Goal: Task Accomplishment & Management: Manage account settings

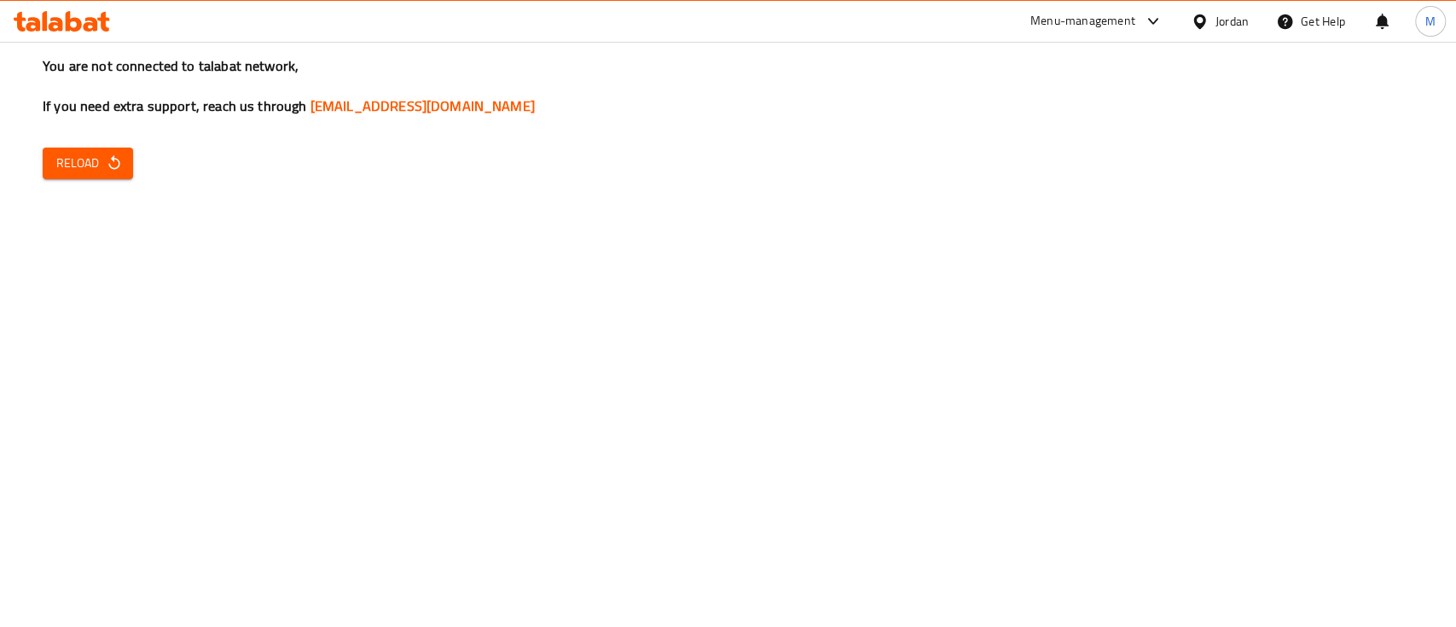
click at [71, 160] on span "Reload" at bounding box center [87, 163] width 63 height 21
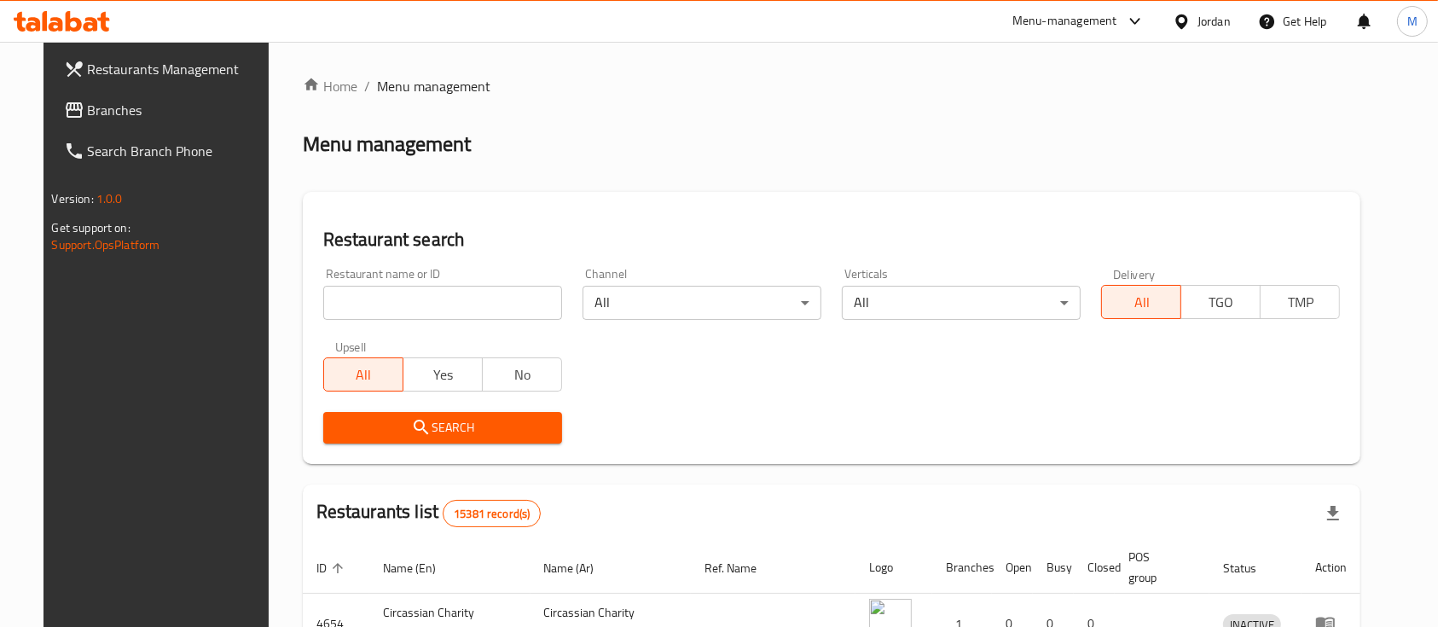
click at [478, 321] on div "Restaurant name or ID Restaurant name or ID" at bounding box center [442, 294] width 259 height 72
click at [472, 317] on input "search" at bounding box center [442, 303] width 239 height 34
paste input "Izhiman Roasters And Mill"
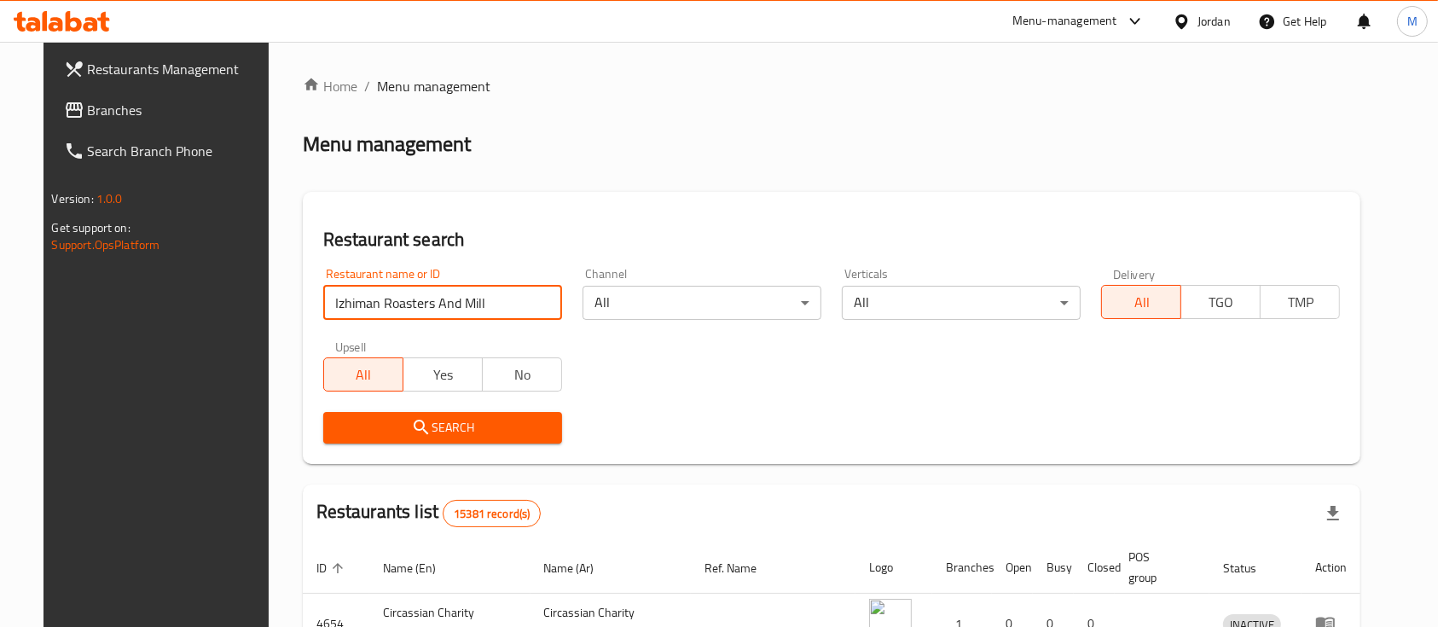
type input "Izhiman Roasters And Mill"
click button "Search" at bounding box center [442, 428] width 239 height 32
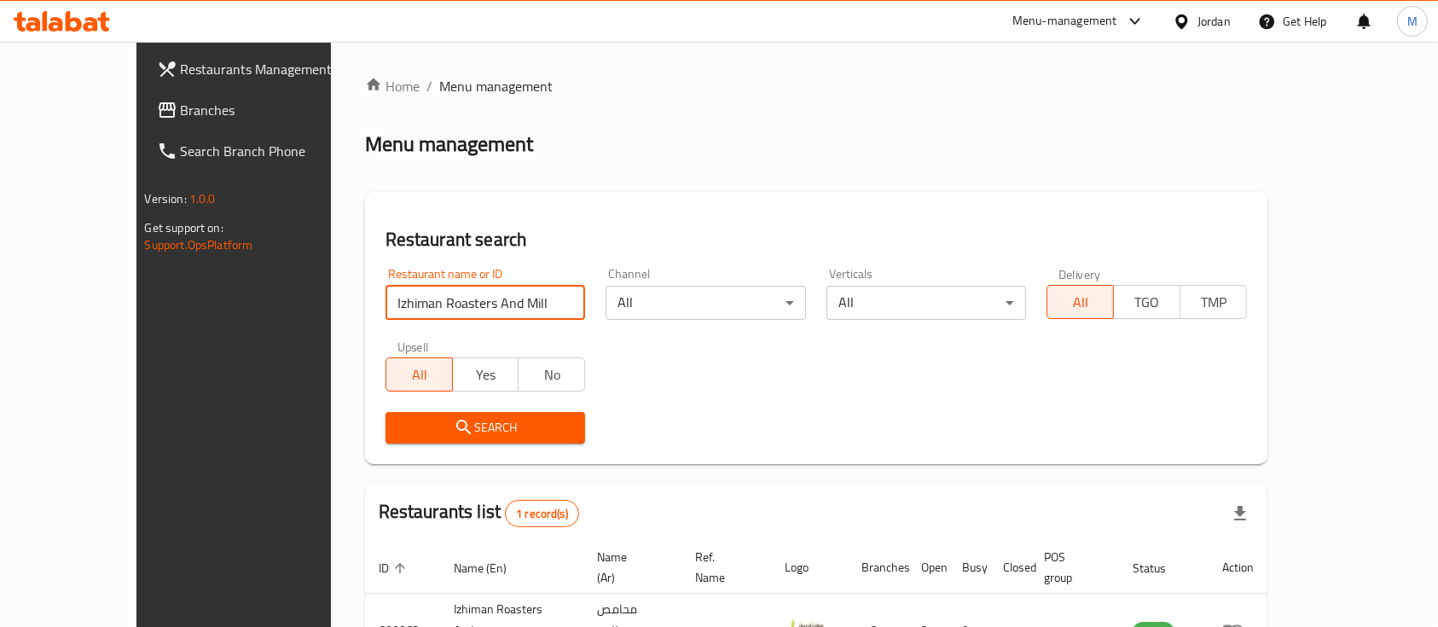
scroll to position [100, 0]
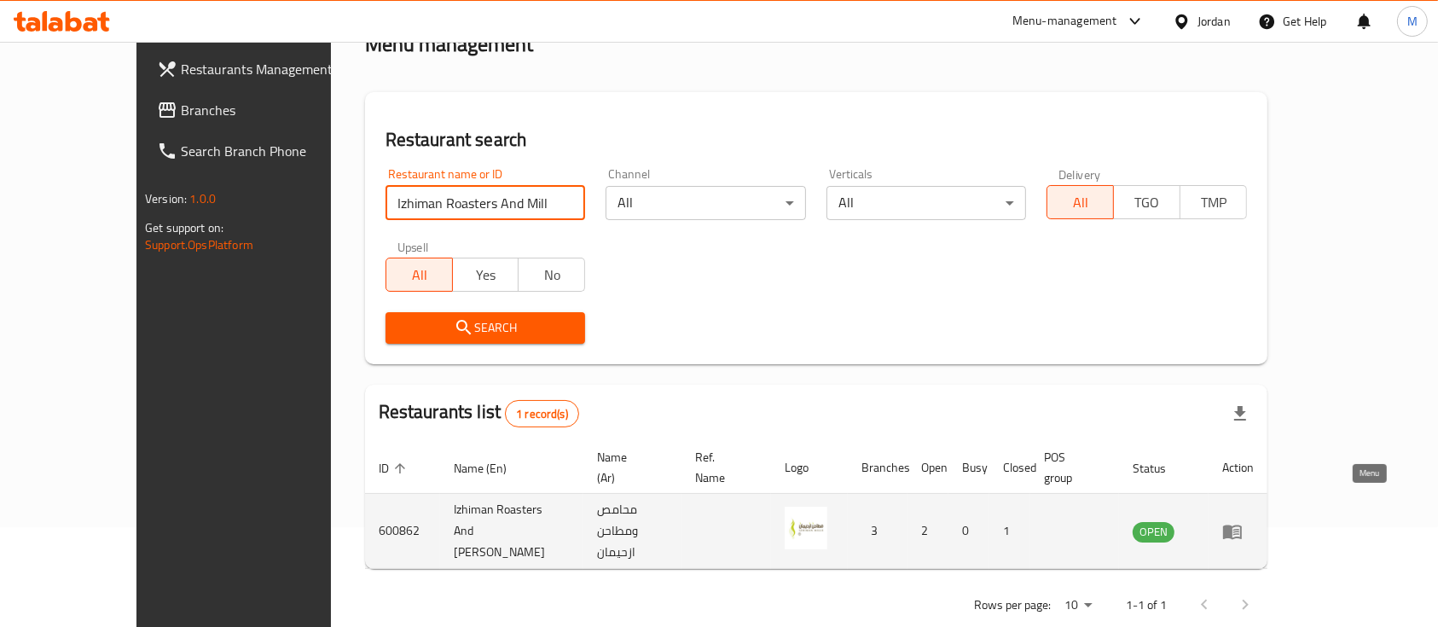
click at [1242, 524] on icon "enhanced table" at bounding box center [1232, 531] width 19 height 14
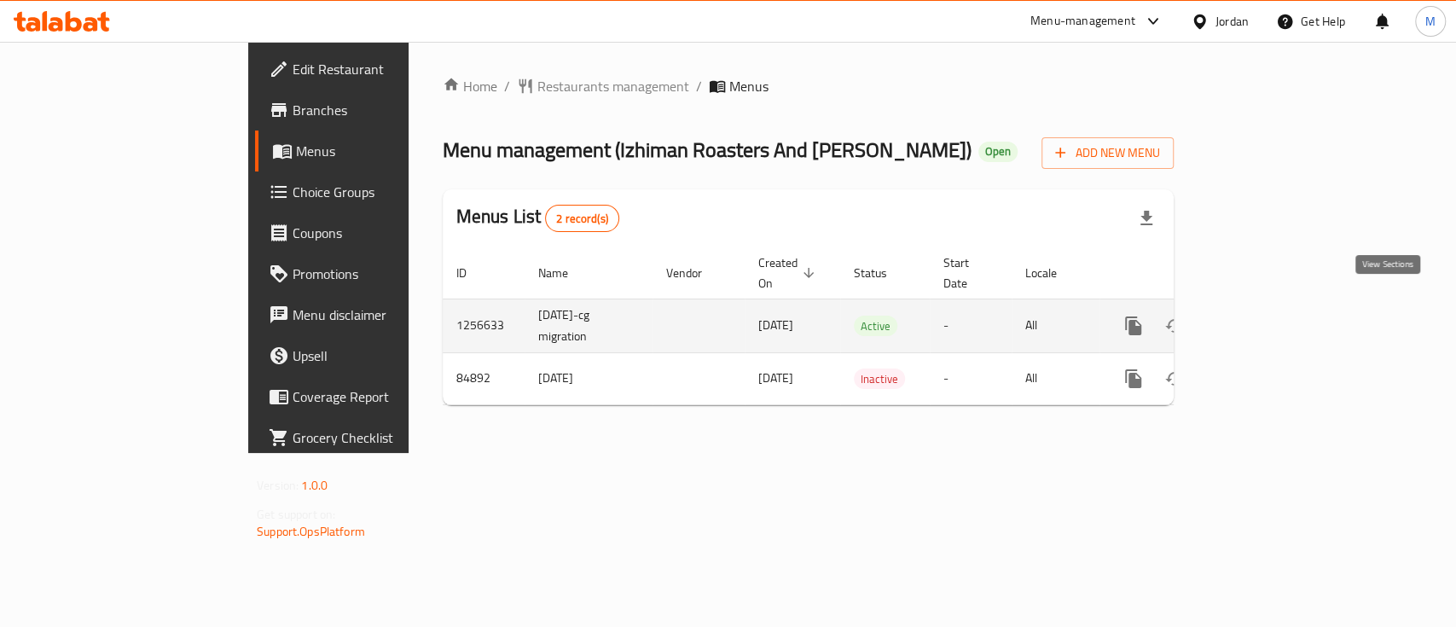
click at [1266, 316] on icon "enhanced table" at bounding box center [1256, 326] width 20 height 20
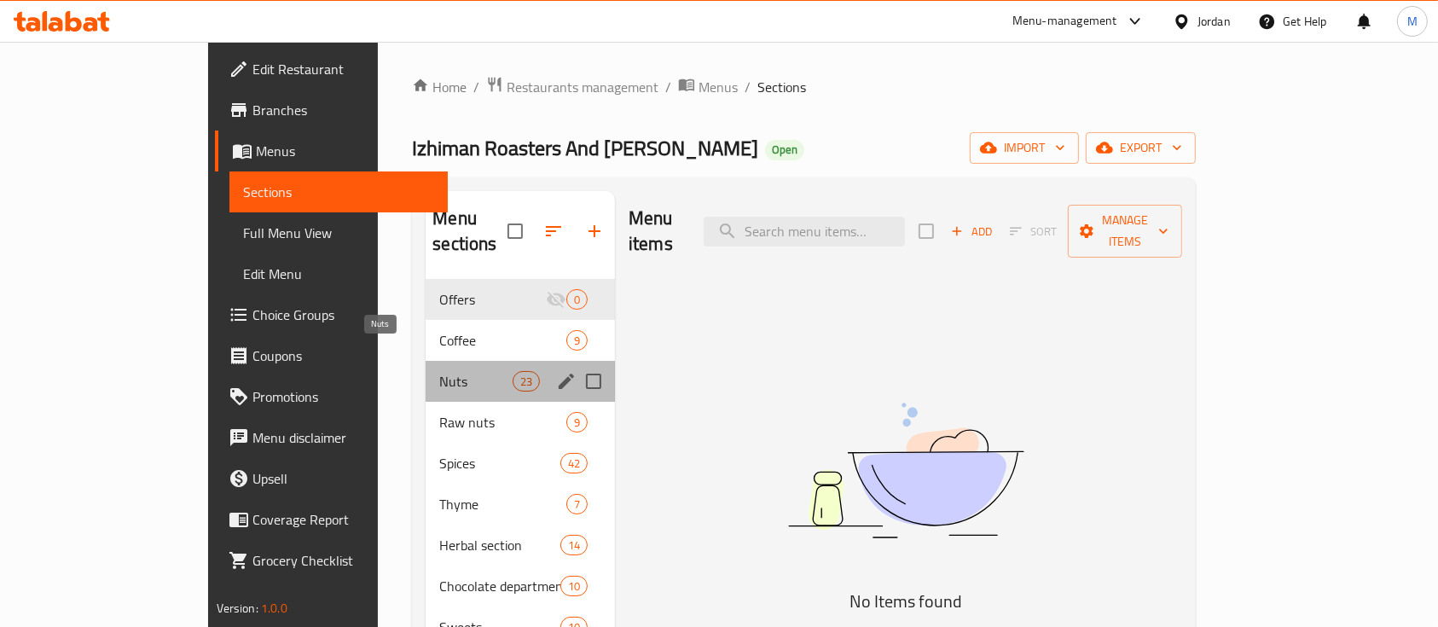
drag, startPoint x: 382, startPoint y: 358, endPoint x: 559, endPoint y: 357, distance: 176.5
click at [439, 371] on span "Nuts" at bounding box center [475, 381] width 72 height 20
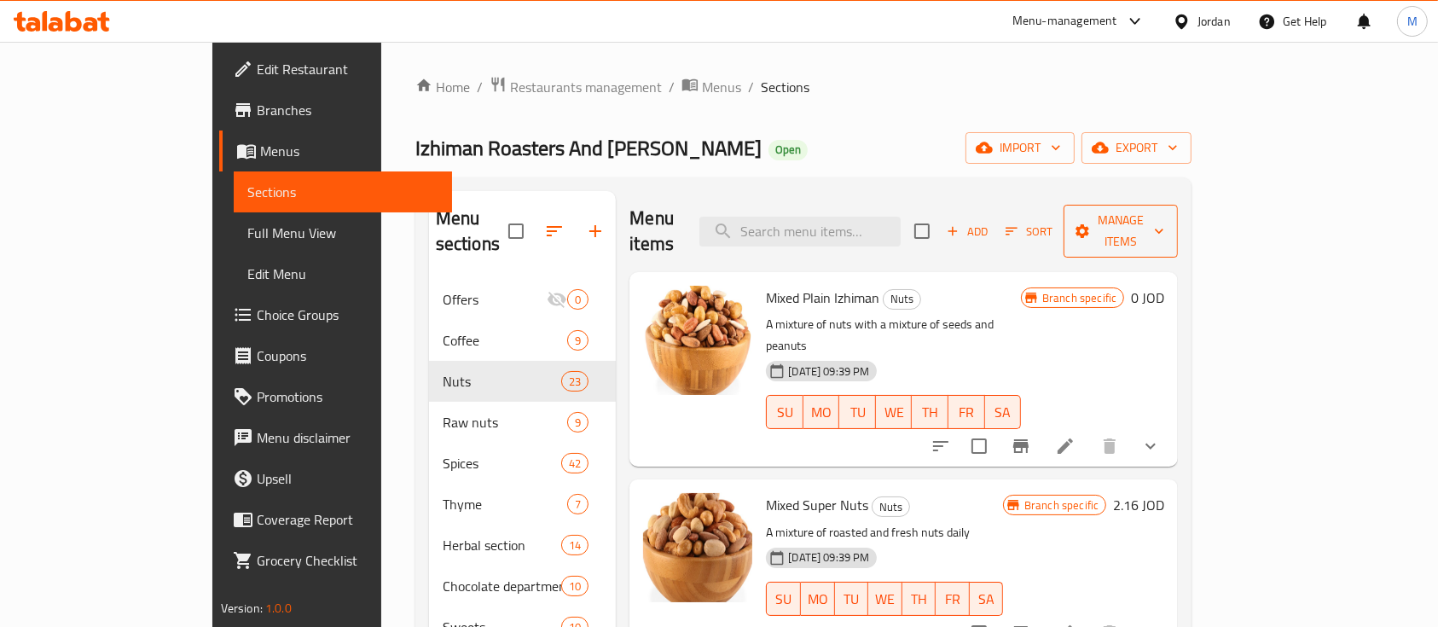
click at [1164, 219] on span "Manage items" at bounding box center [1120, 231] width 87 height 43
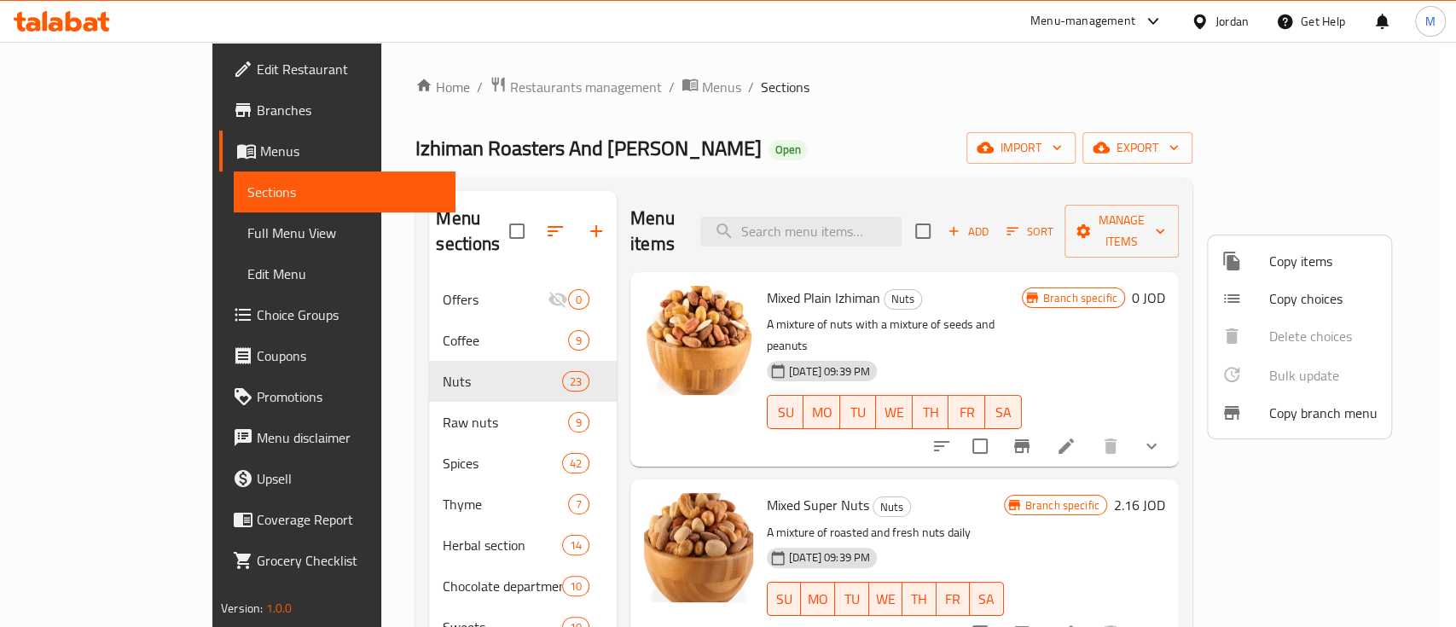
click at [1323, 266] on span "Copy items" at bounding box center [1323, 261] width 108 height 20
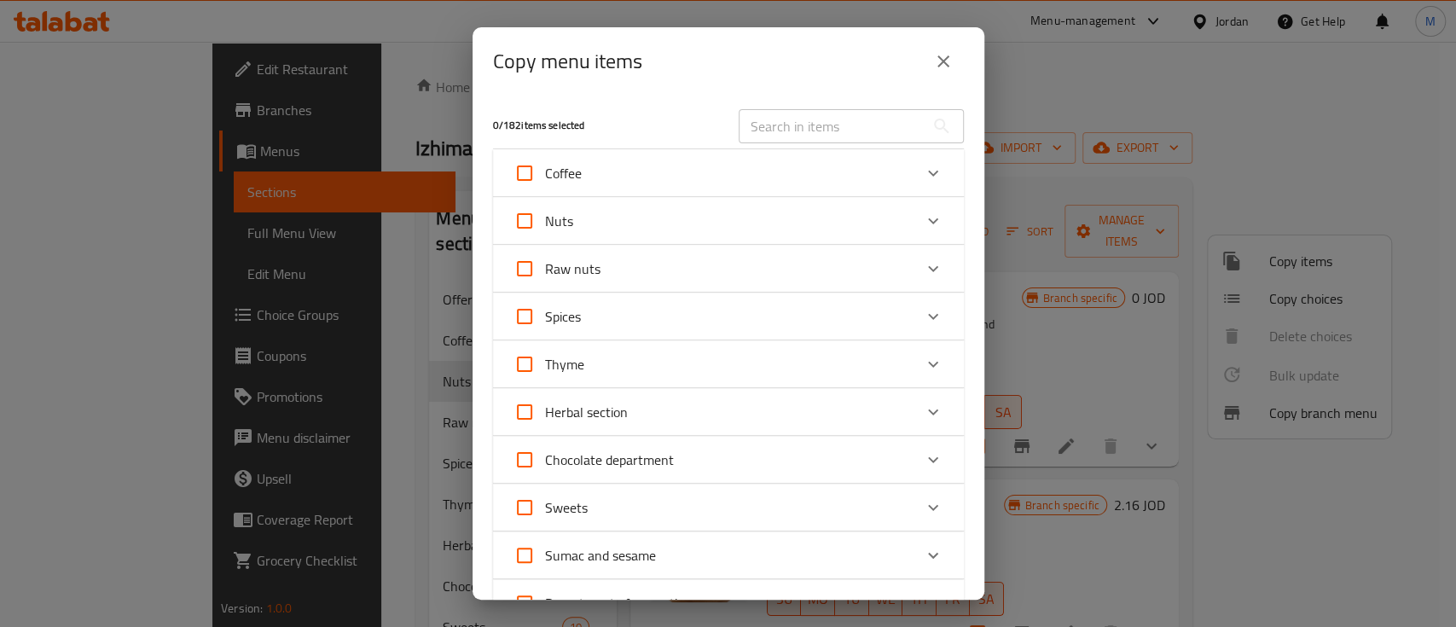
click at [923, 222] on icon "Expand" at bounding box center [933, 221] width 20 height 20
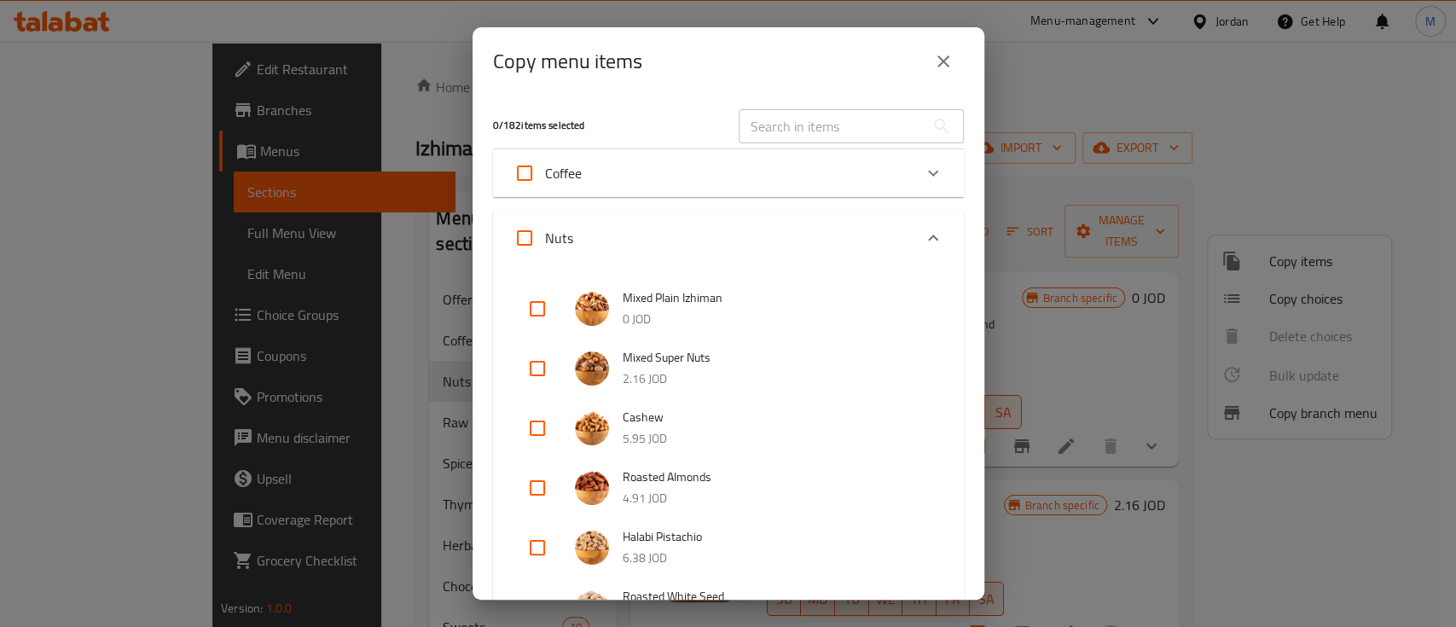
click at [550, 307] on input "checkbox" at bounding box center [537, 308] width 41 height 41
checkbox input "true"
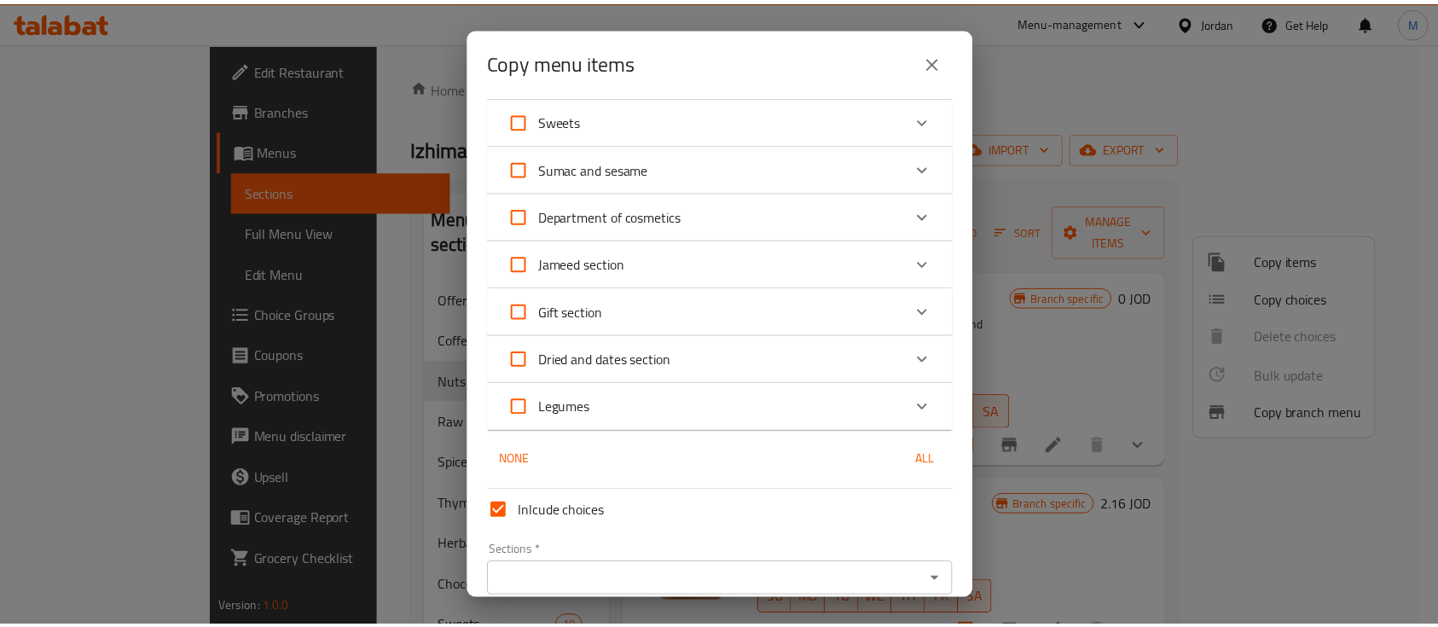
scroll to position [1911, 0]
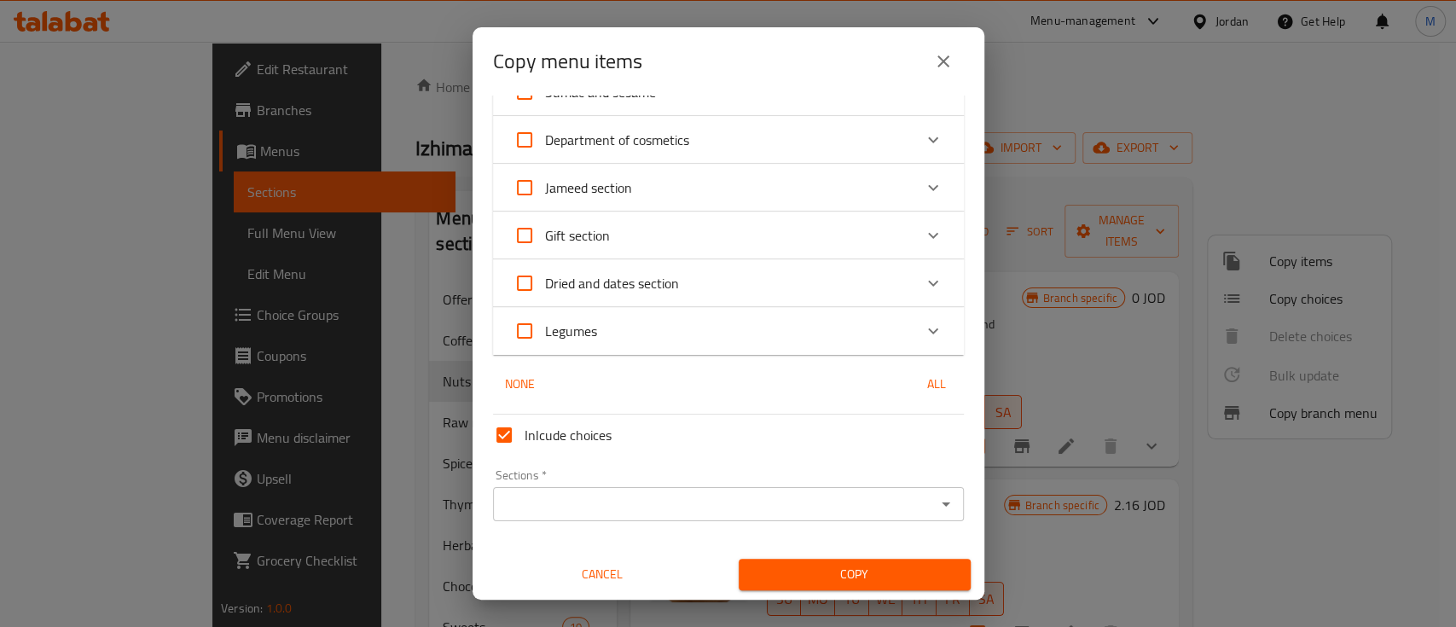
click at [846, 578] on span "Copy" at bounding box center [854, 574] width 205 height 21
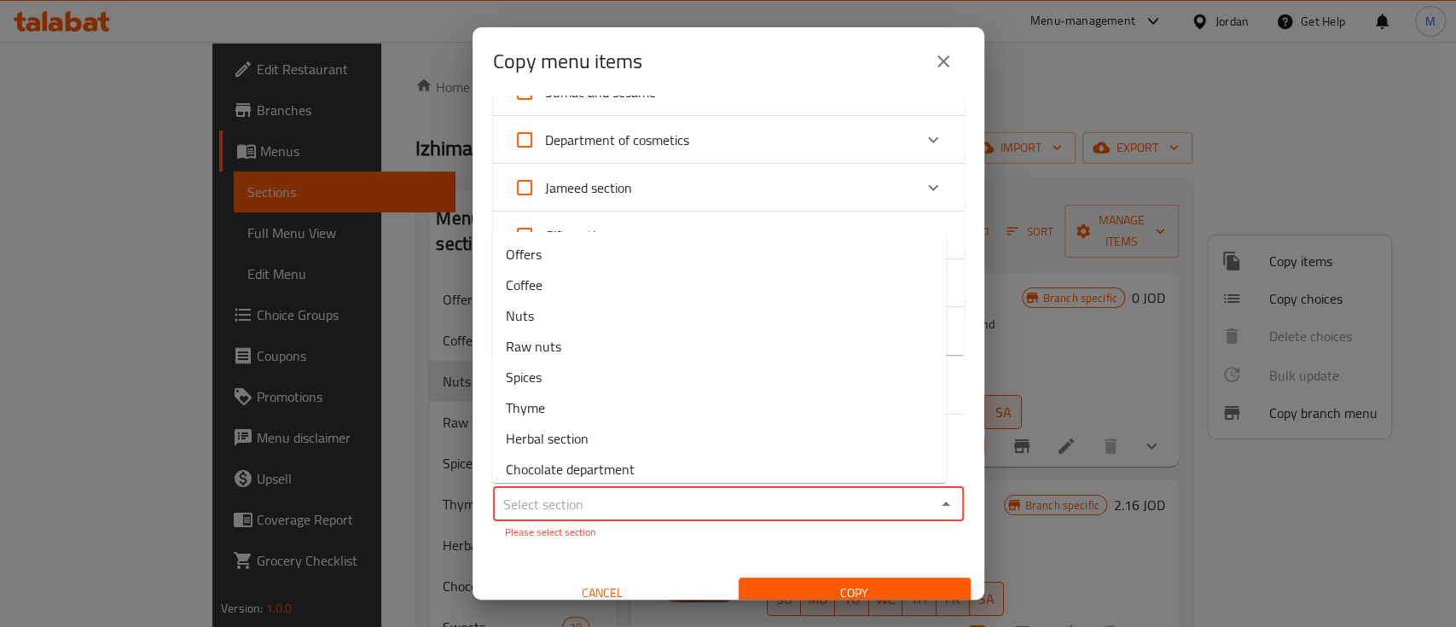
click at [689, 512] on input "Sections   *" at bounding box center [714, 504] width 432 height 24
click at [614, 266] on li "Offers" at bounding box center [719, 254] width 454 height 31
type input "Offers"
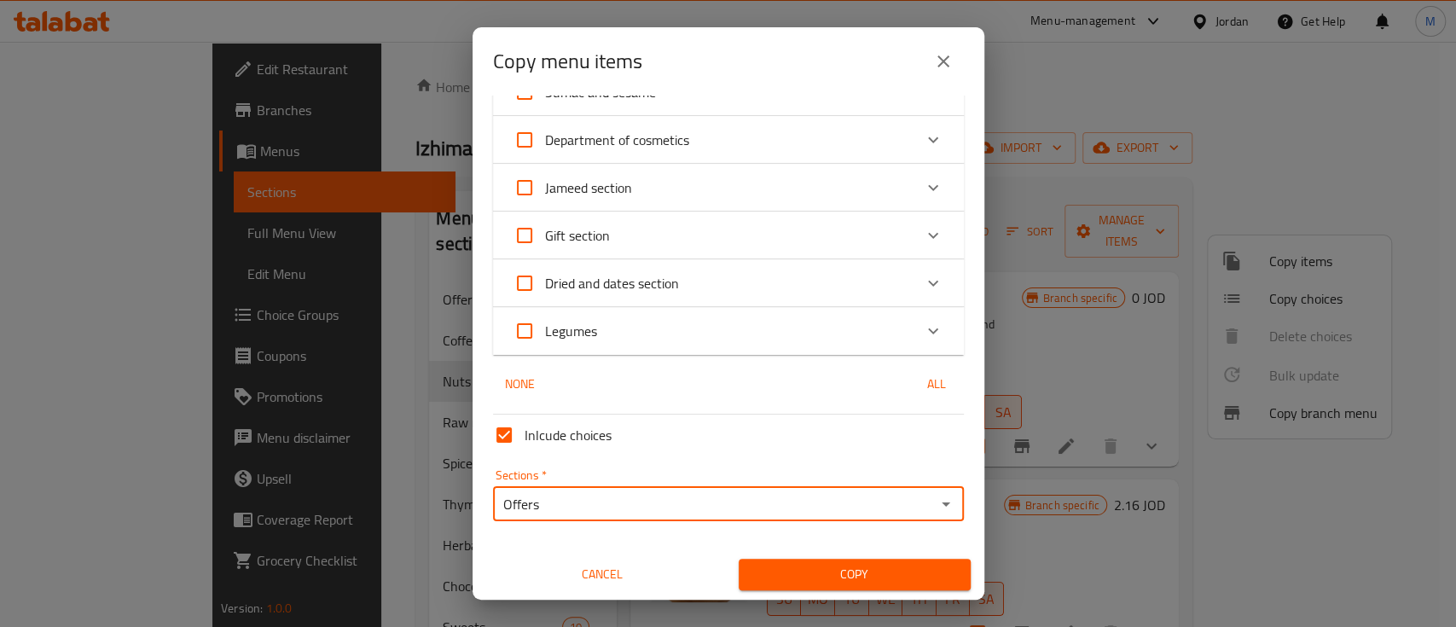
click at [843, 569] on span "Copy" at bounding box center [854, 574] width 205 height 21
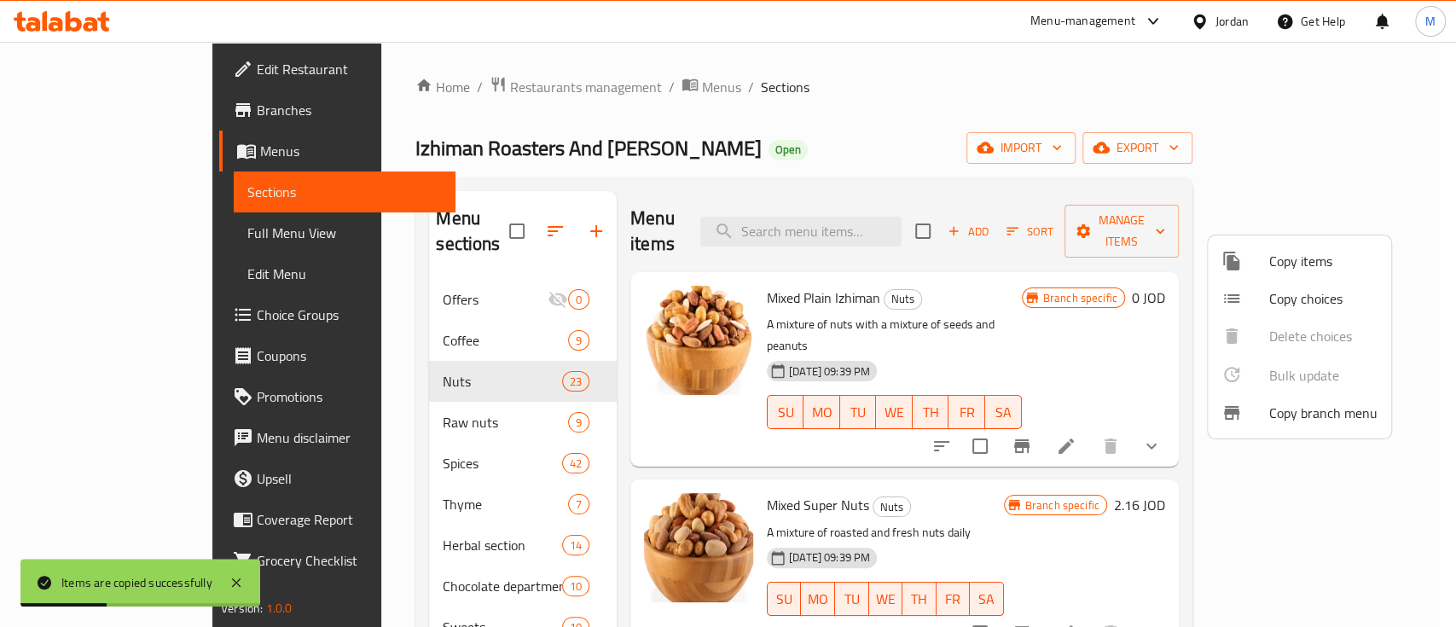
click at [1012, 283] on div at bounding box center [728, 313] width 1456 height 627
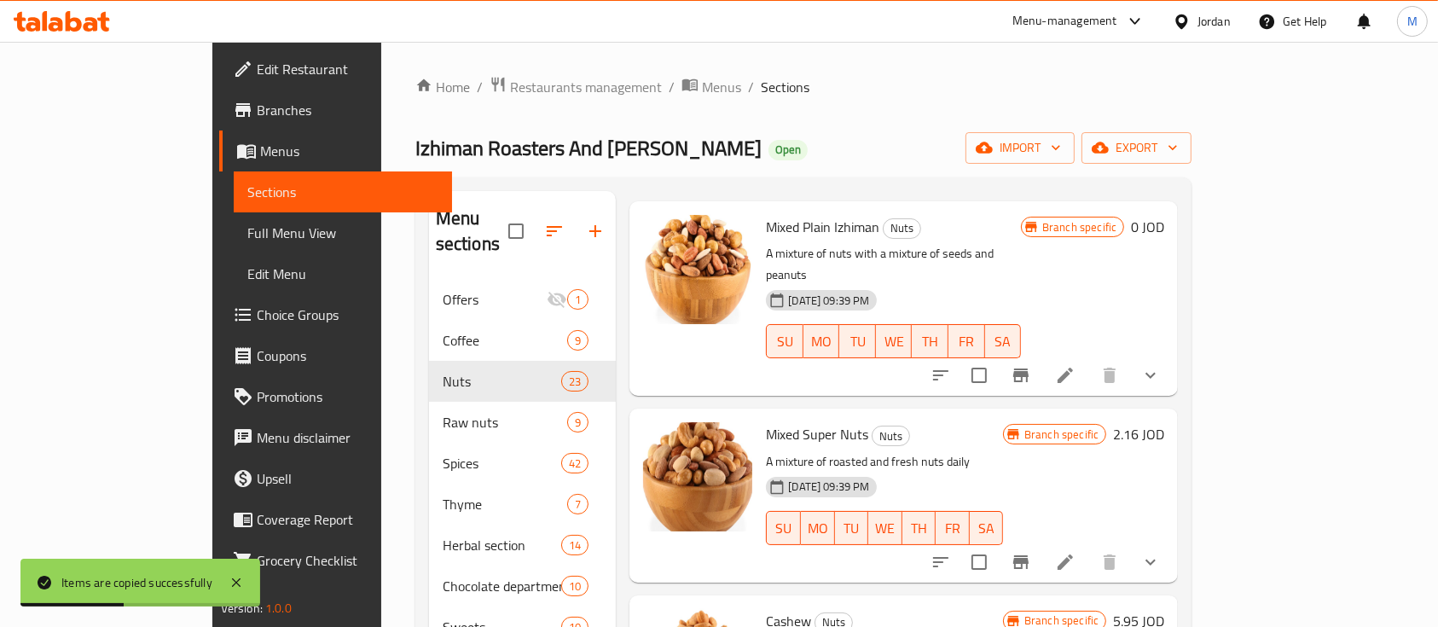
scroll to position [113, 0]
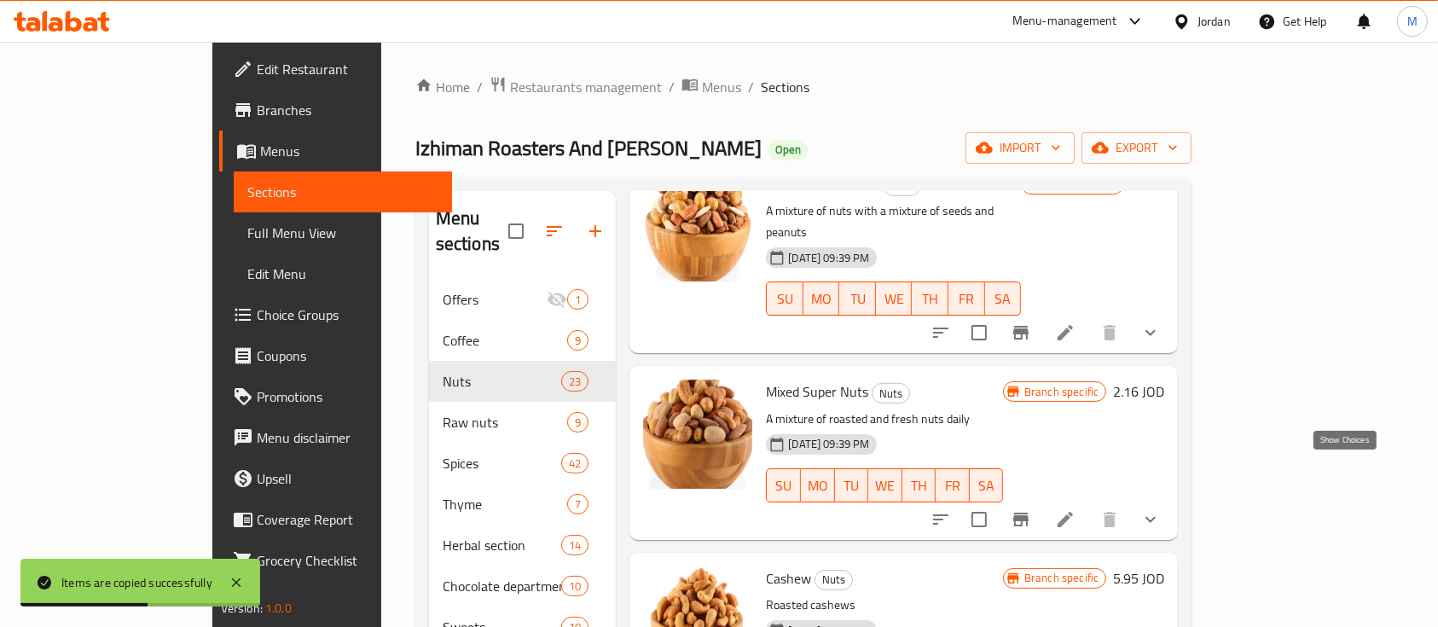
click at [1161, 509] on icon "show more" at bounding box center [1150, 519] width 20 height 20
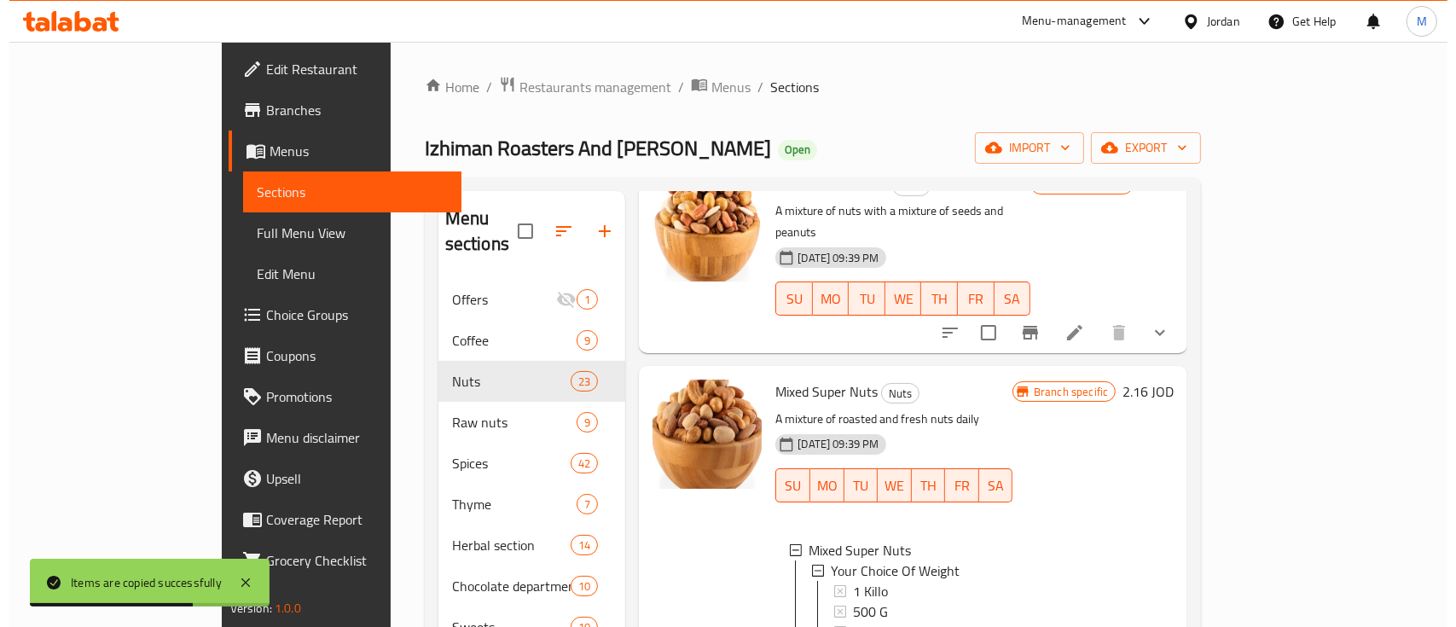
scroll to position [0, 0]
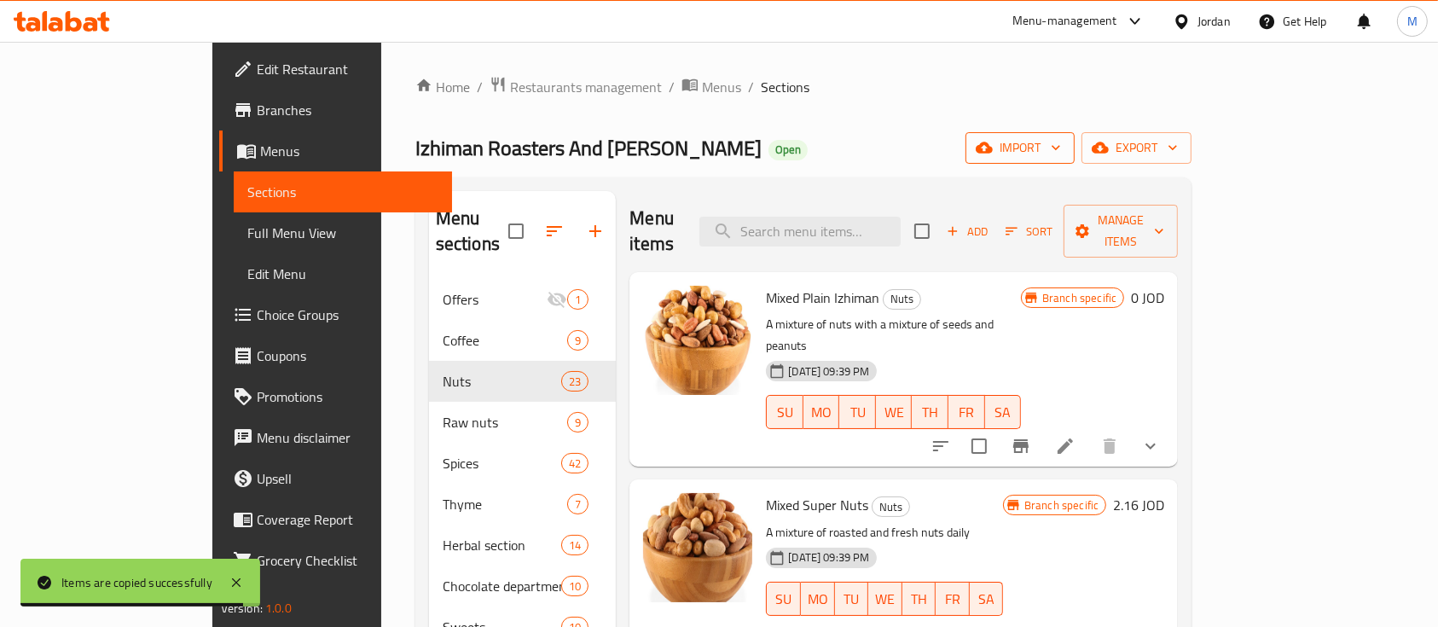
click at [1064, 156] on icon "button" at bounding box center [1055, 147] width 17 height 17
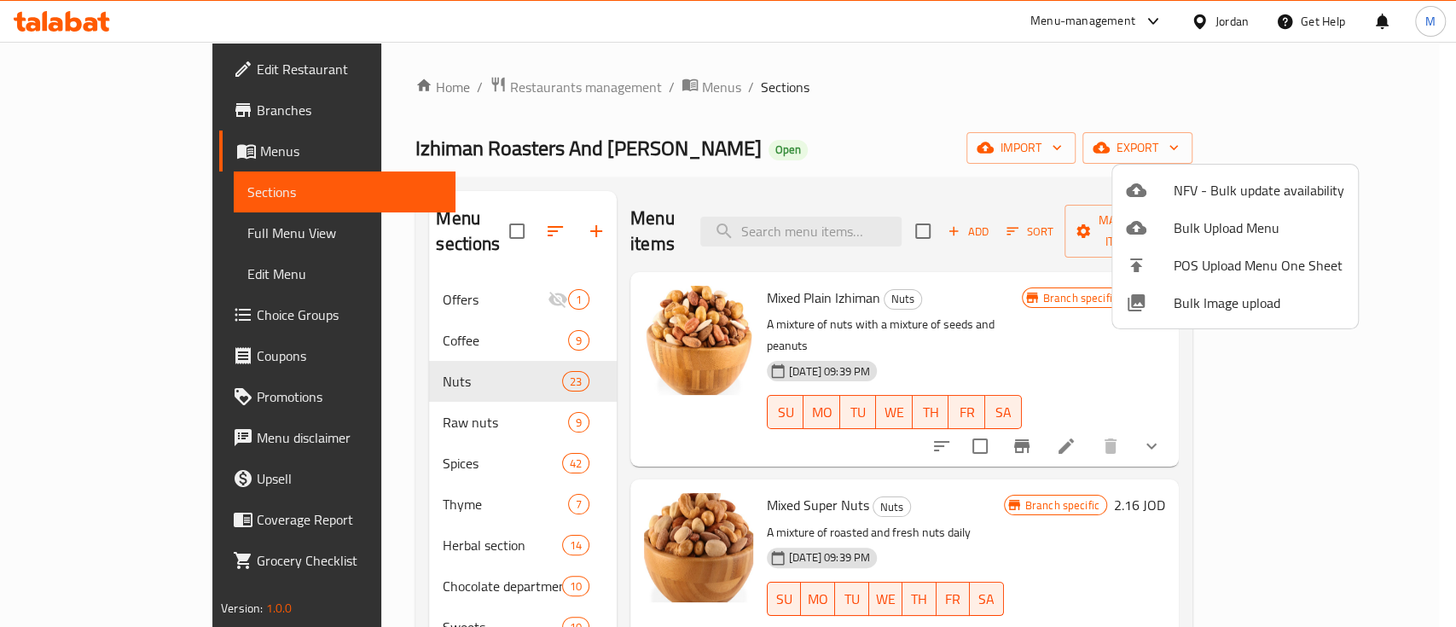
click at [1368, 148] on div at bounding box center [728, 313] width 1456 height 627
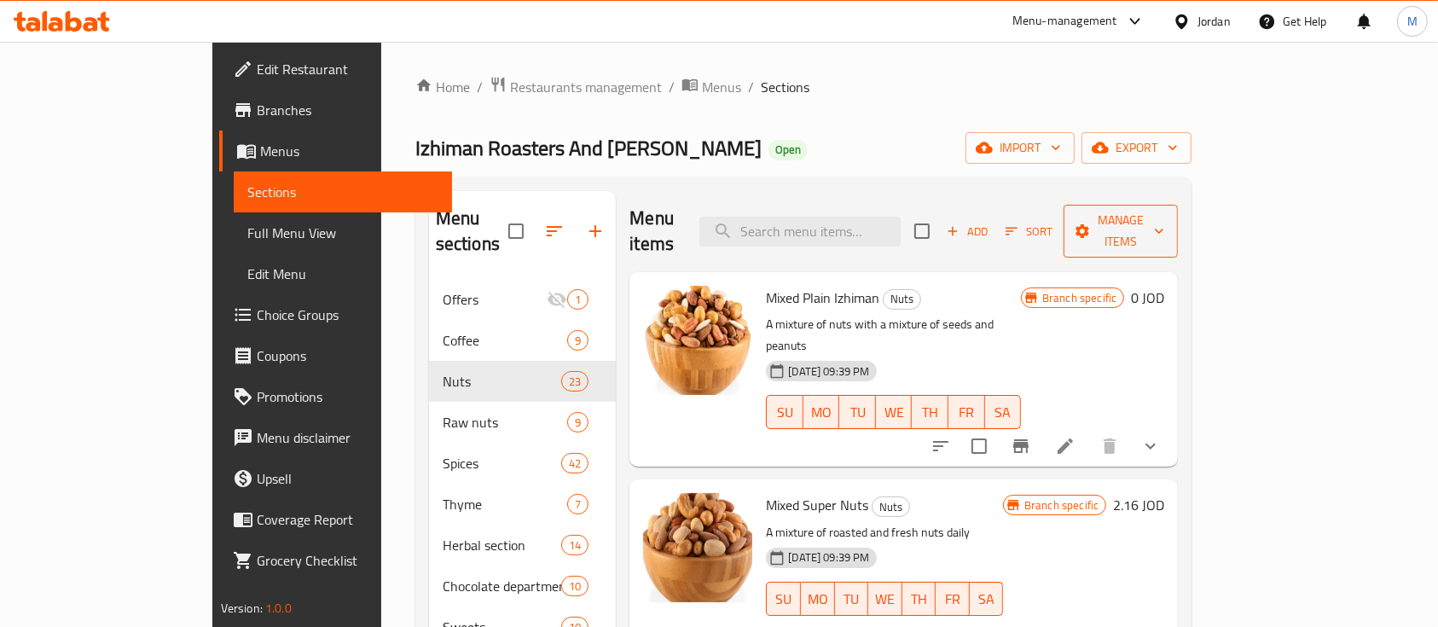
click at [1178, 206] on button "Manage items" at bounding box center [1120, 231] width 114 height 53
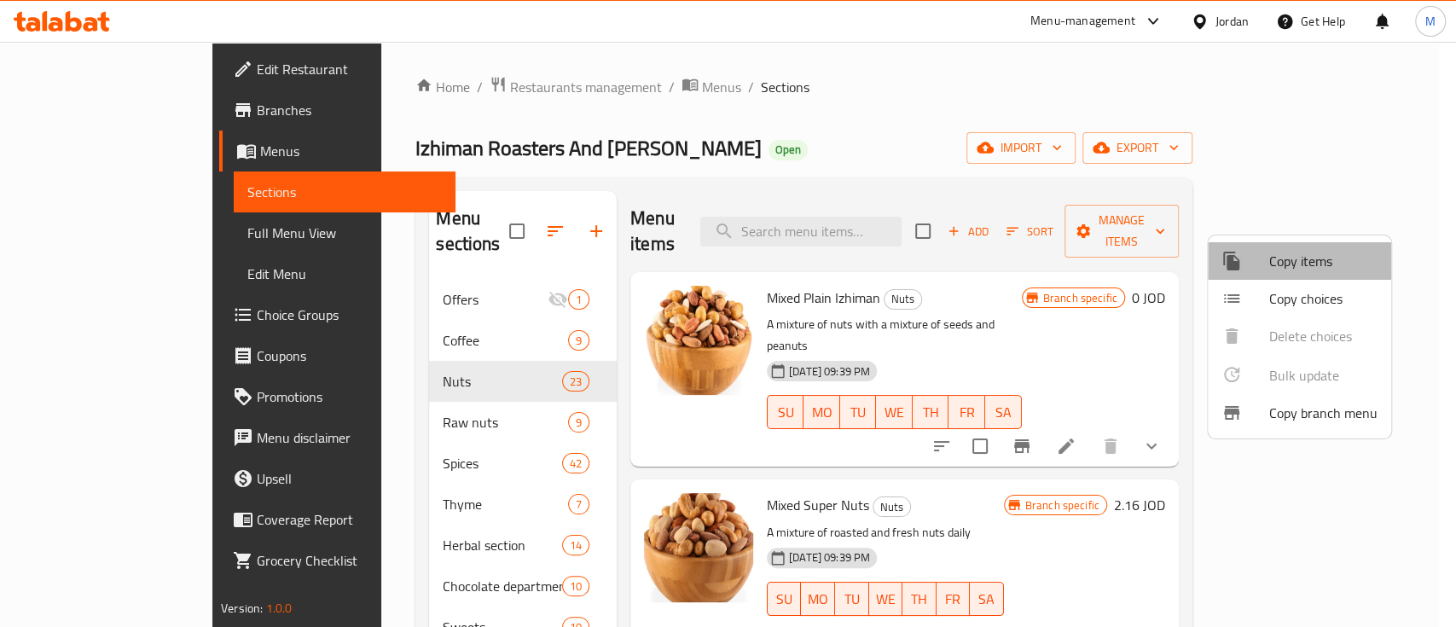
click at [1317, 268] on span "Copy items" at bounding box center [1323, 261] width 108 height 20
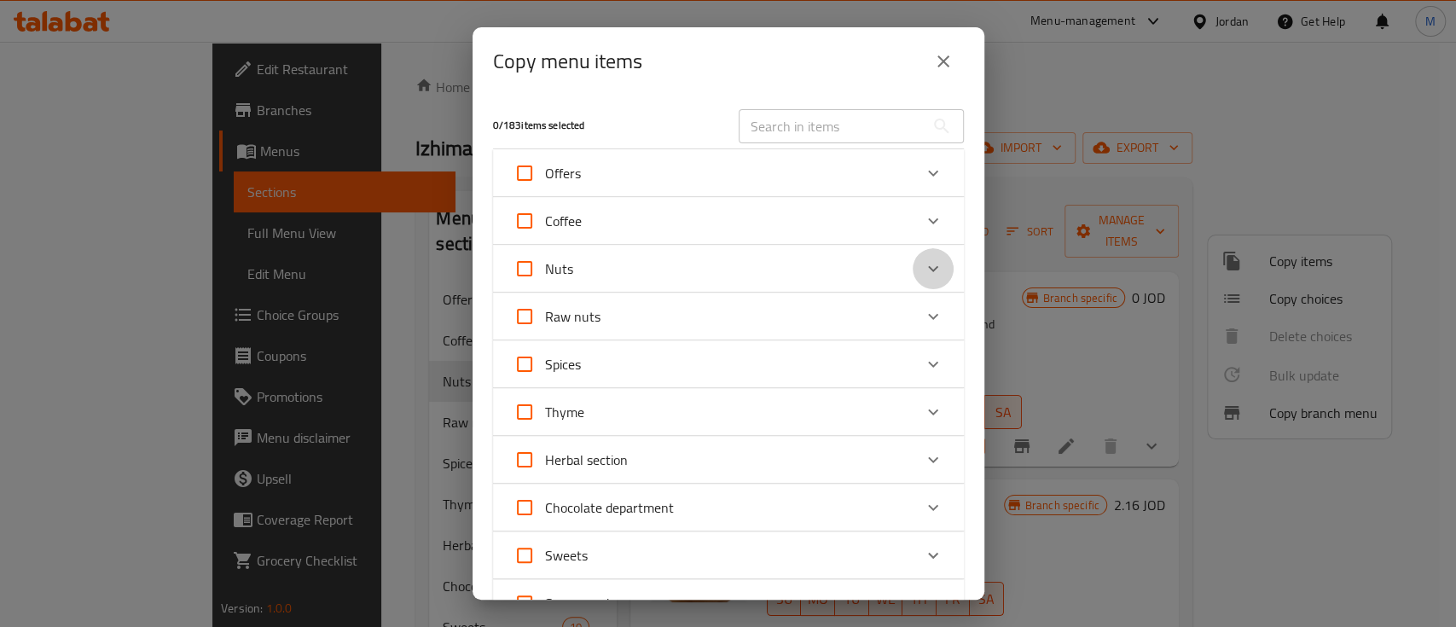
click at [923, 261] on icon "Expand" at bounding box center [933, 268] width 20 height 20
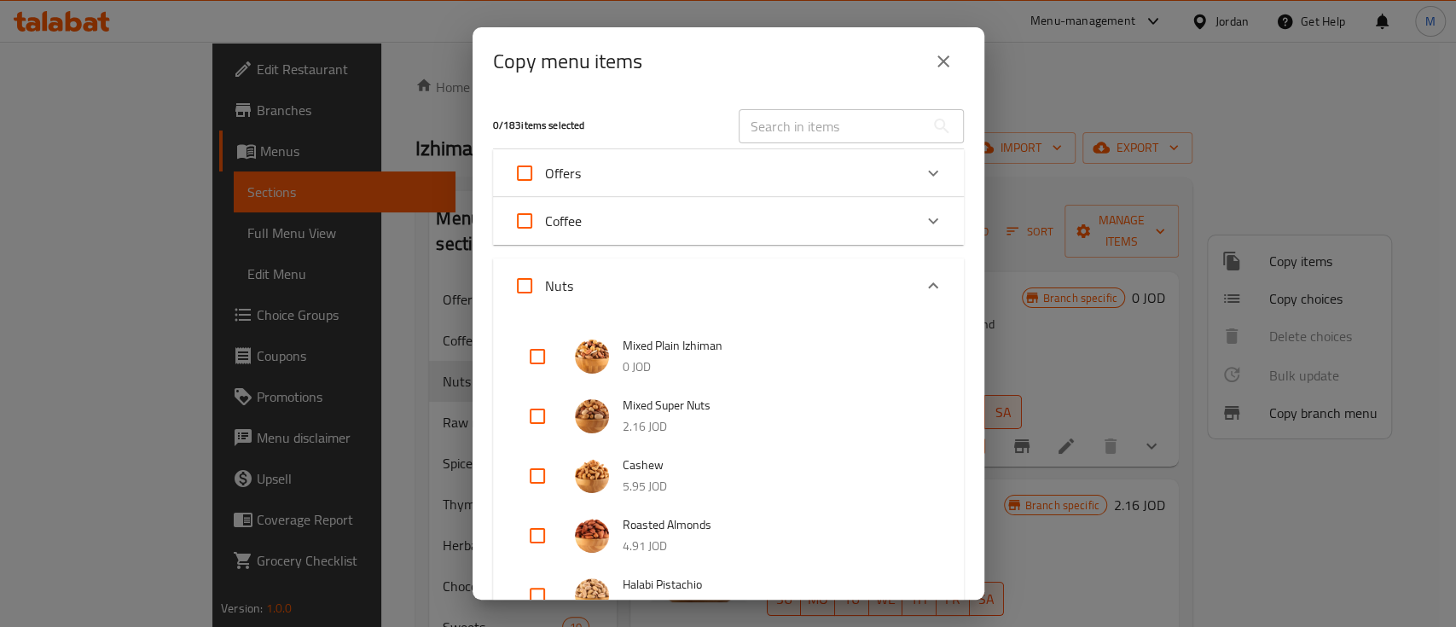
click at [544, 418] on input "checkbox" at bounding box center [537, 416] width 41 height 41
checkbox input "true"
click at [927, 283] on div "Expand" at bounding box center [933, 285] width 41 height 41
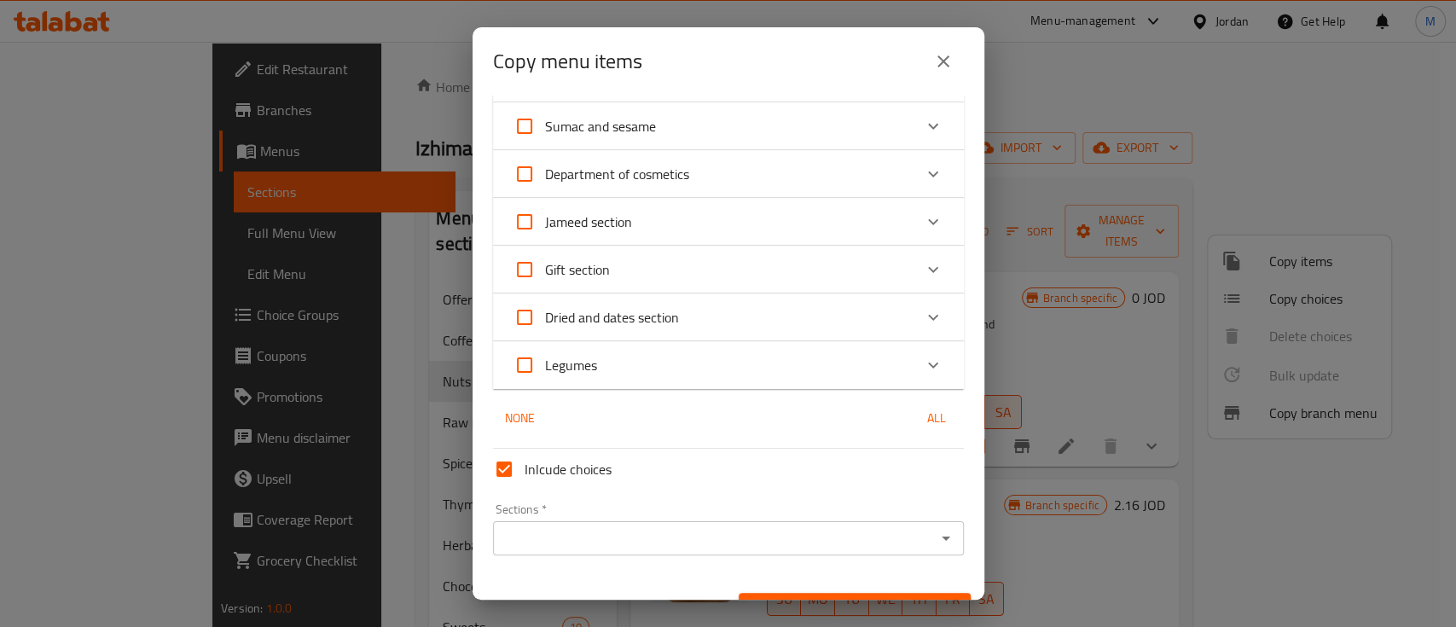
scroll to position [512, 0]
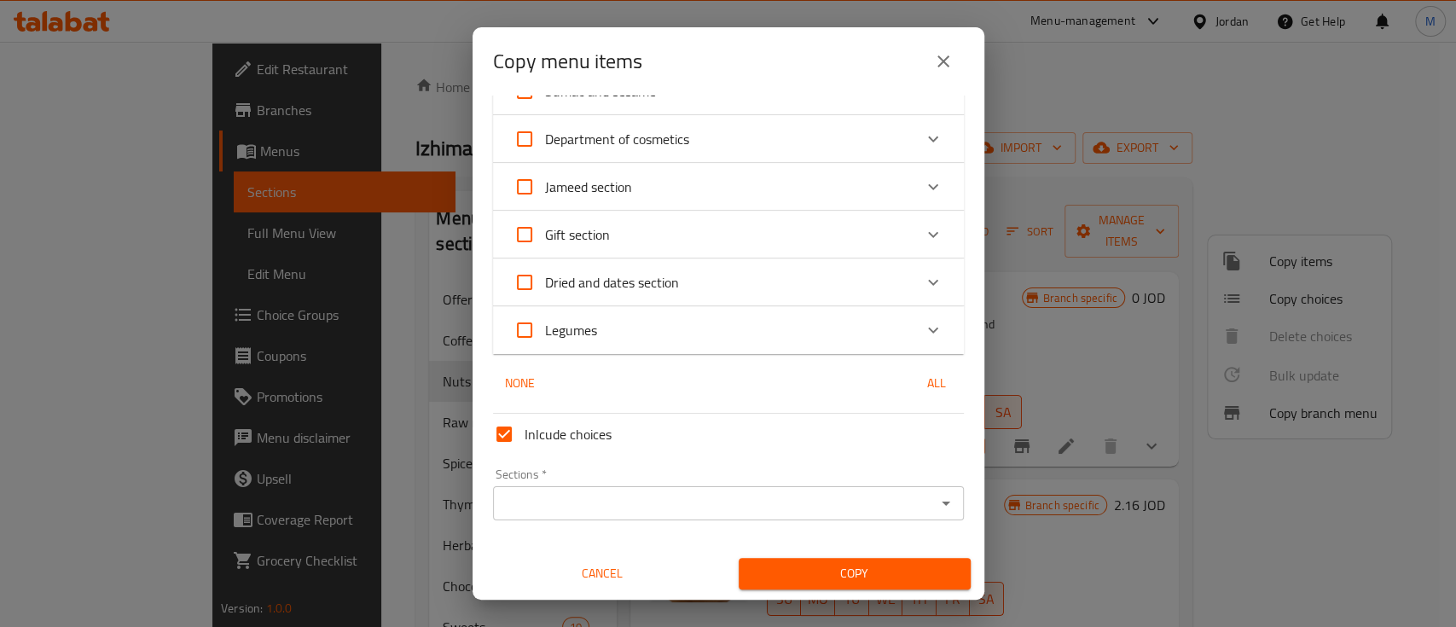
click at [637, 501] on input "Sections   *" at bounding box center [714, 503] width 432 height 24
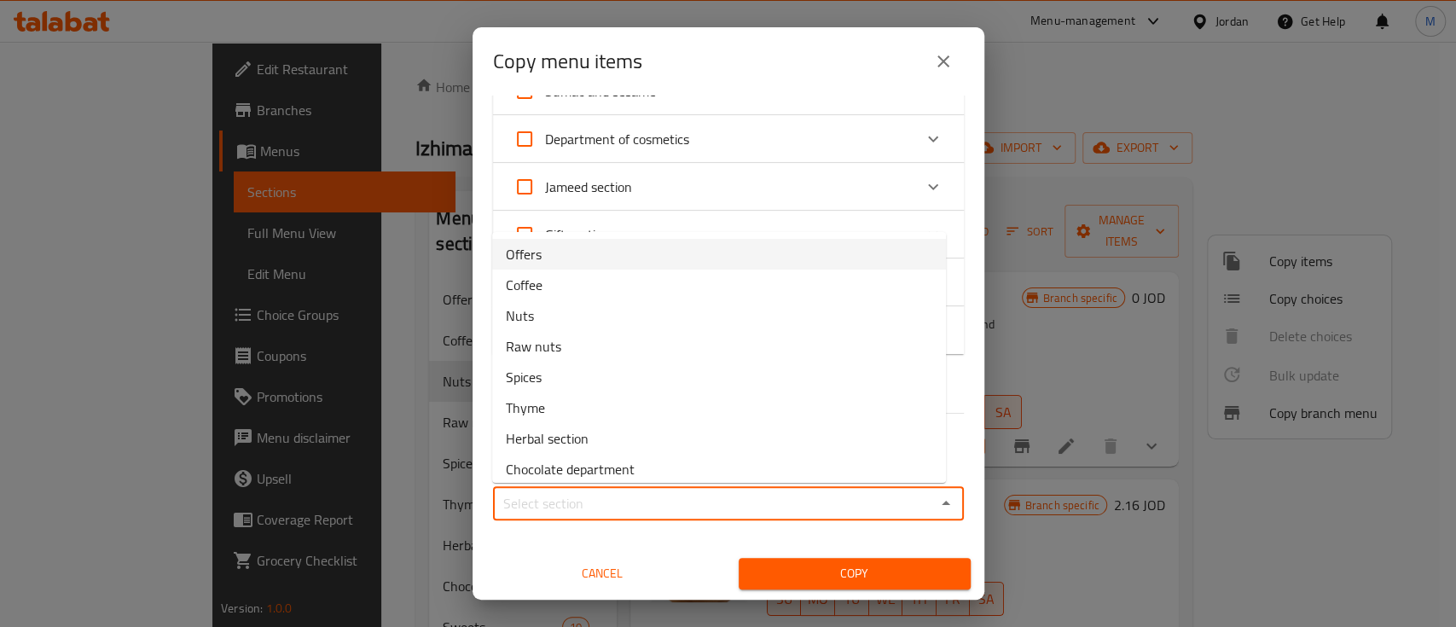
click at [611, 256] on li "Offers" at bounding box center [719, 254] width 454 height 31
type input "Offers"
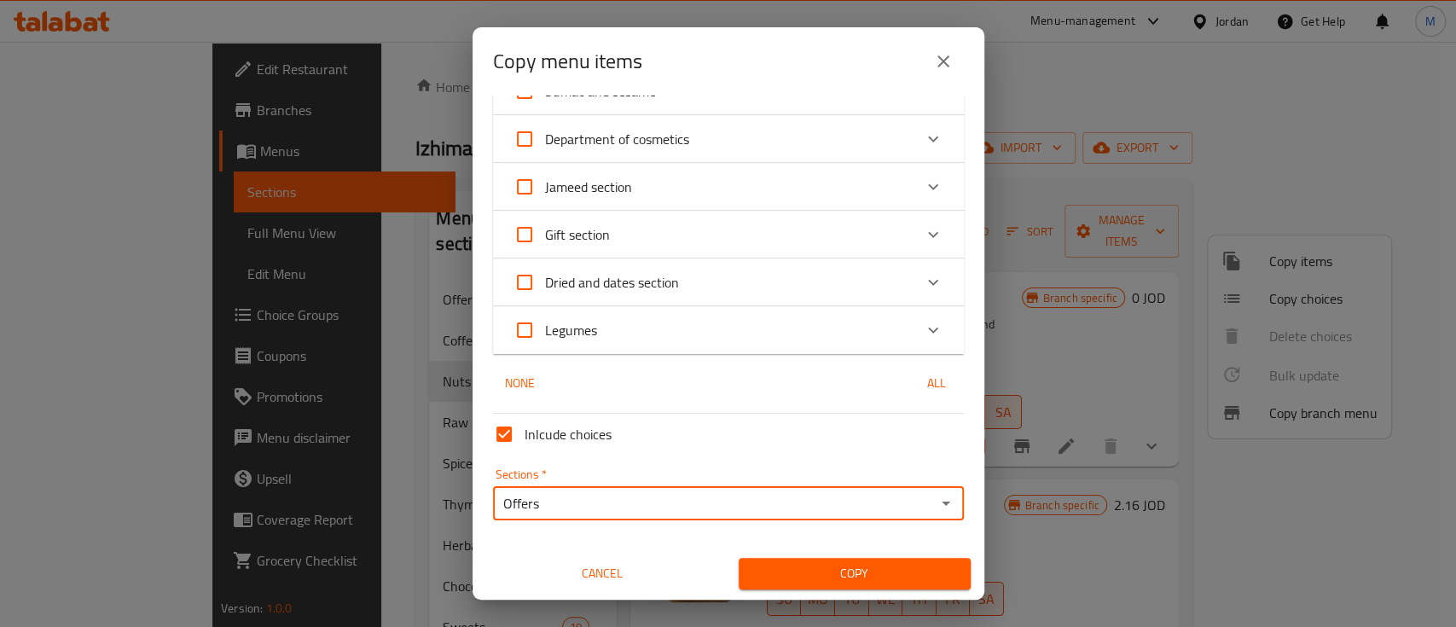
click at [895, 574] on span "Copy" at bounding box center [854, 573] width 205 height 21
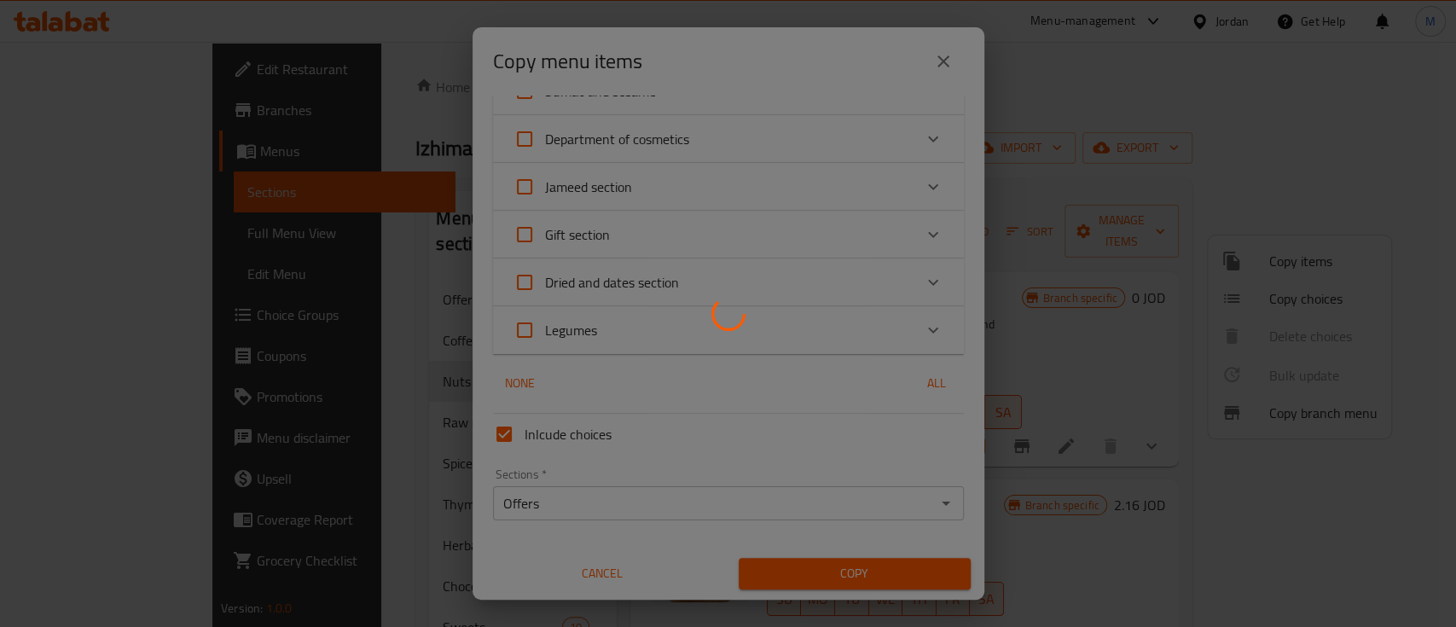
click at [940, 61] on div at bounding box center [728, 313] width 1456 height 627
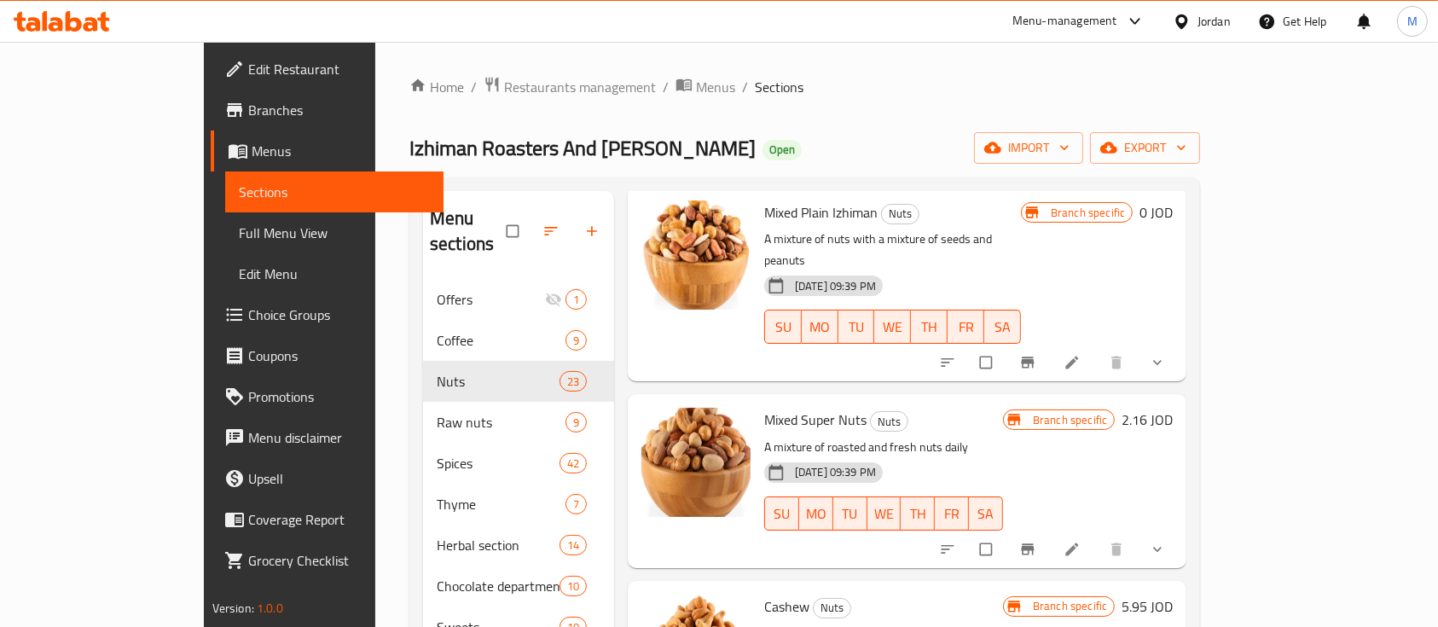
scroll to position [113, 0]
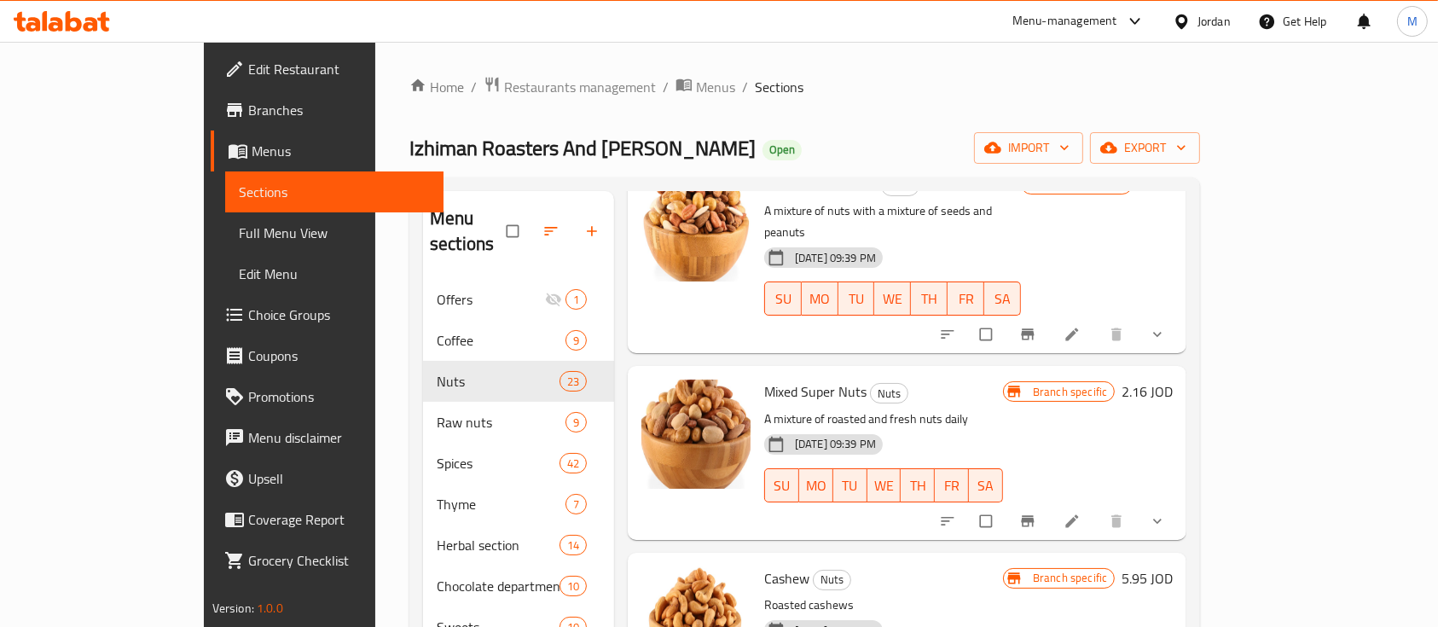
click at [1173, 380] on h6 "2.16 JOD" at bounding box center [1146, 392] width 51 height 24
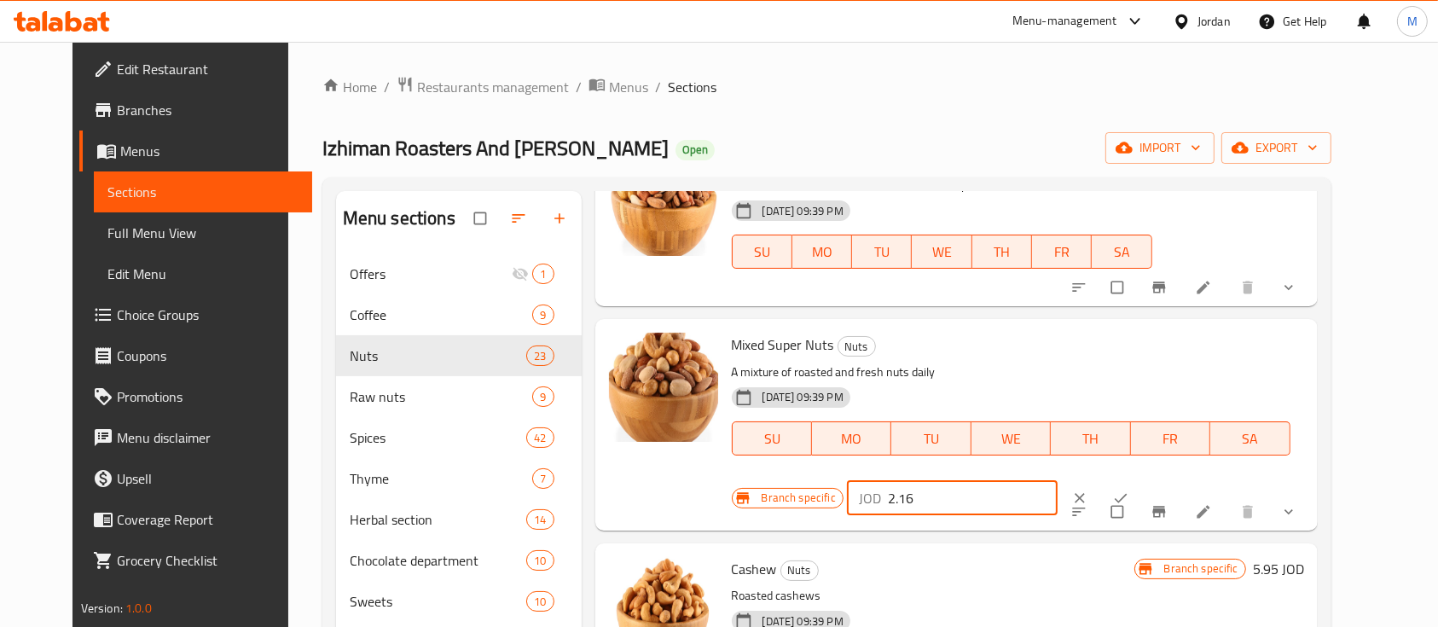
drag, startPoint x: 1143, startPoint y: 356, endPoint x: 1062, endPoint y: 361, distance: 81.2
click at [1062, 479] on div "Branch specific JOD 2.16 ​" at bounding box center [948, 498] width 432 height 38
type input "0"
click at [1129, 490] on icon "ok" at bounding box center [1120, 498] width 17 height 17
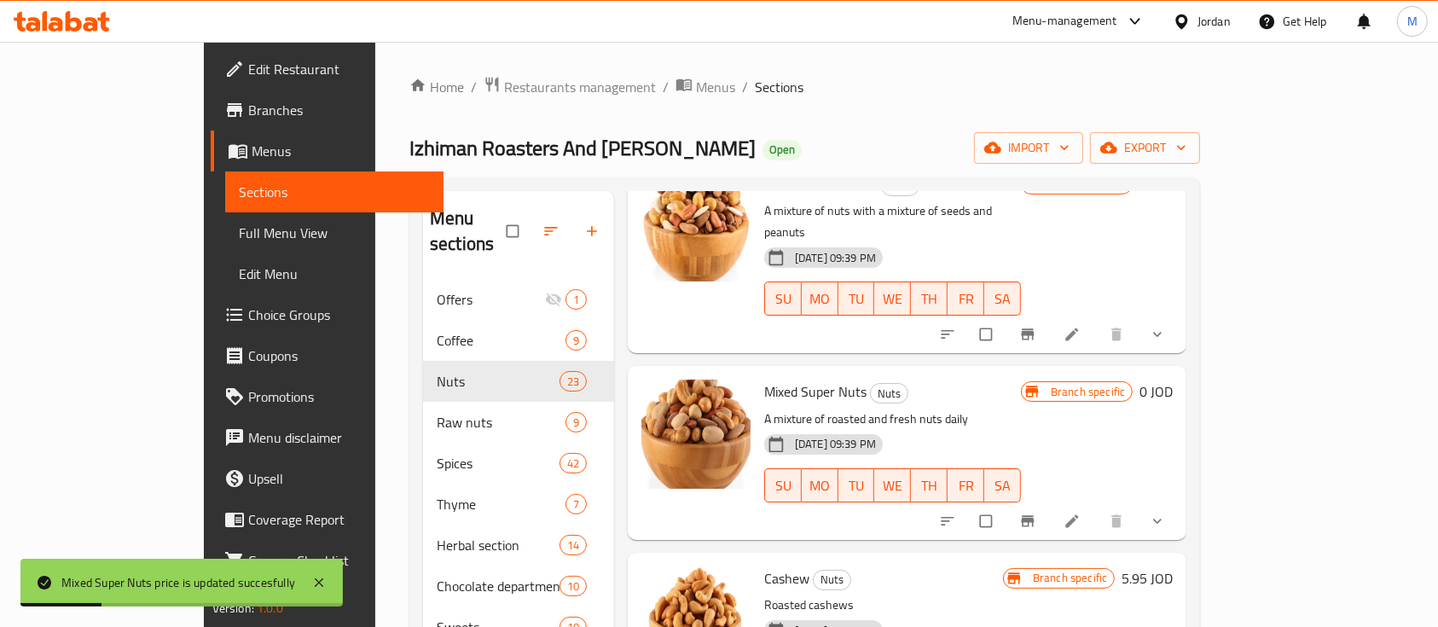
scroll to position [227, 0]
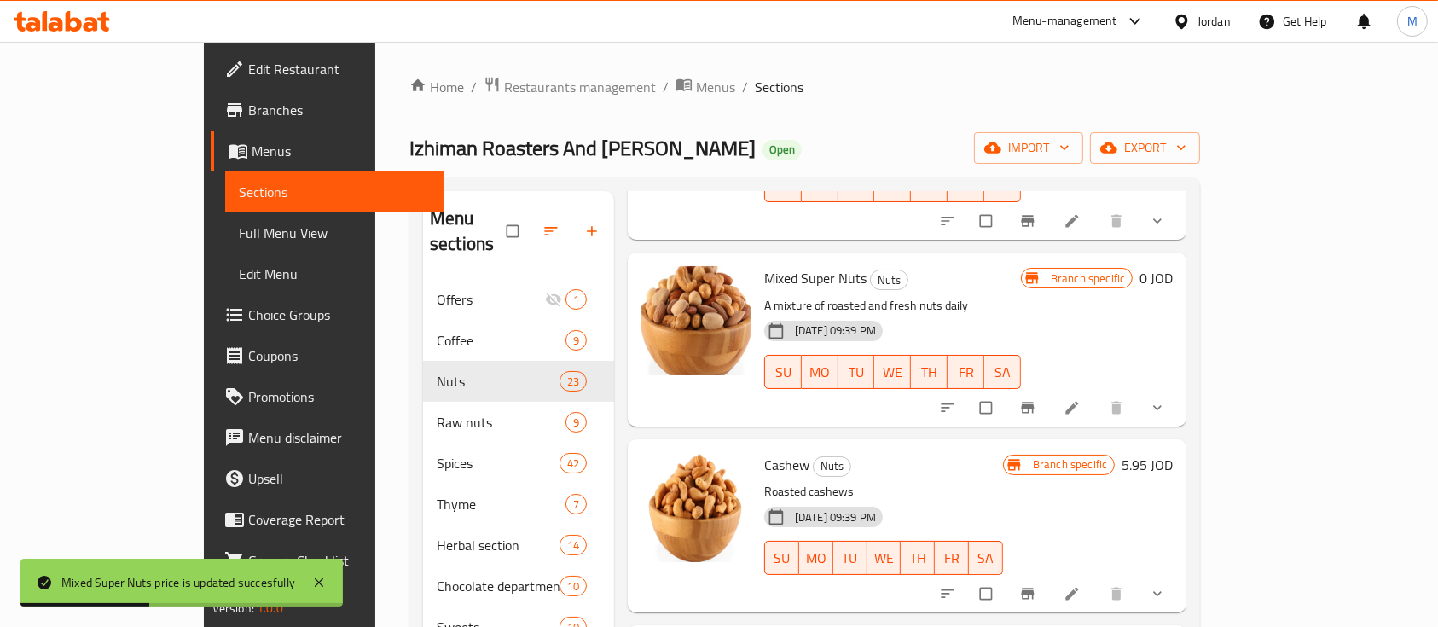
click at [1166, 399] on icon "show more" at bounding box center [1157, 407] width 17 height 17
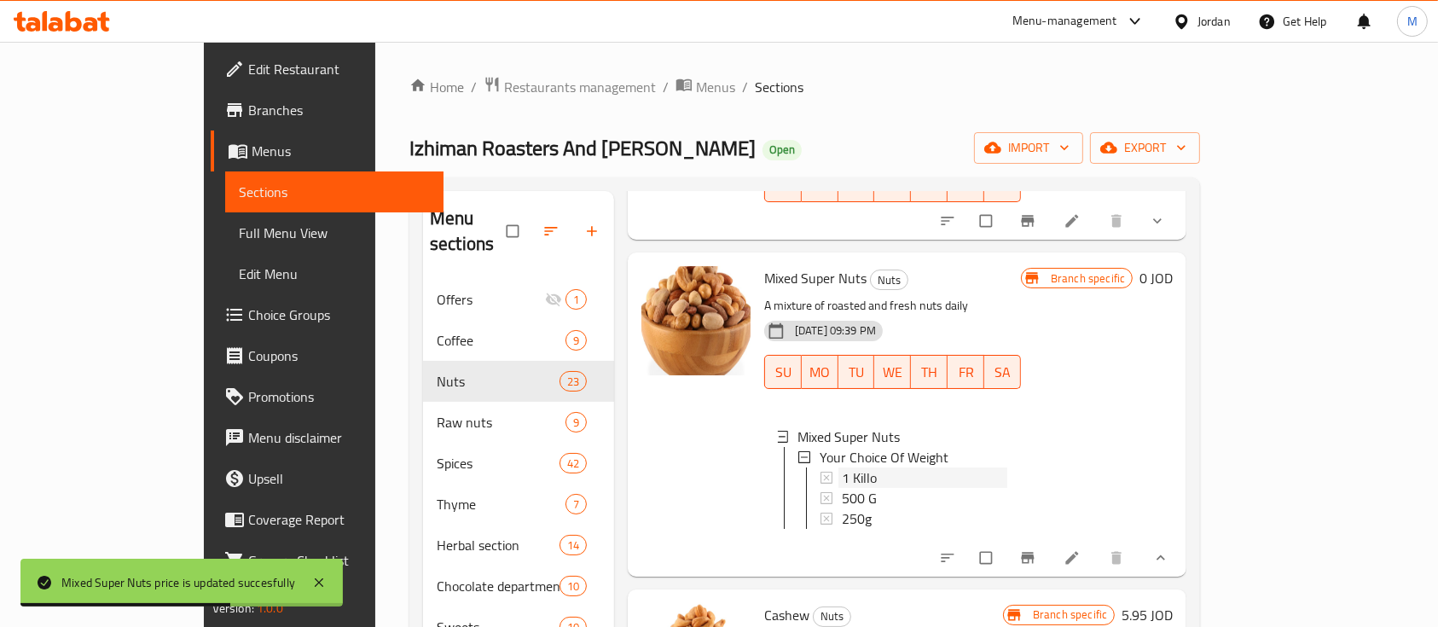
click at [842, 467] on div "1 Killo" at bounding box center [924, 477] width 165 height 20
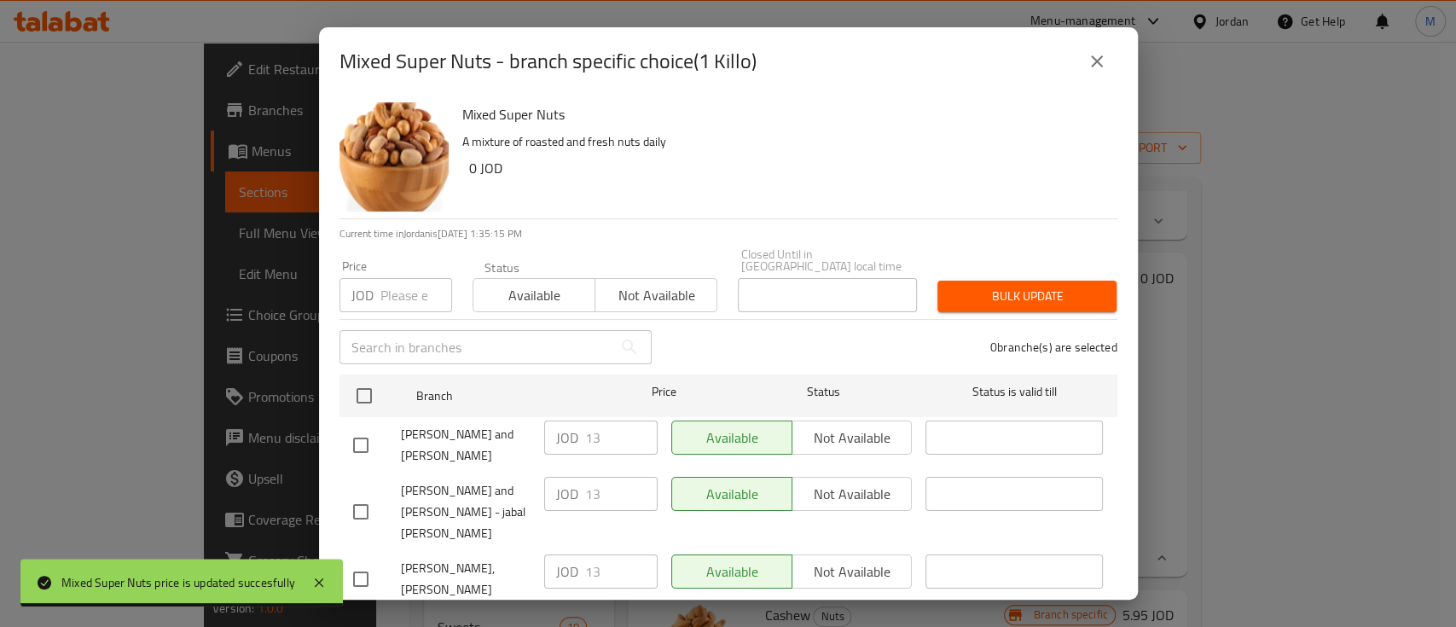
drag, startPoint x: 1099, startPoint y: 67, endPoint x: 1023, endPoint y: 199, distance: 151.7
click at [1098, 67] on icon "close" at bounding box center [1096, 61] width 20 height 20
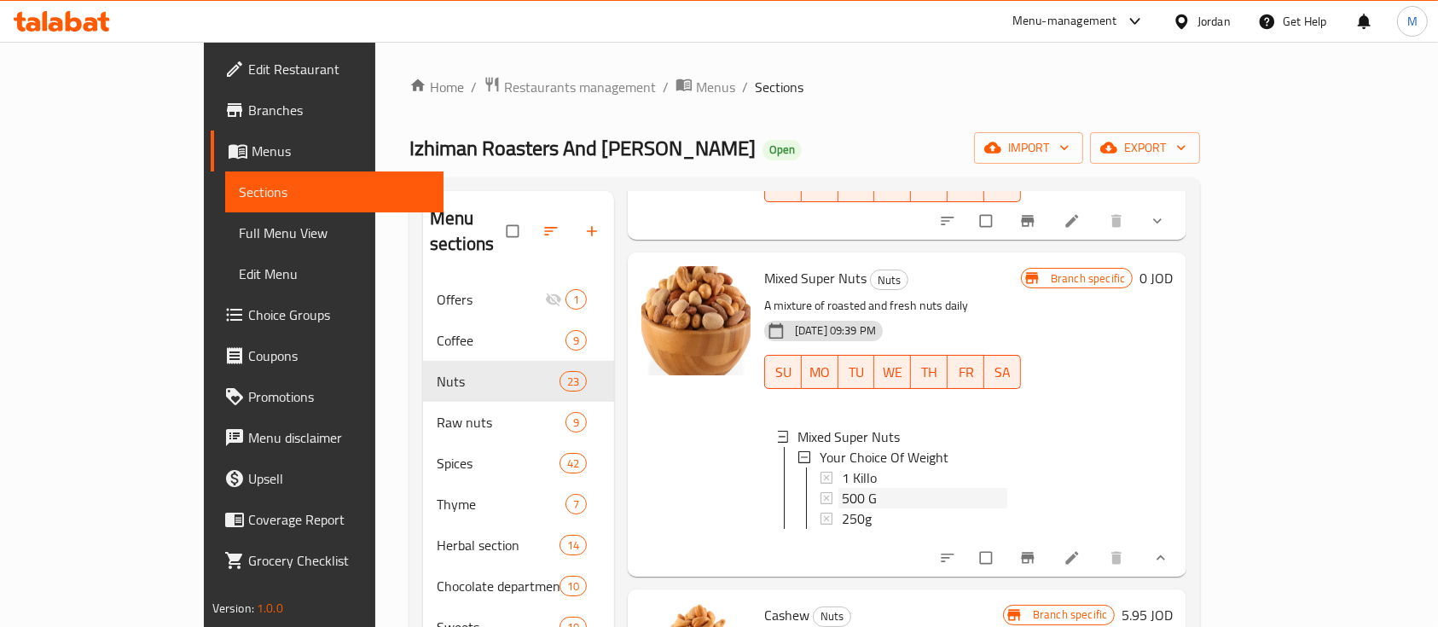
click at [842, 488] on span "500 G" at bounding box center [859, 498] width 35 height 20
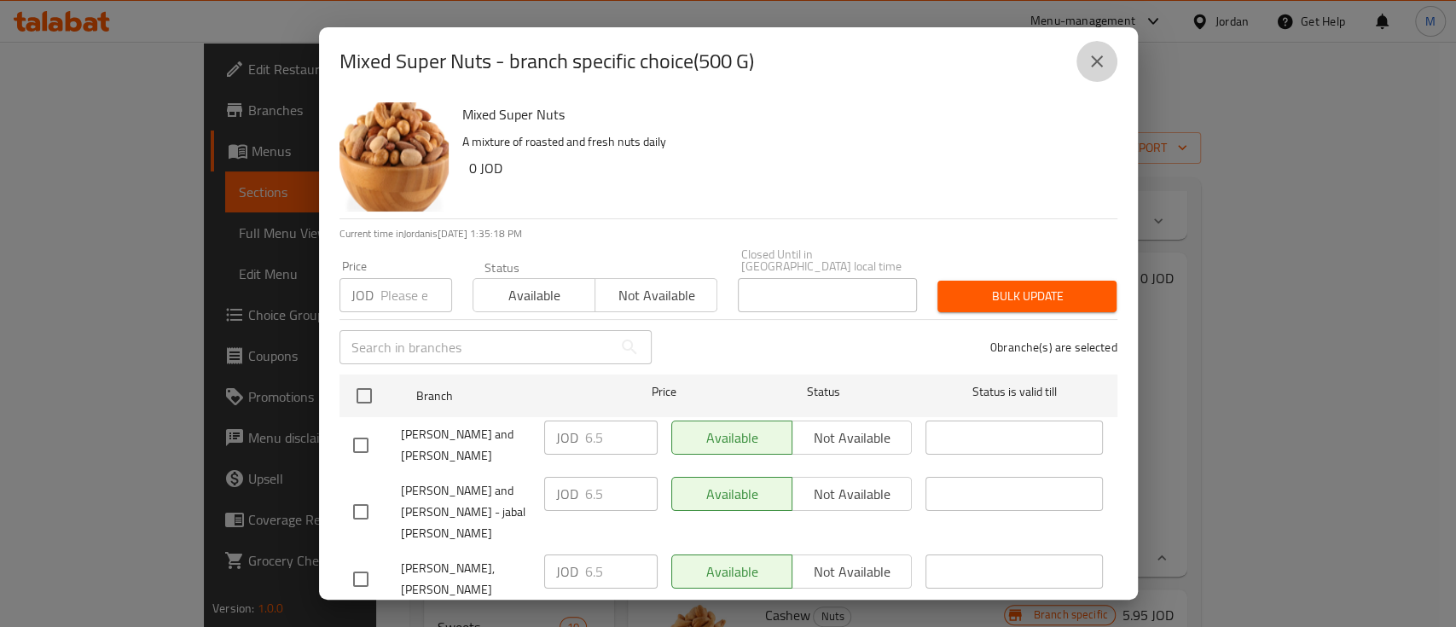
click at [1089, 69] on icon "close" at bounding box center [1096, 61] width 20 height 20
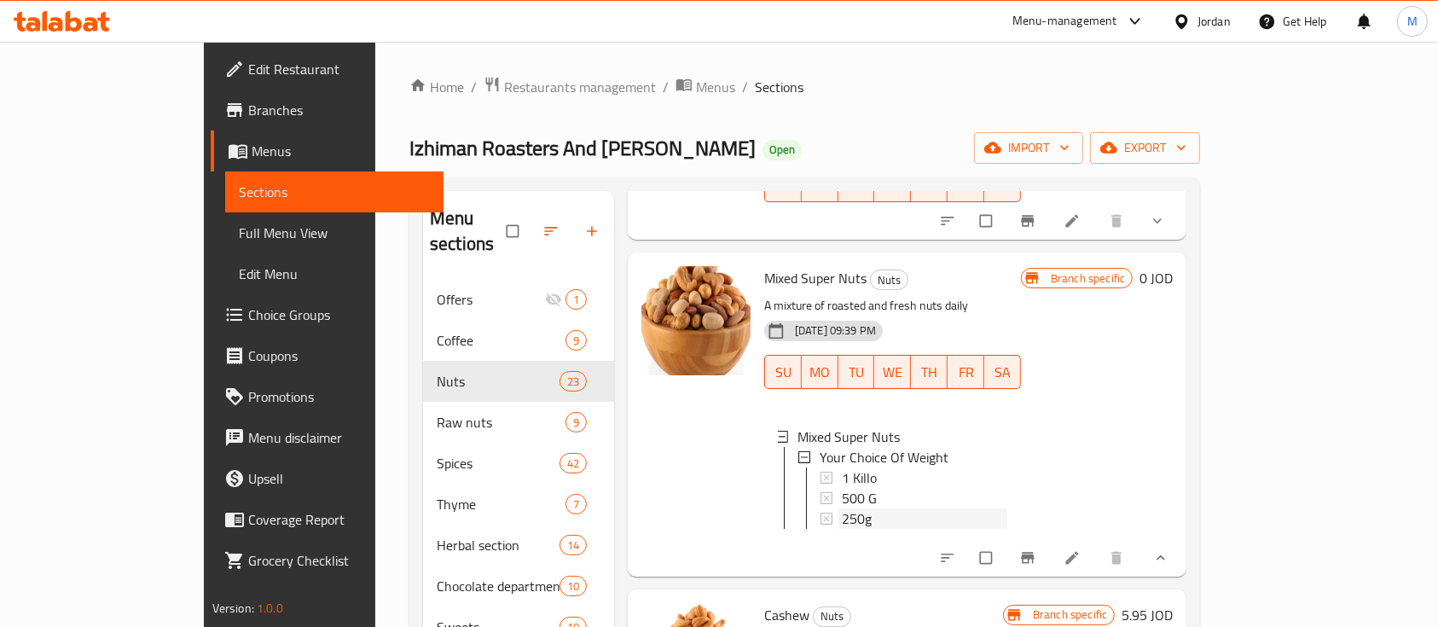
click at [842, 508] on div "250g" at bounding box center [924, 518] width 165 height 20
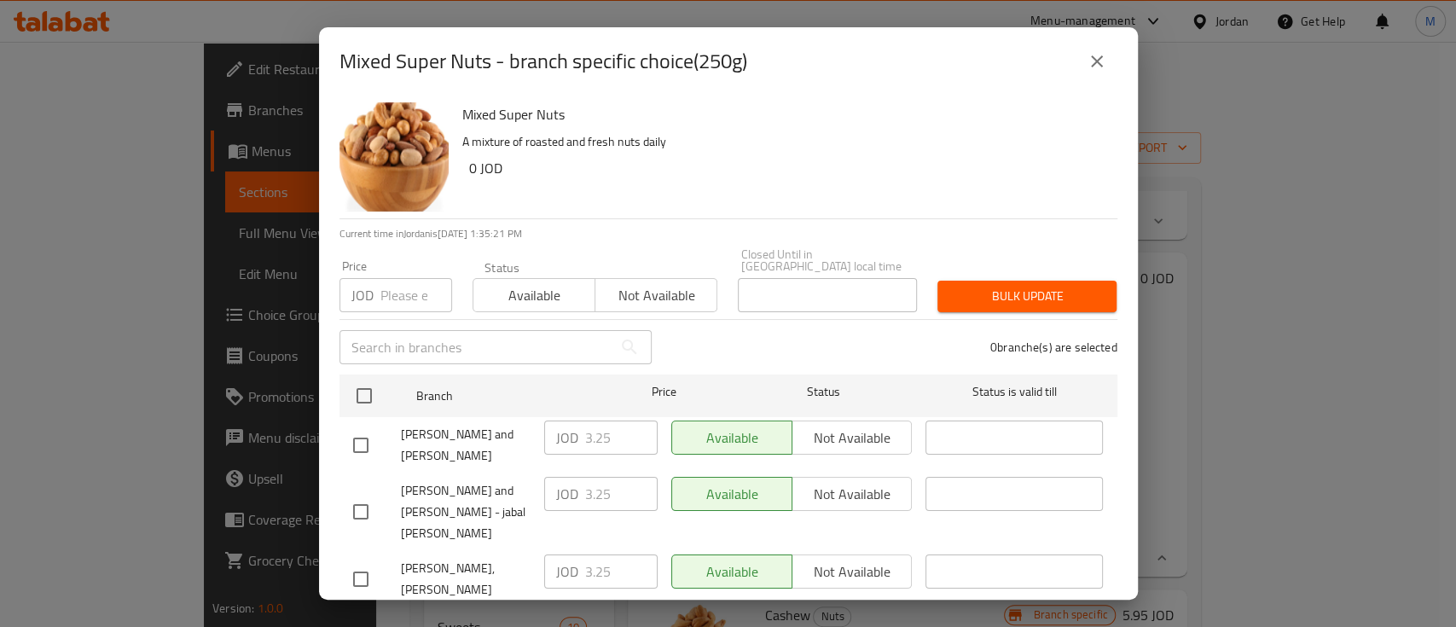
click at [1110, 68] on button "close" at bounding box center [1096, 61] width 41 height 41
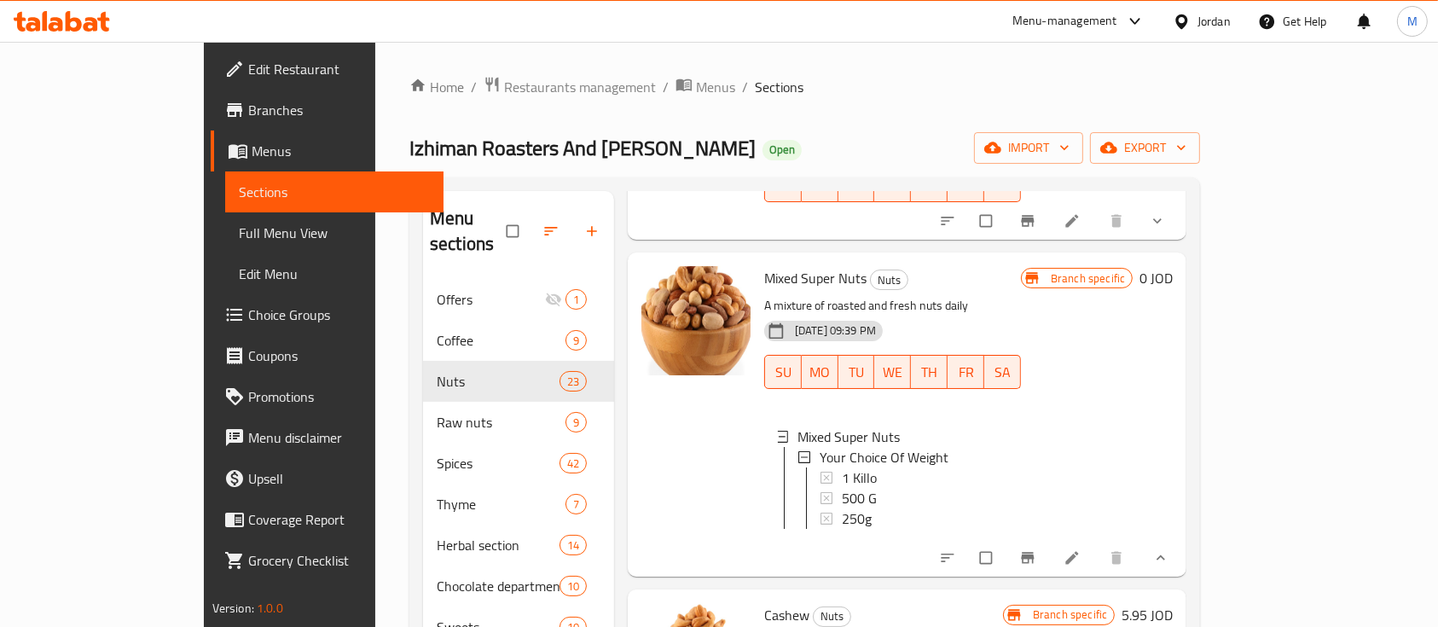
click at [1169, 549] on icon "show more" at bounding box center [1160, 557] width 17 height 17
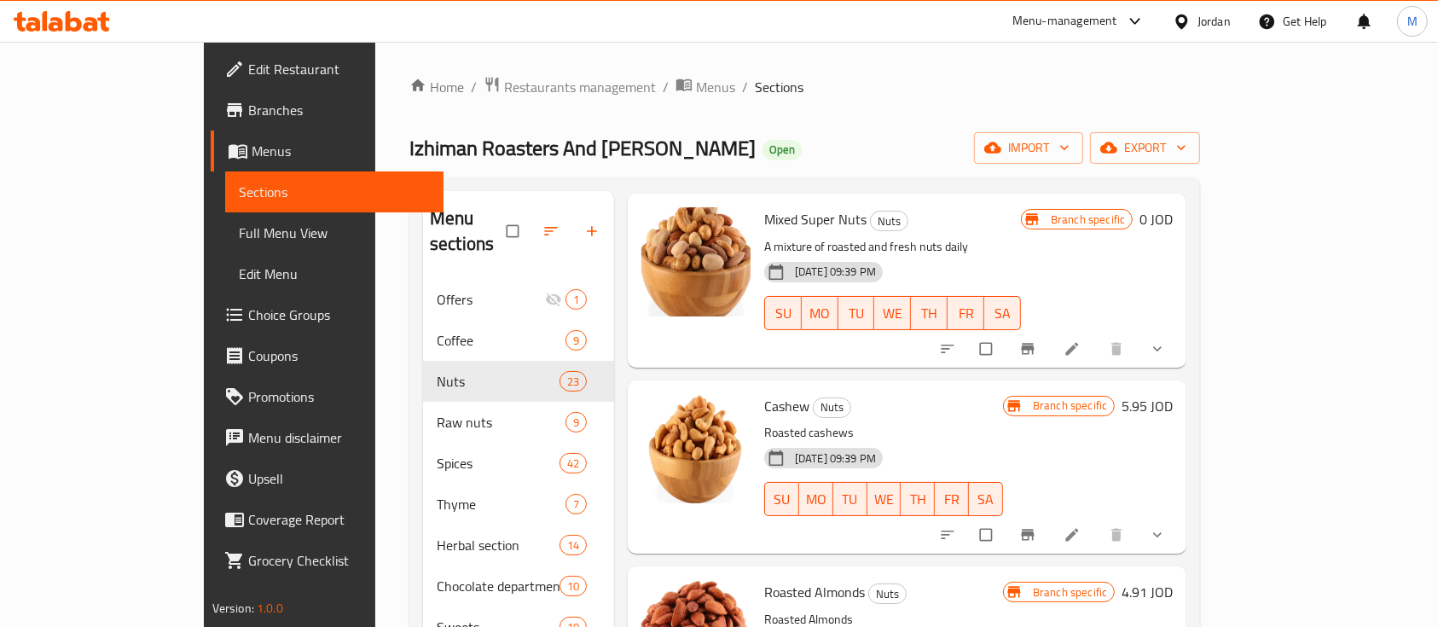
scroll to position [341, 0]
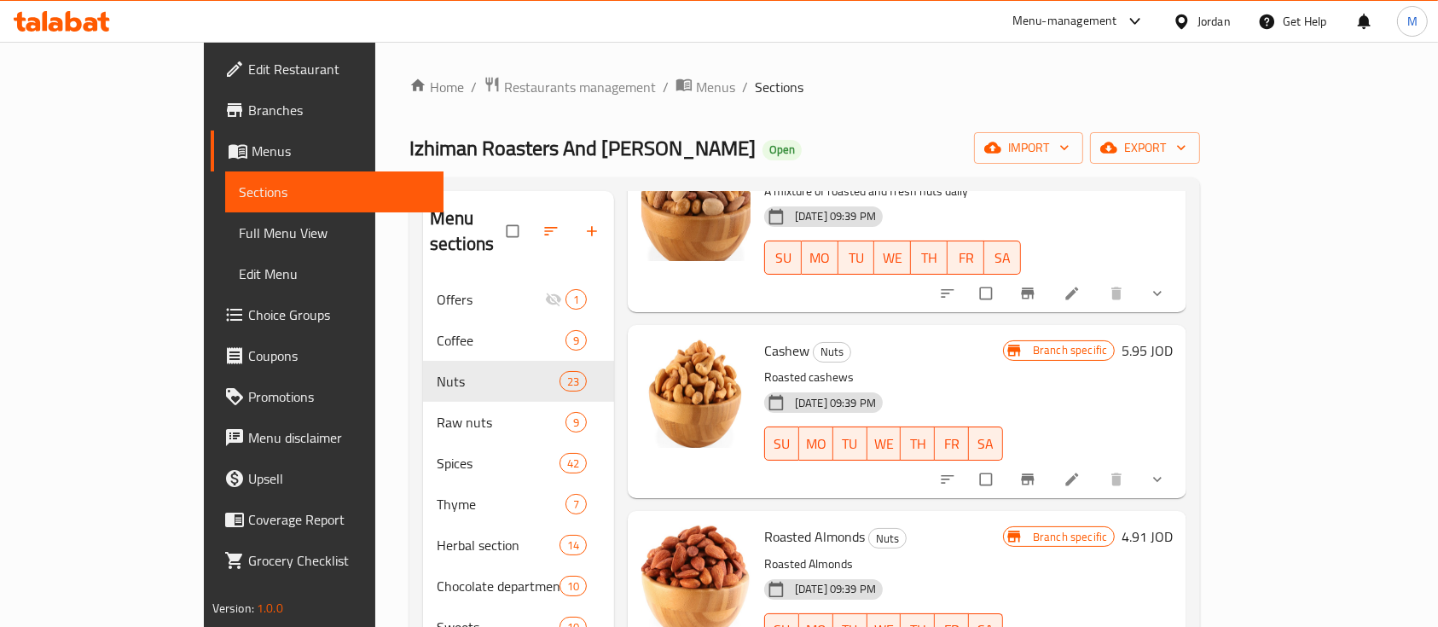
click at [1173, 339] on h6 "5.95 JOD" at bounding box center [1146, 351] width 51 height 24
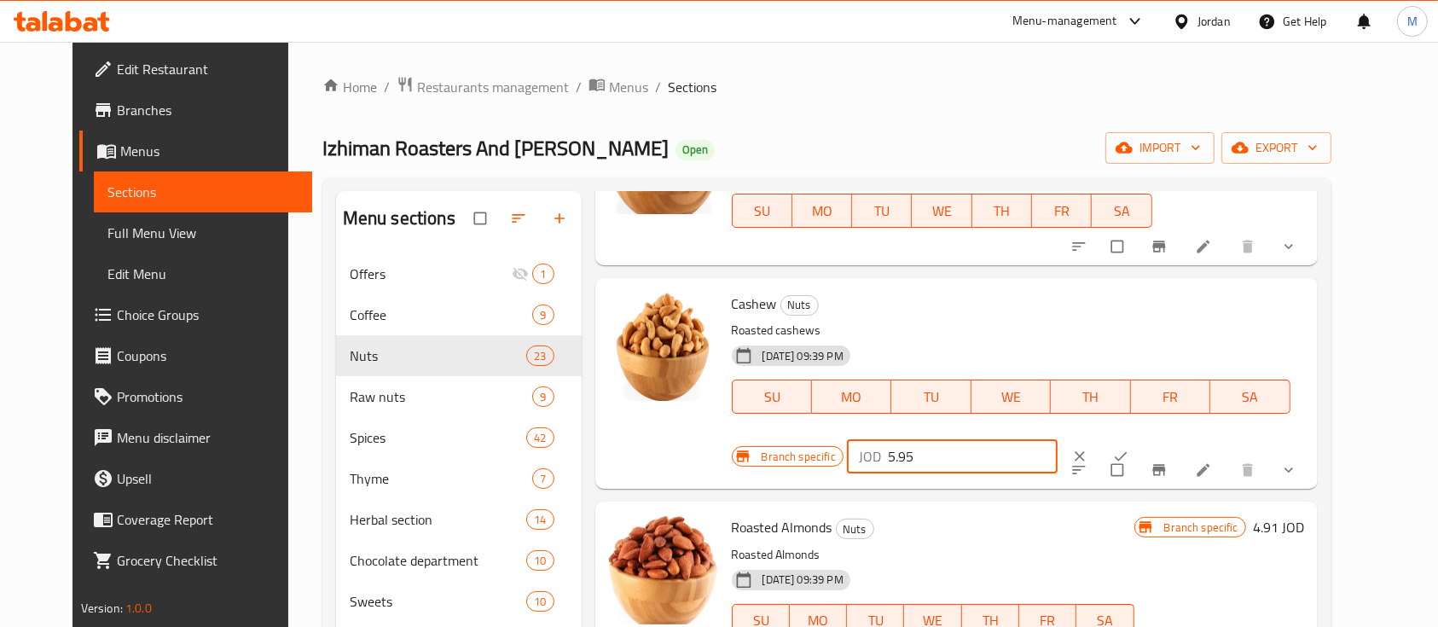
drag, startPoint x: 1187, startPoint y: 315, endPoint x: 1027, endPoint y: 328, distance: 160.9
click at [1025, 437] on div "Branch specific JOD 5.95 ​" at bounding box center [948, 456] width 432 height 38
type input "0"
click at [1129, 448] on icon "ok" at bounding box center [1120, 456] width 17 height 17
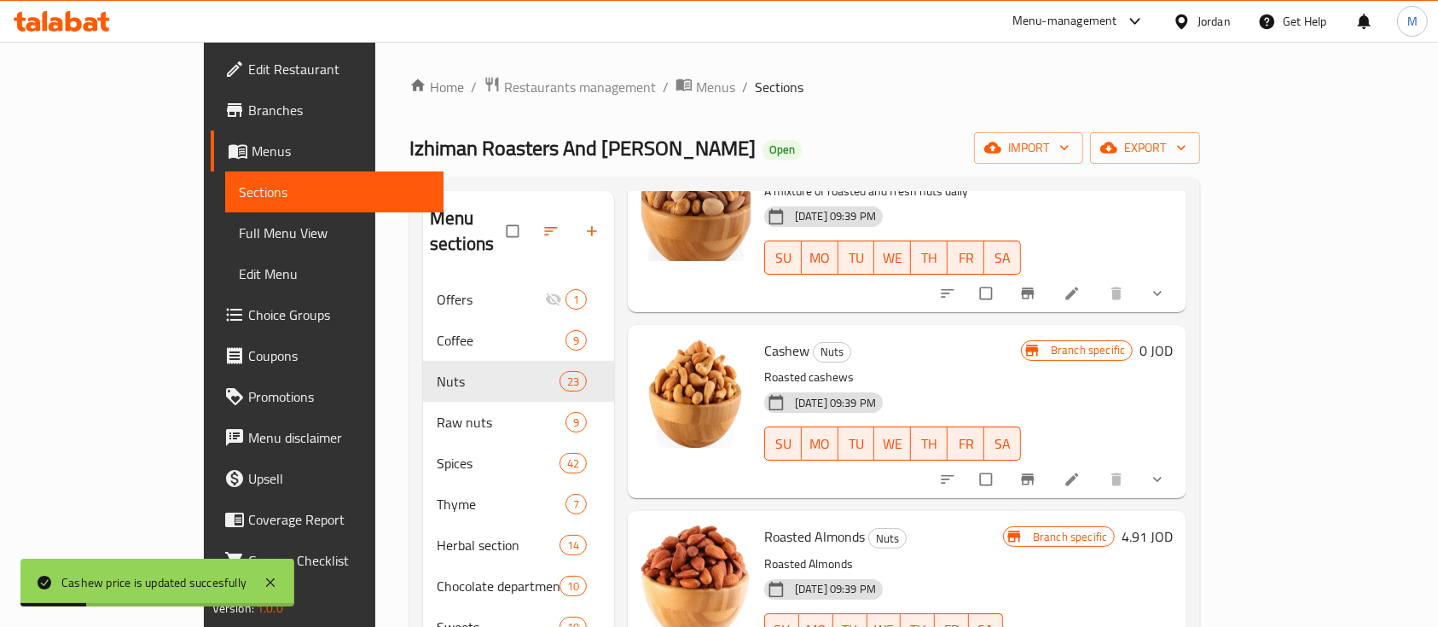
click at [1166, 471] on icon "show more" at bounding box center [1157, 479] width 17 height 17
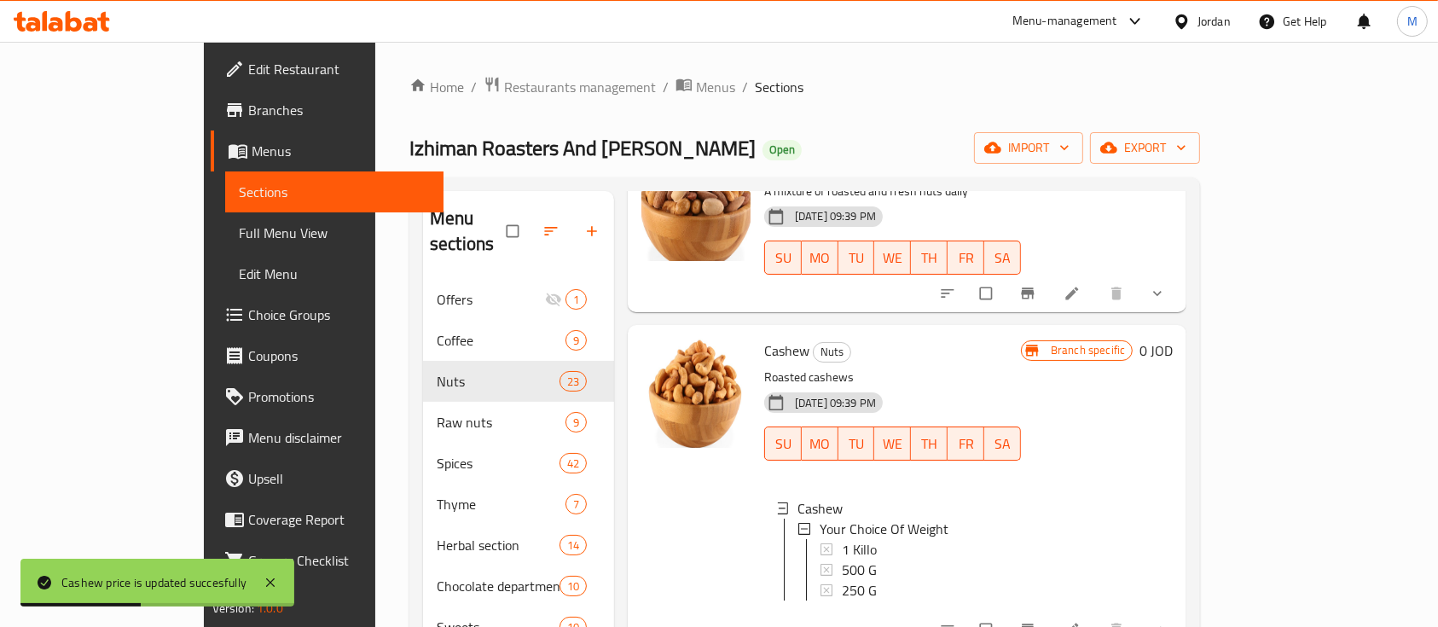
scroll to position [568, 0]
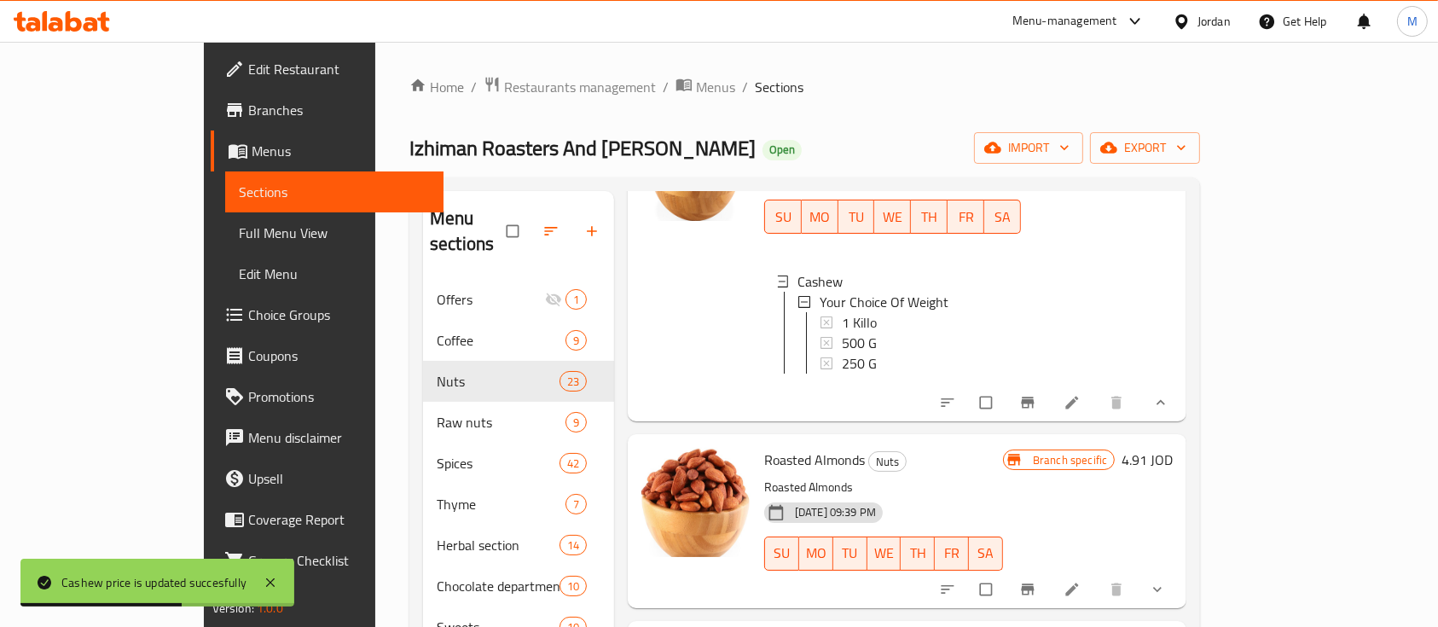
click at [1169, 394] on icon "show more" at bounding box center [1160, 402] width 17 height 17
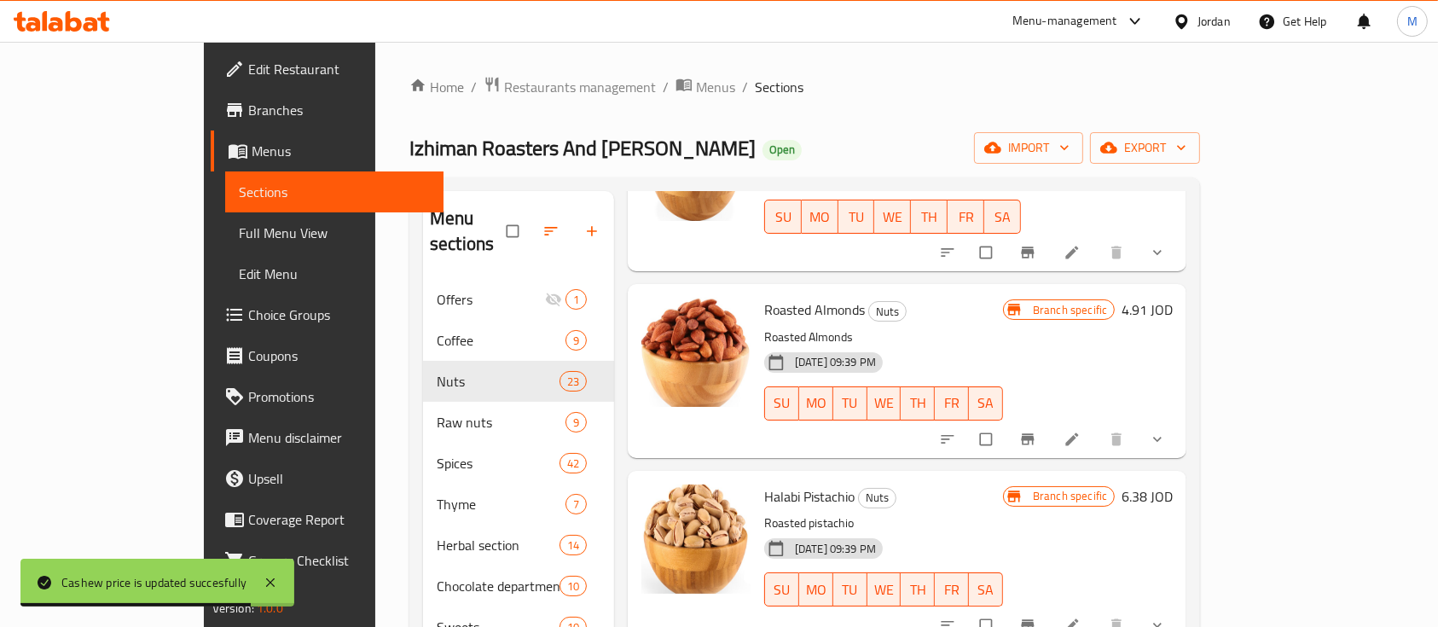
click at [1173, 298] on h6 "4.91 JOD" at bounding box center [1146, 310] width 51 height 24
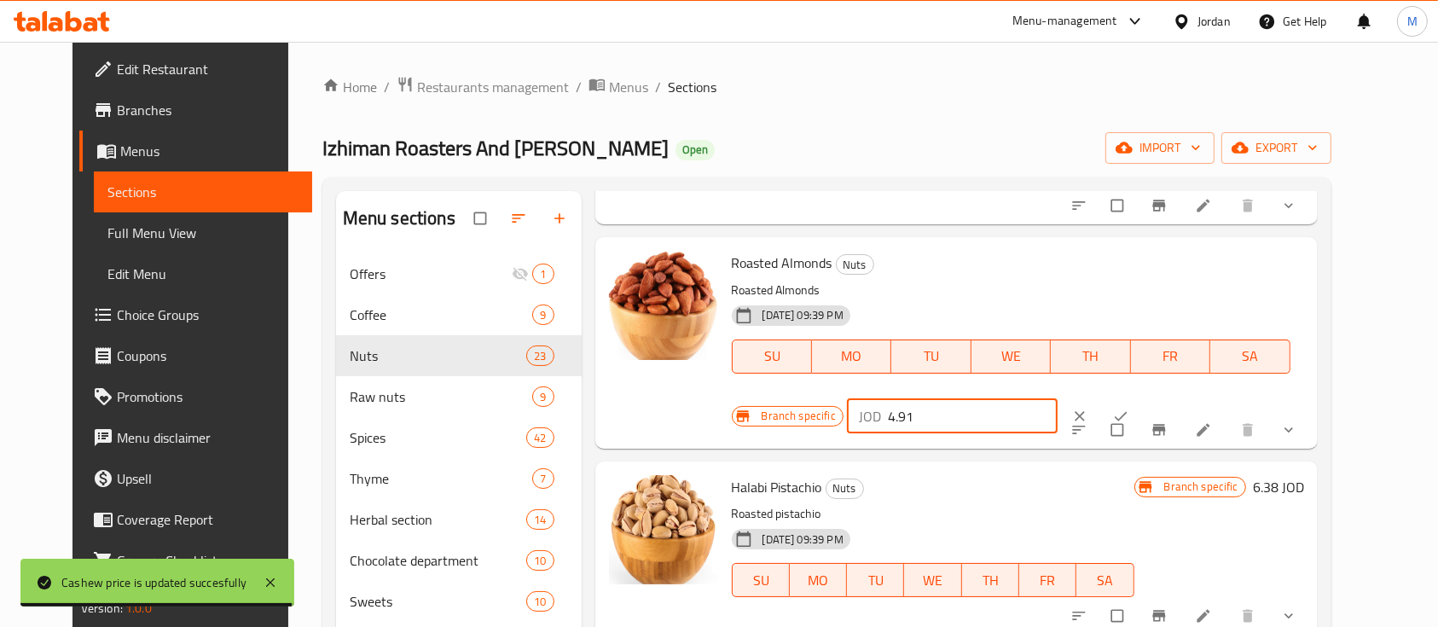
drag, startPoint x: 1196, startPoint y: 273, endPoint x: 1086, endPoint y: 281, distance: 109.5
click at [1057, 399] on div "JOD 4.91 ​" at bounding box center [952, 416] width 211 height 34
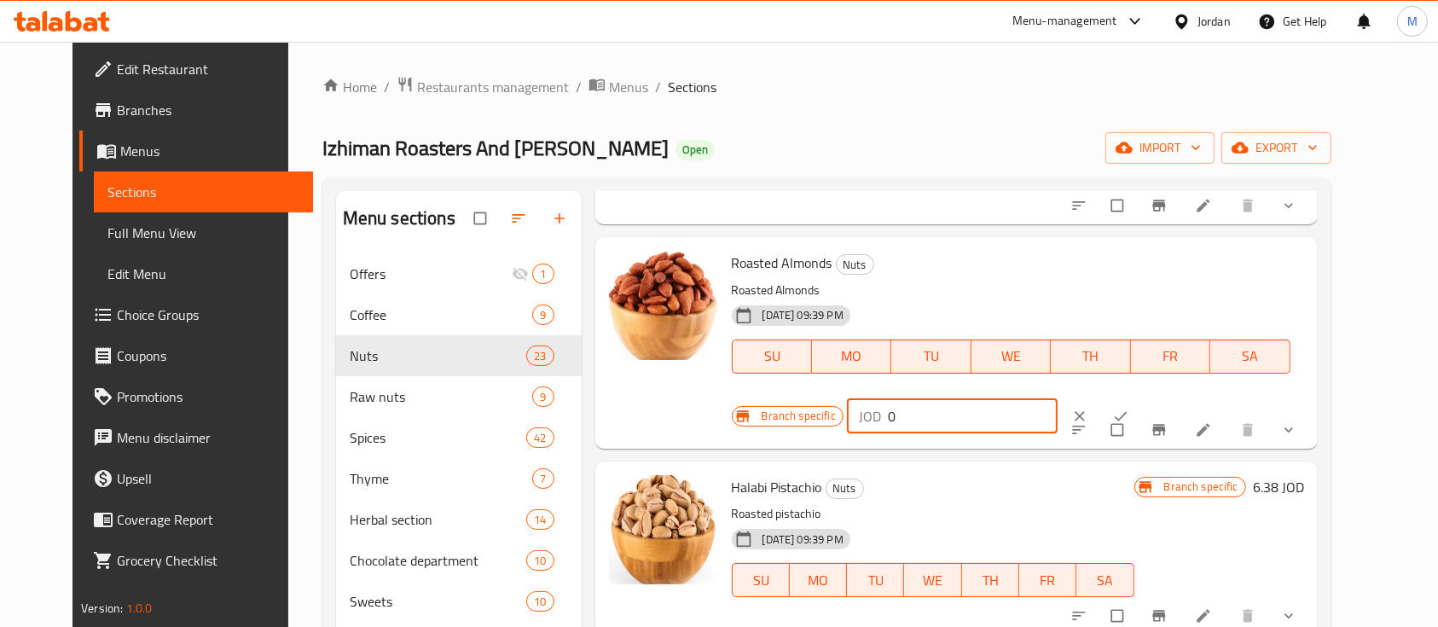
type input "0"
click at [1129, 408] on icon "ok" at bounding box center [1120, 416] width 17 height 17
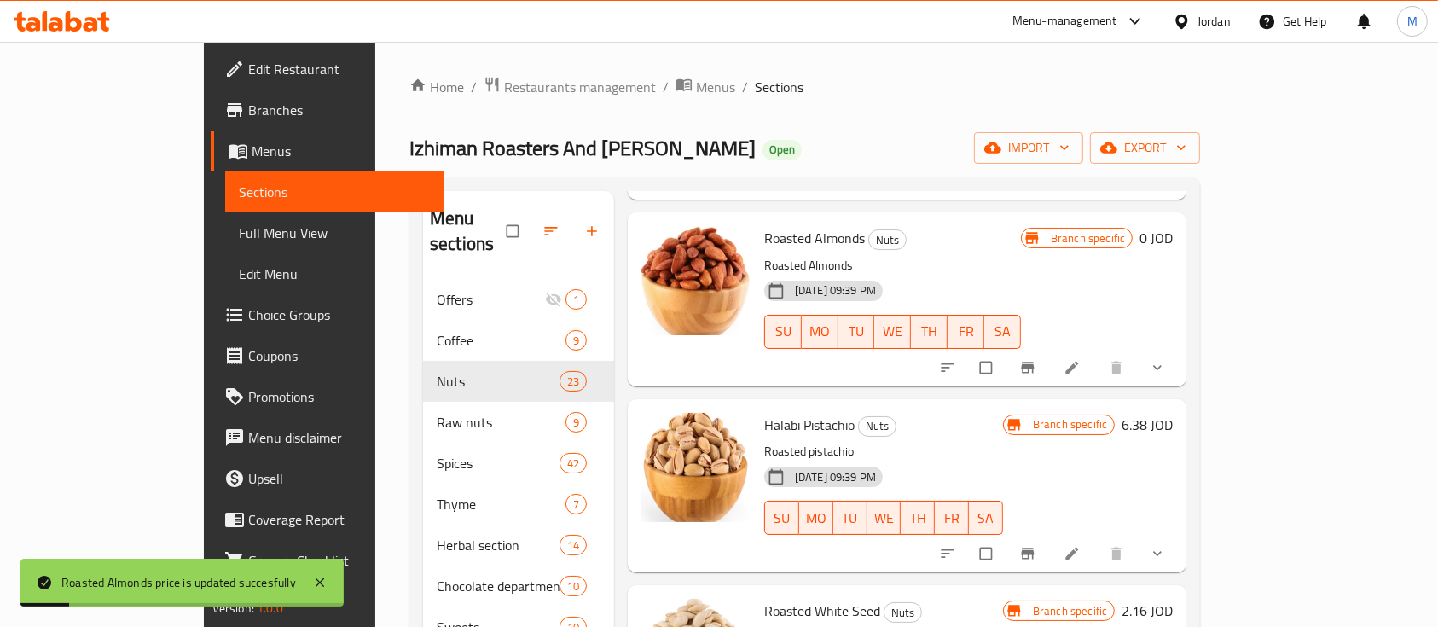
scroll to position [682, 0]
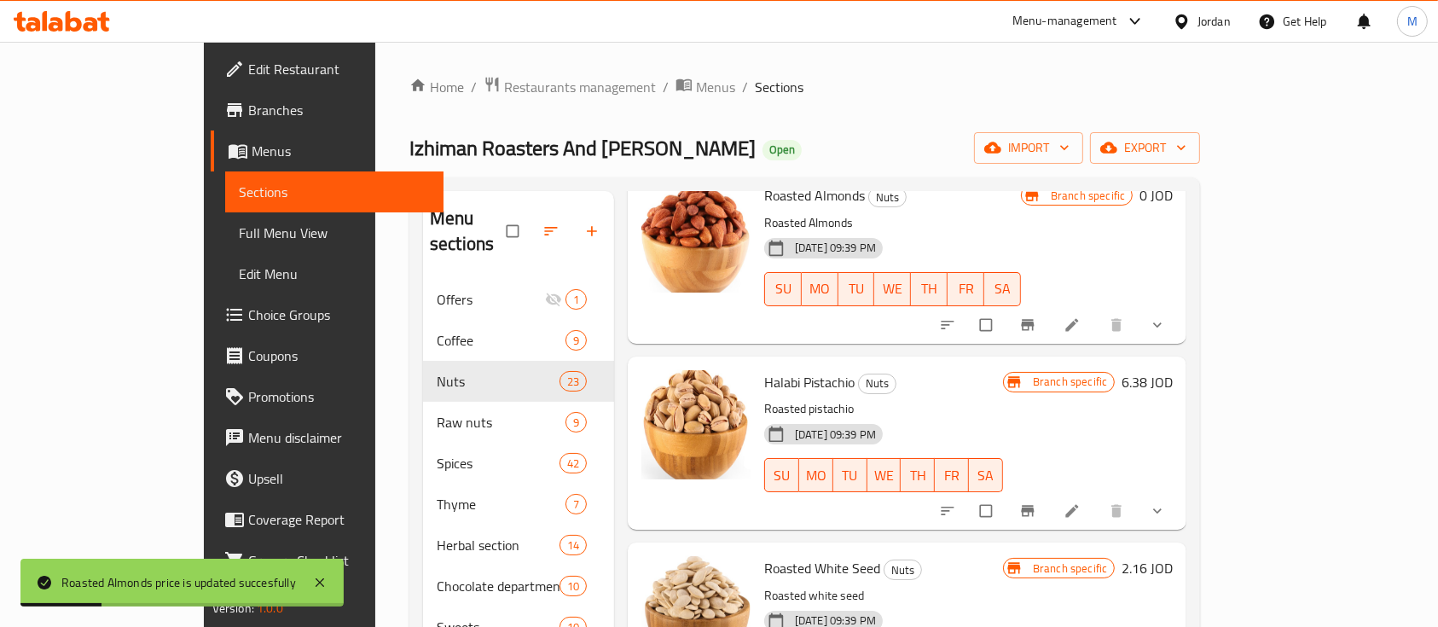
click at [1173, 370] on h6 "6.38 JOD" at bounding box center [1146, 382] width 51 height 24
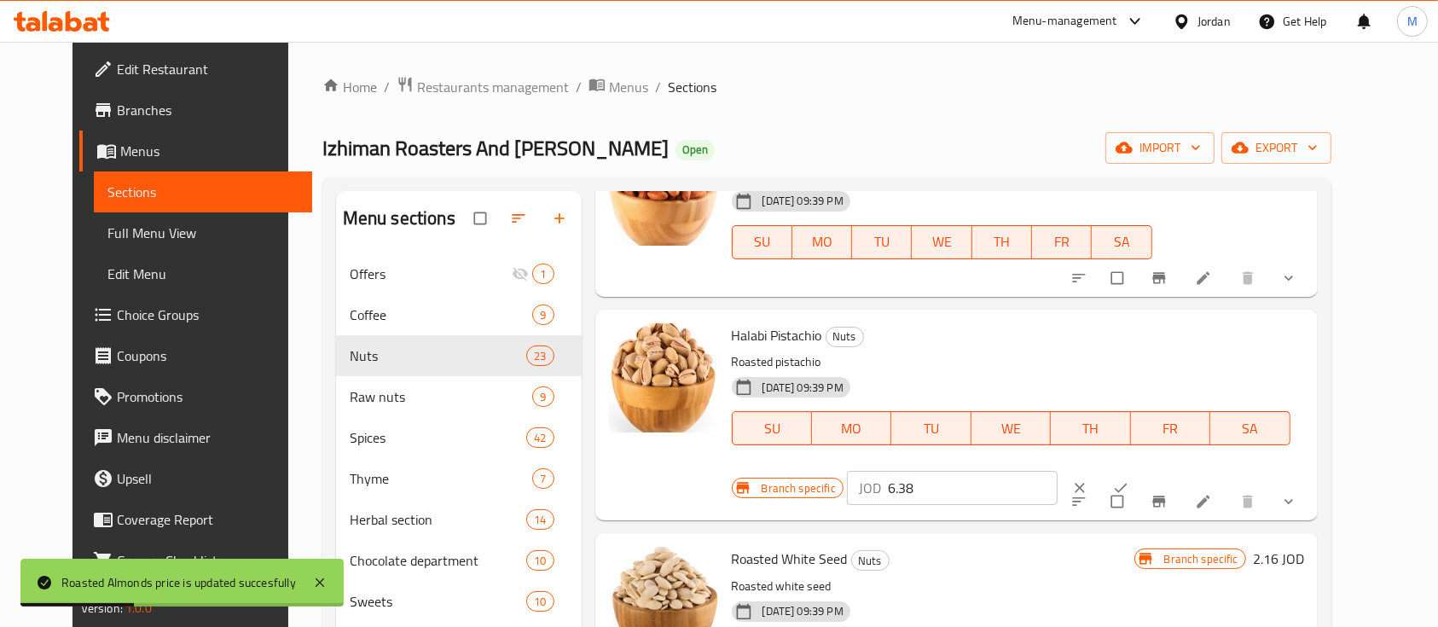
drag, startPoint x: 1144, startPoint y: 348, endPoint x: 1059, endPoint y: 356, distance: 84.9
click at [1060, 469] on div "Branch specific JOD 6.38 ​" at bounding box center [948, 488] width 432 height 38
type input "0"
click at [1129, 479] on icon "ok" at bounding box center [1120, 487] width 17 height 17
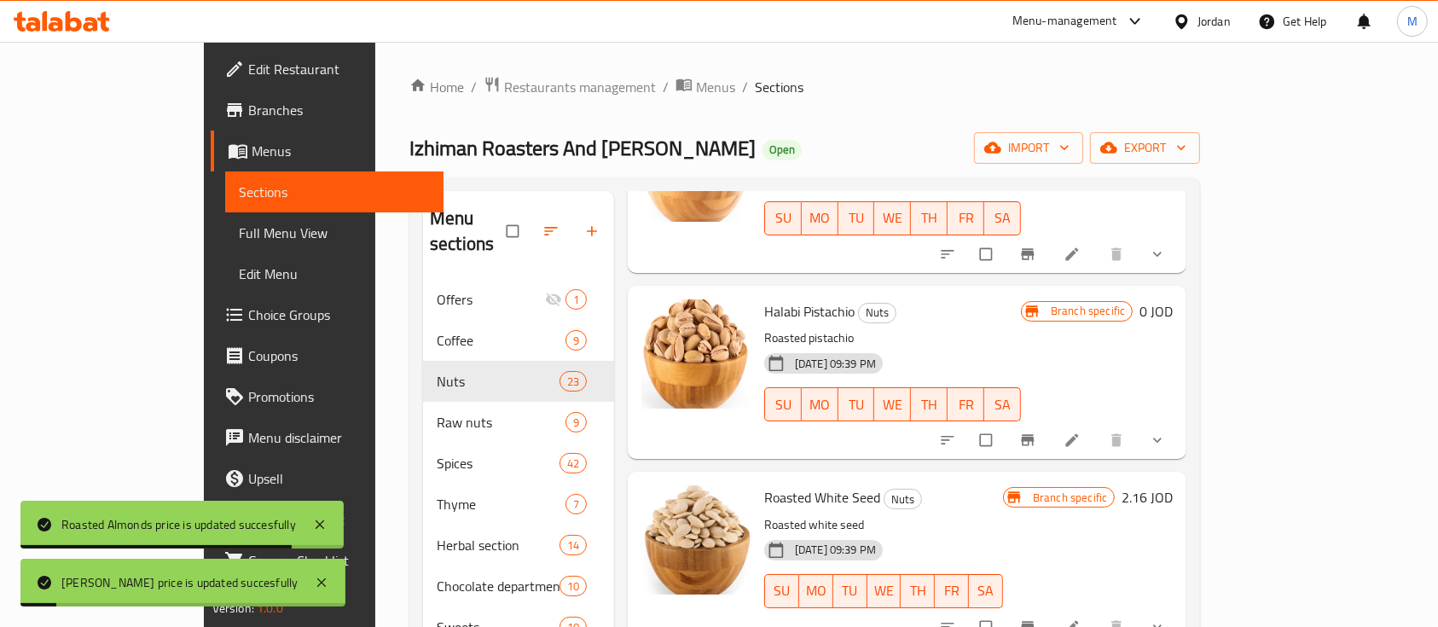
scroll to position [796, 0]
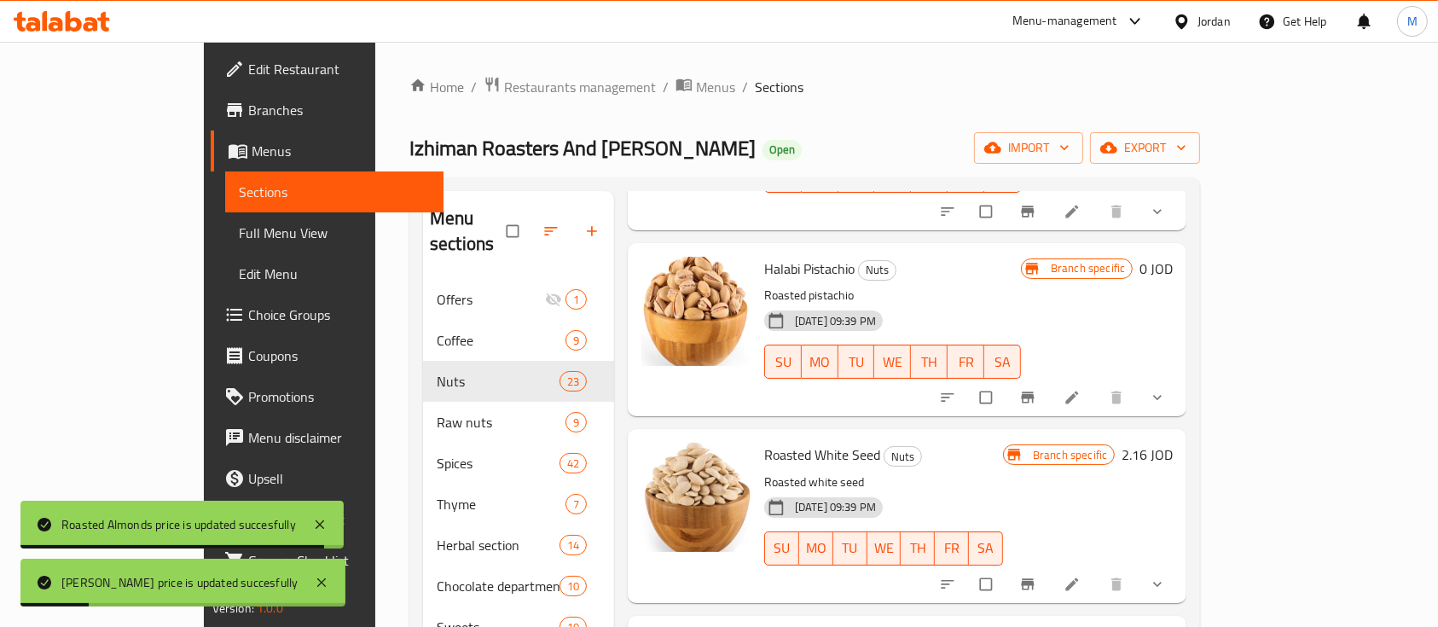
click at [1173, 443] on h6 "2.16 JOD" at bounding box center [1146, 455] width 51 height 24
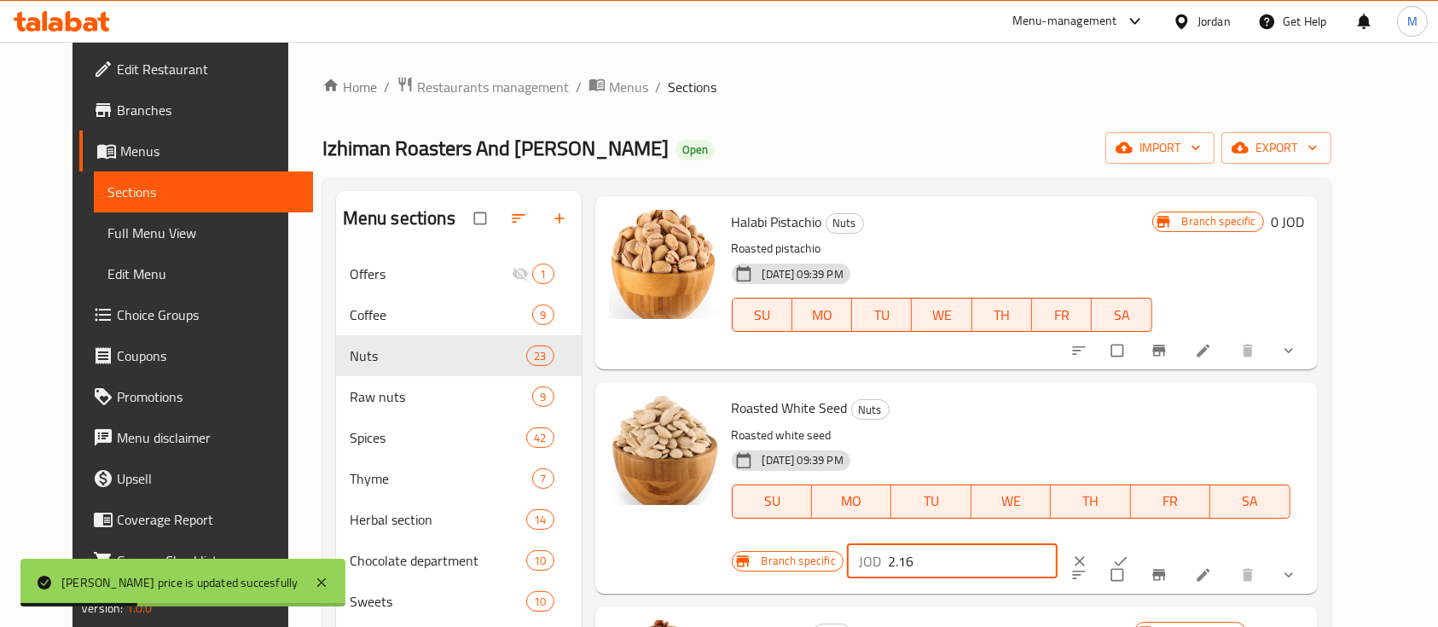
drag, startPoint x: 1153, startPoint y: 414, endPoint x: 1096, endPoint y: 417, distance: 57.2
click at [1057, 544] on div "JOD 2.16 ​" at bounding box center [952, 561] width 211 height 34
type input "0"
click at [1129, 553] on icon "ok" at bounding box center [1120, 561] width 17 height 17
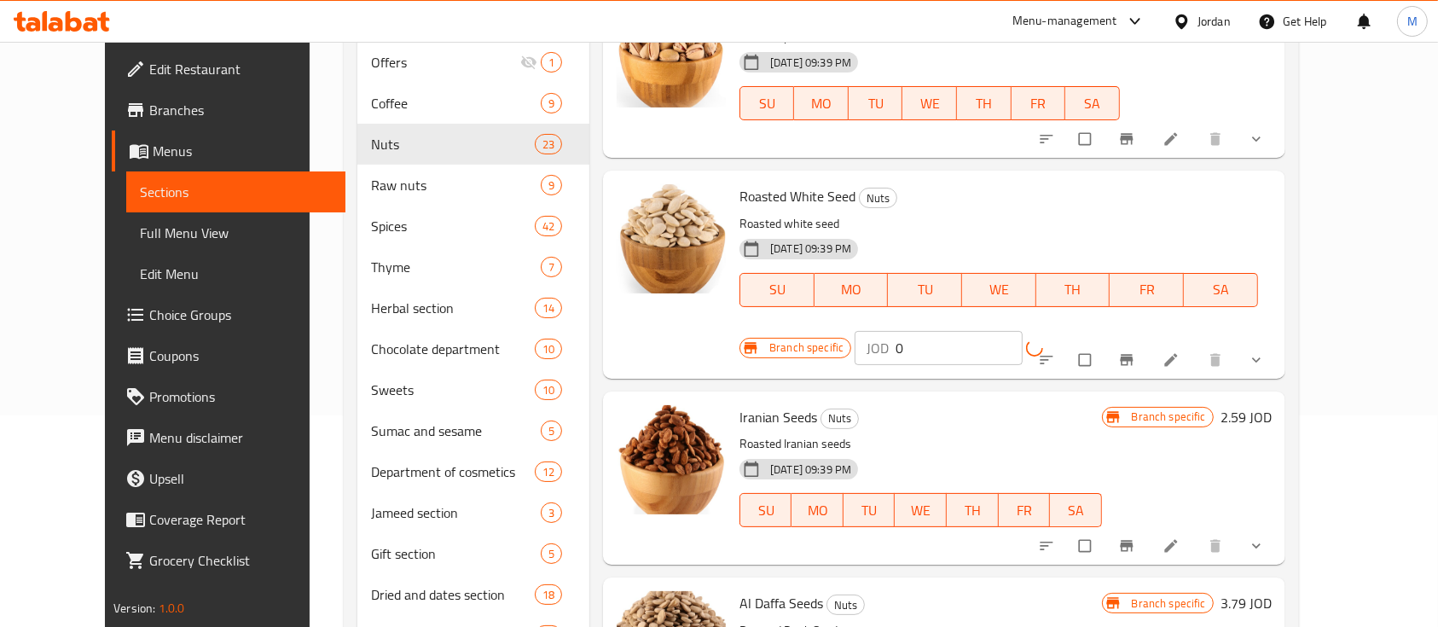
scroll to position [227, 0]
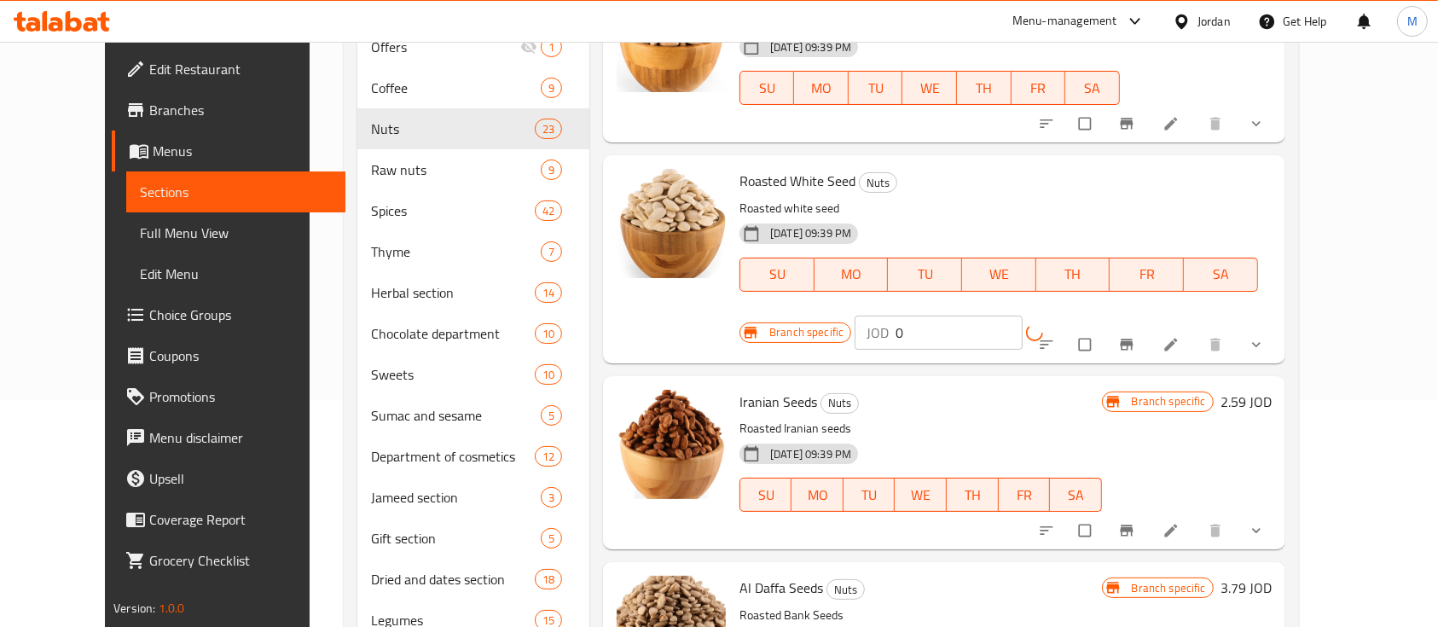
click at [1272, 390] on h6 "2.59 JOD" at bounding box center [1245, 402] width 51 height 24
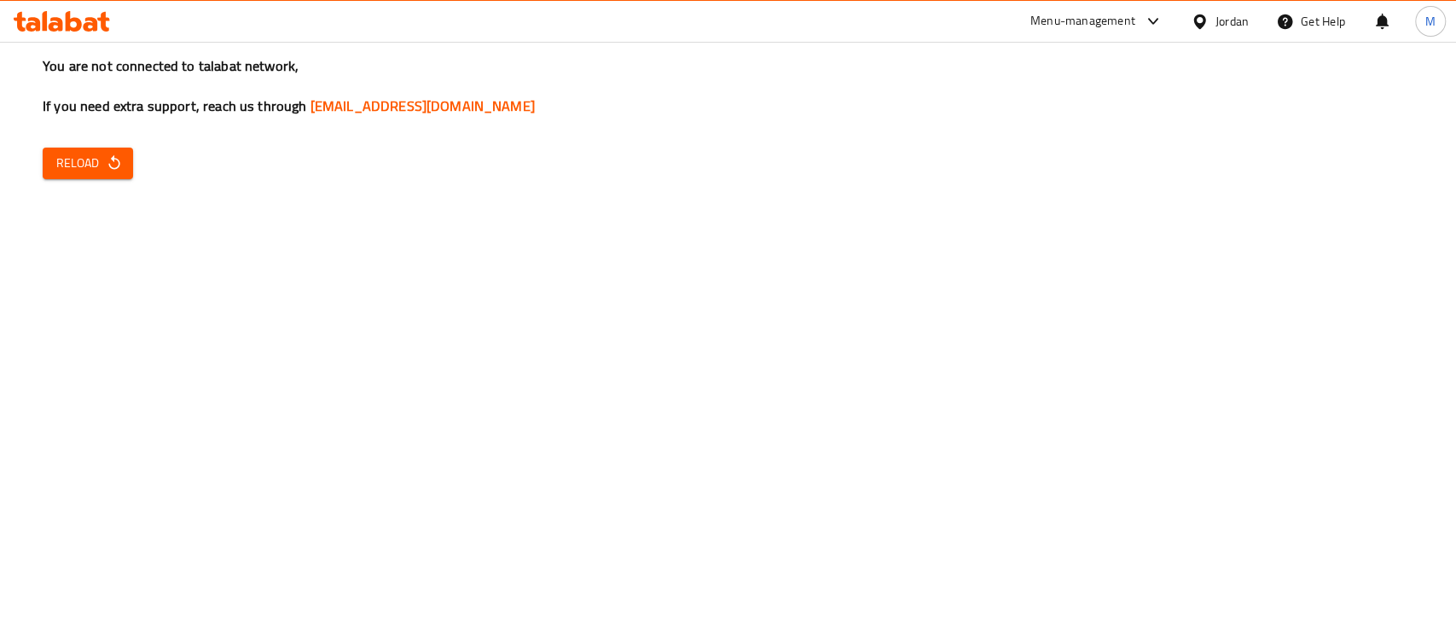
click at [92, 172] on span "Reload" at bounding box center [87, 163] width 63 height 21
click at [90, 158] on span "Reload" at bounding box center [87, 163] width 63 height 21
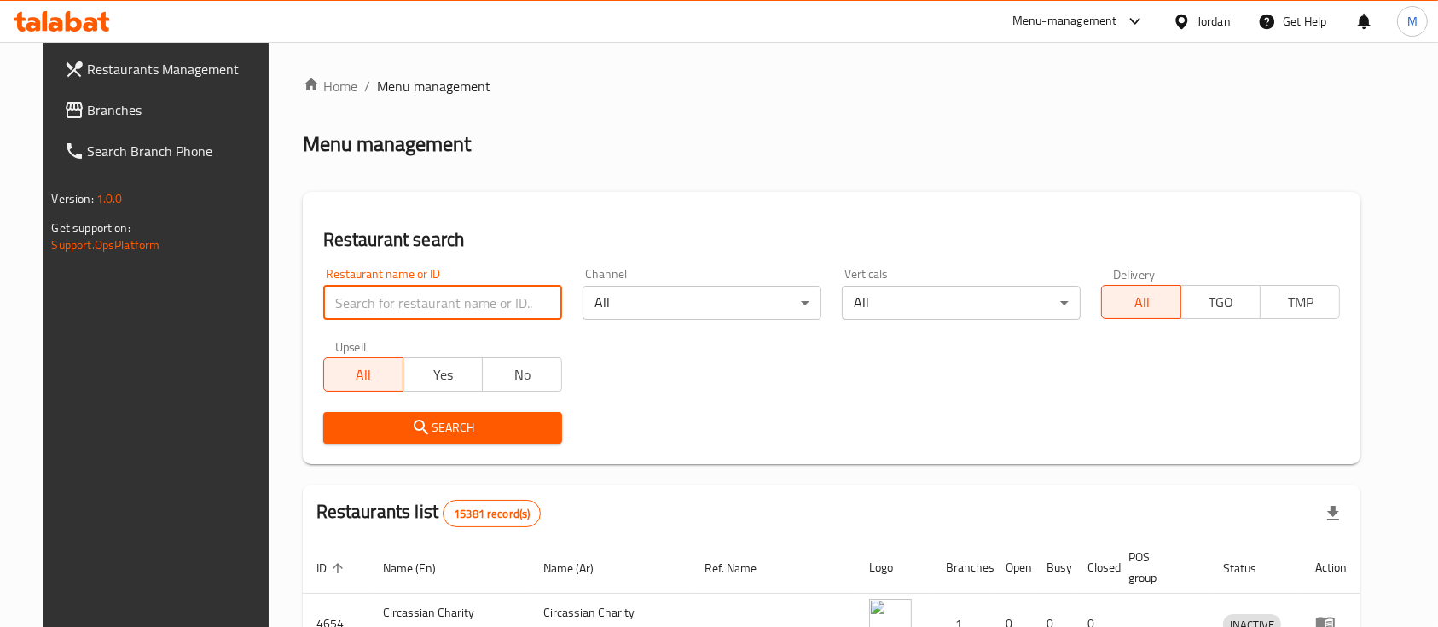
click at [356, 317] on input "search" at bounding box center [442, 303] width 239 height 34
paste input "Izhiman Roasters And Mill"
type input "Izhiman Roasters And Mill"
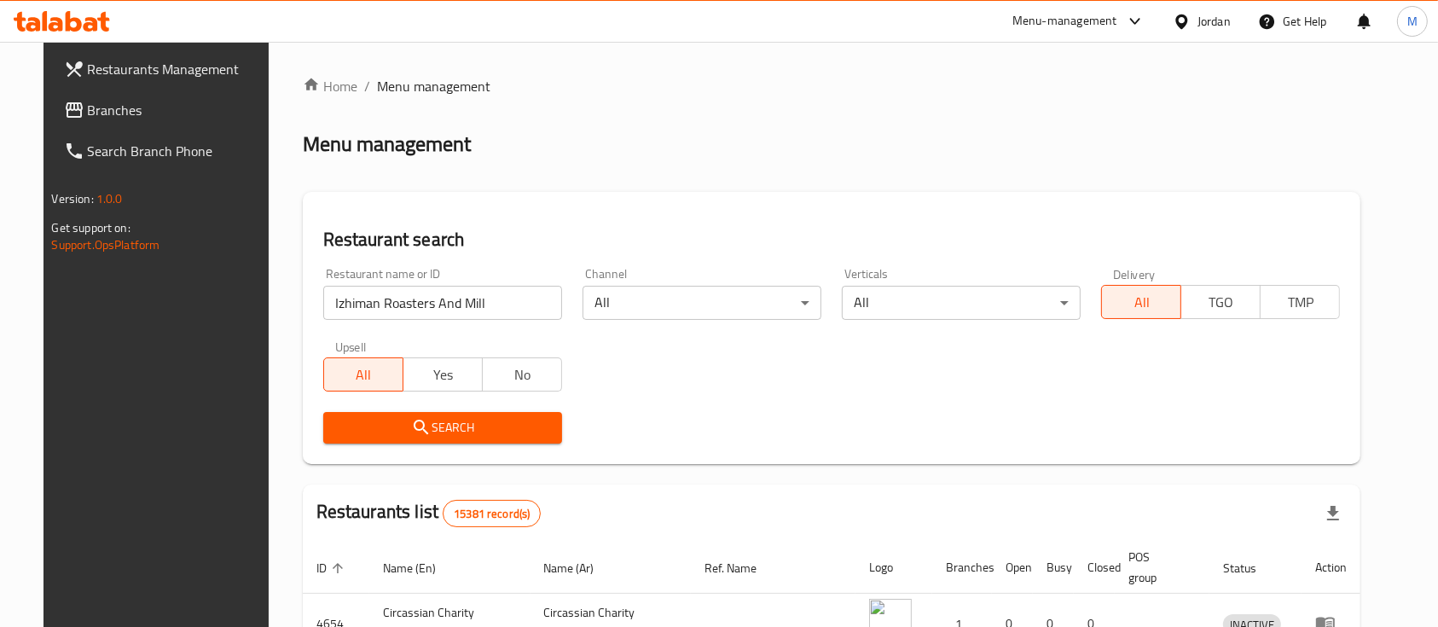
click at [478, 420] on span "Search" at bounding box center [442, 427] width 211 height 21
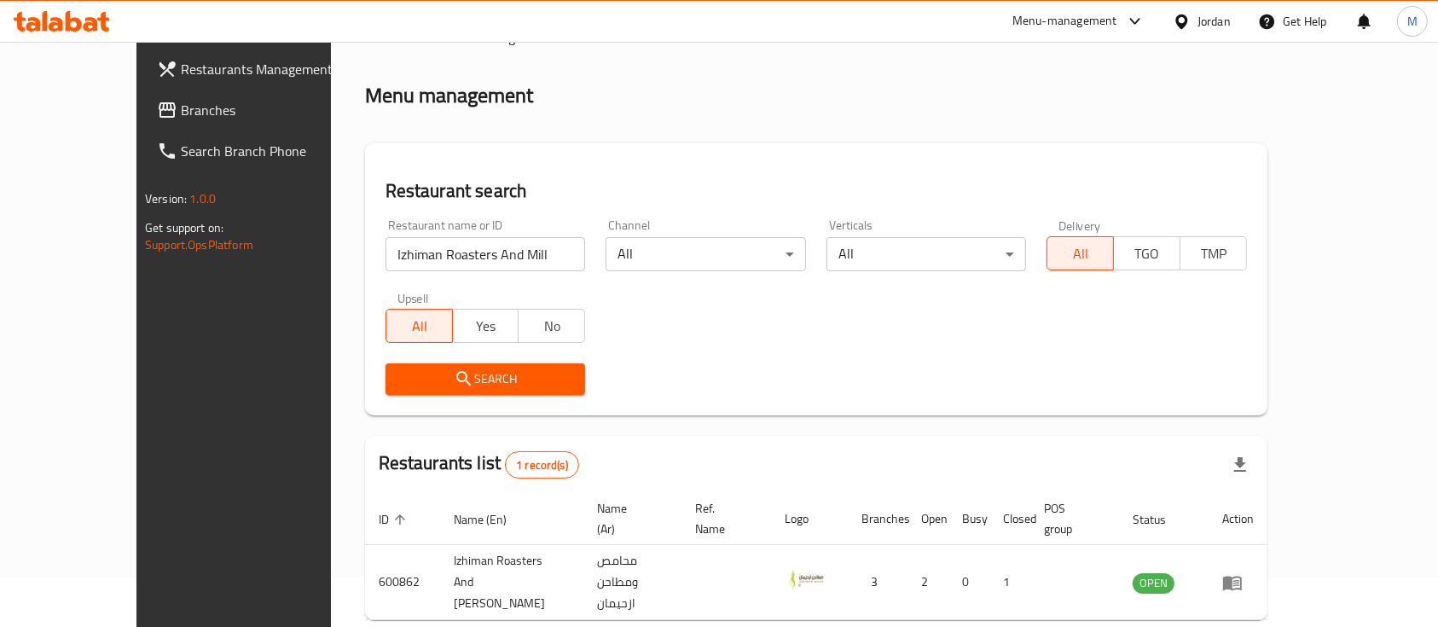
scroll to position [100, 0]
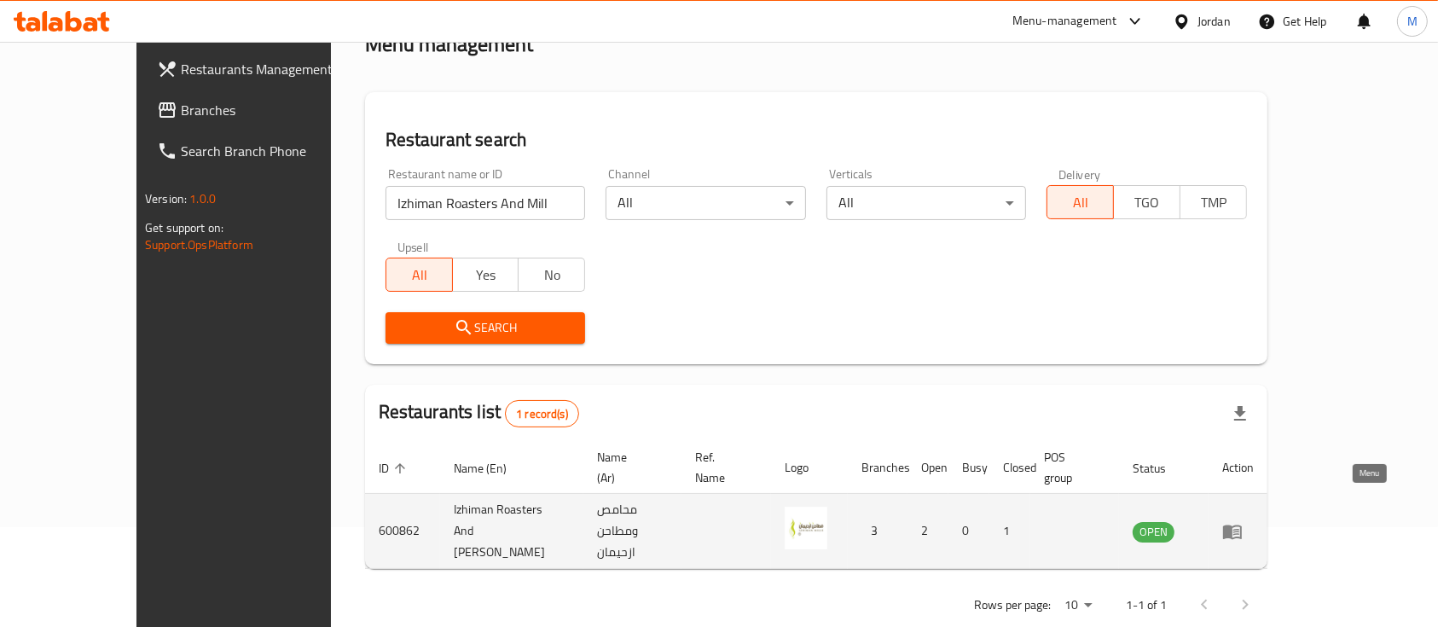
click at [1243, 521] on icon "enhanced table" at bounding box center [1232, 531] width 20 height 20
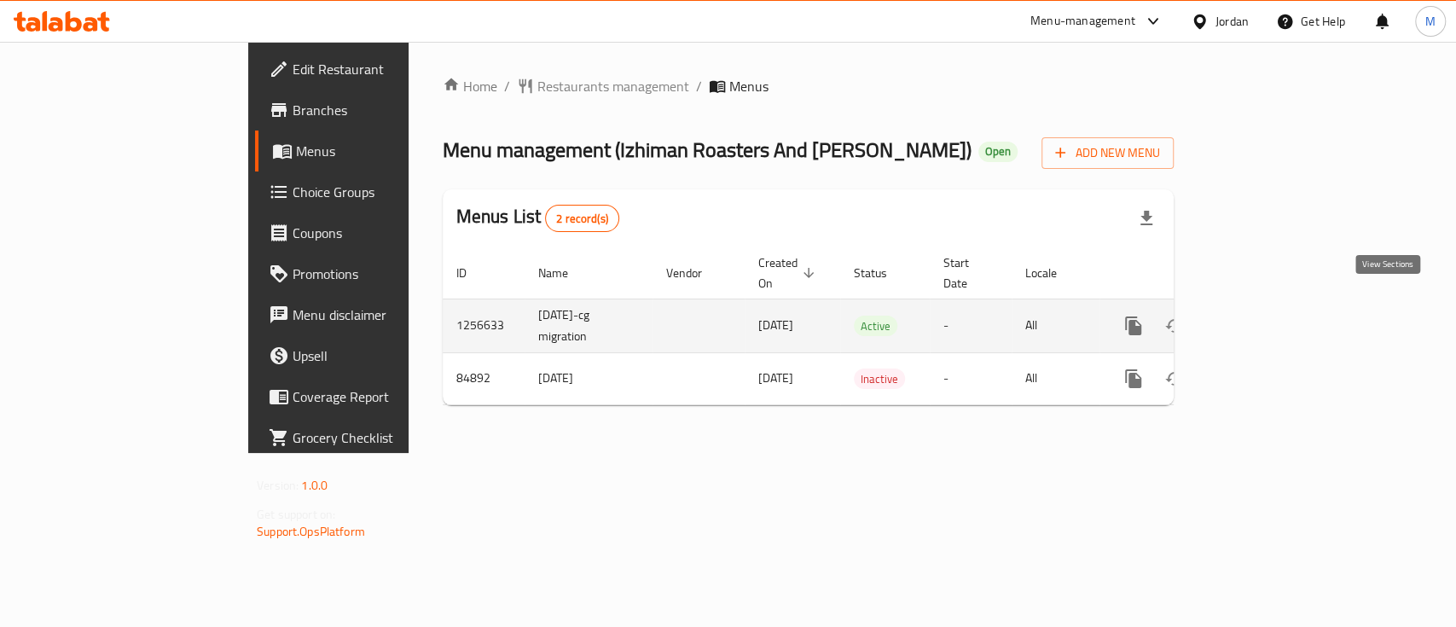
click at [1277, 320] on link "enhanced table" at bounding box center [1256, 325] width 41 height 41
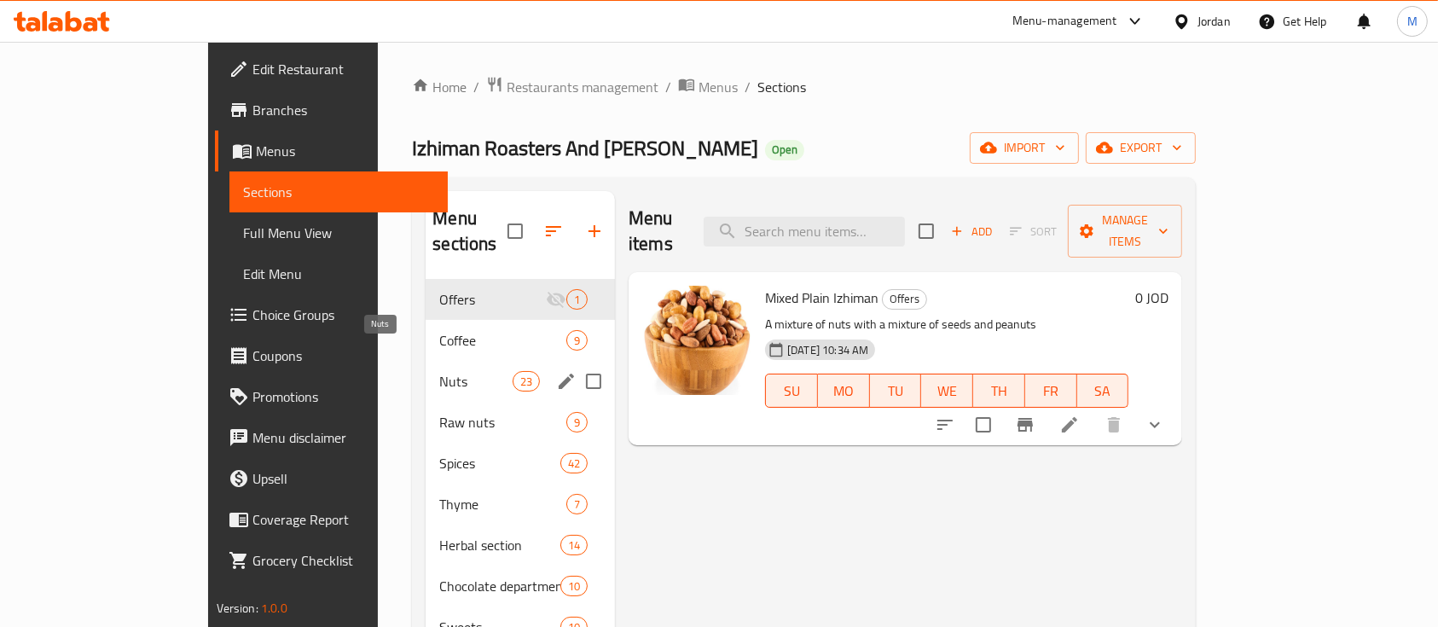
click at [439, 371] on span "Nuts" at bounding box center [475, 381] width 72 height 20
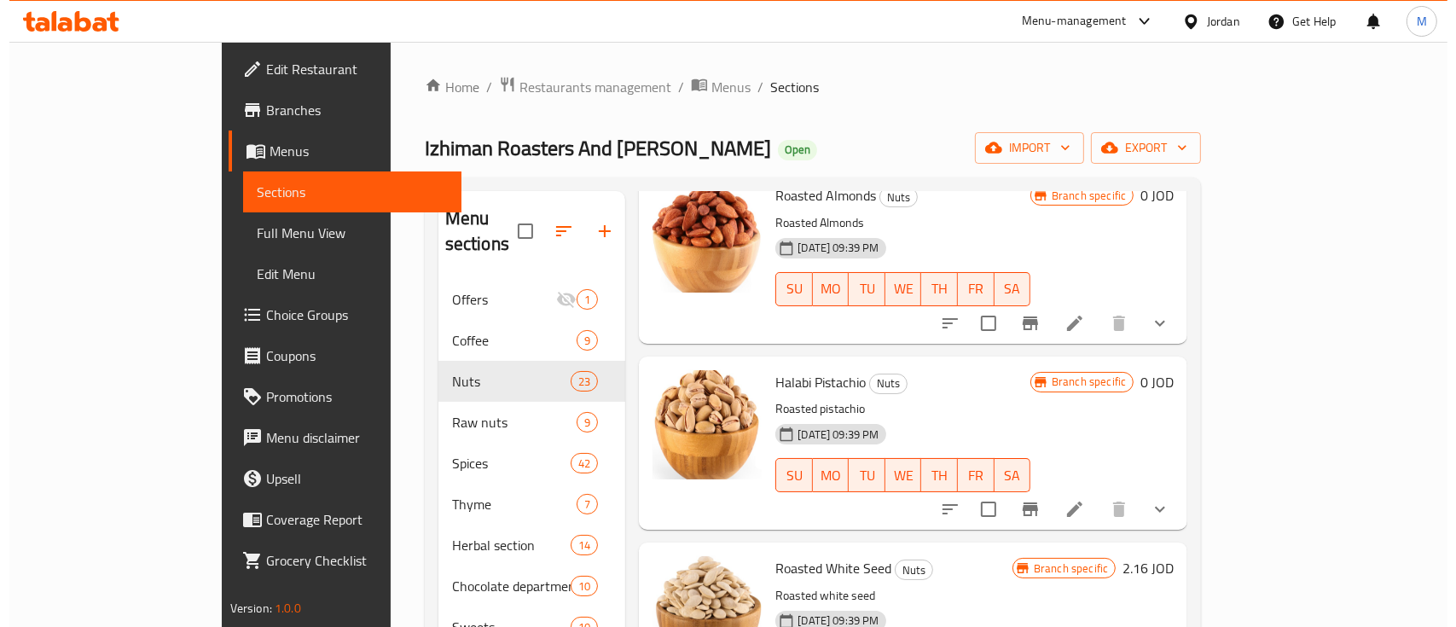
scroll to position [568, 0]
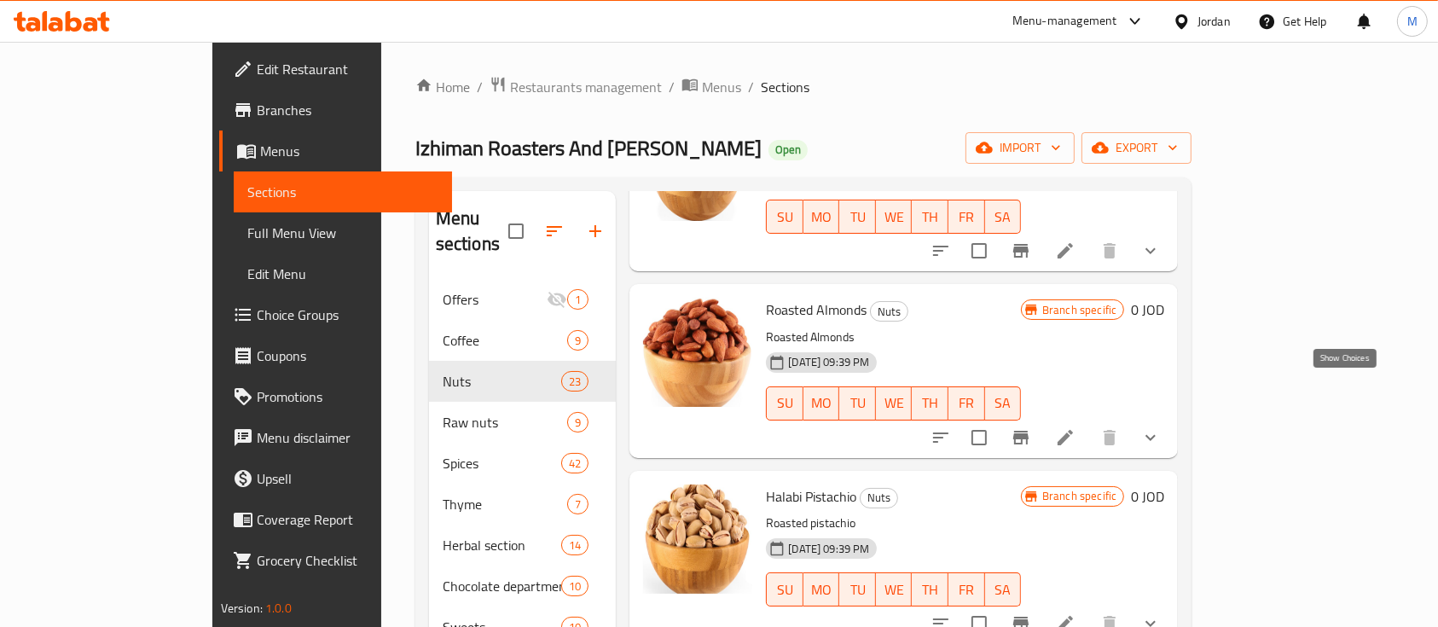
click at [1161, 427] on icon "show more" at bounding box center [1150, 437] width 20 height 20
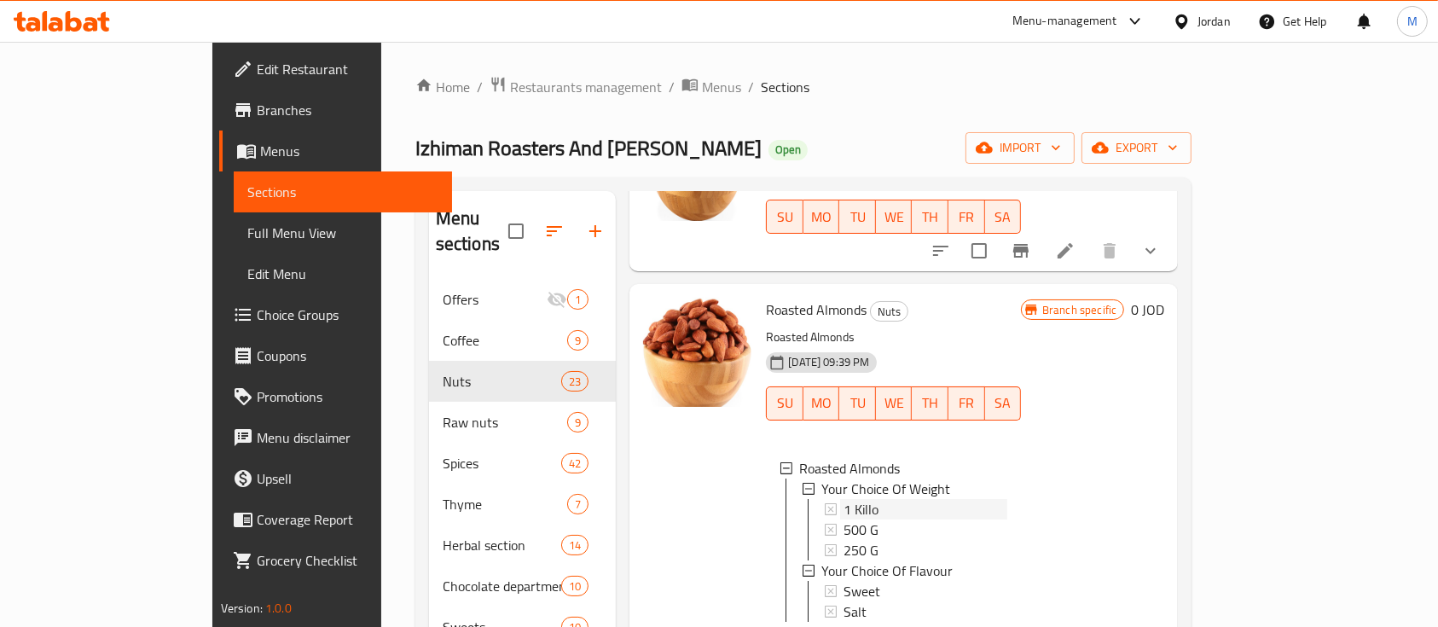
click at [924, 499] on div "1 Killo" at bounding box center [925, 509] width 164 height 20
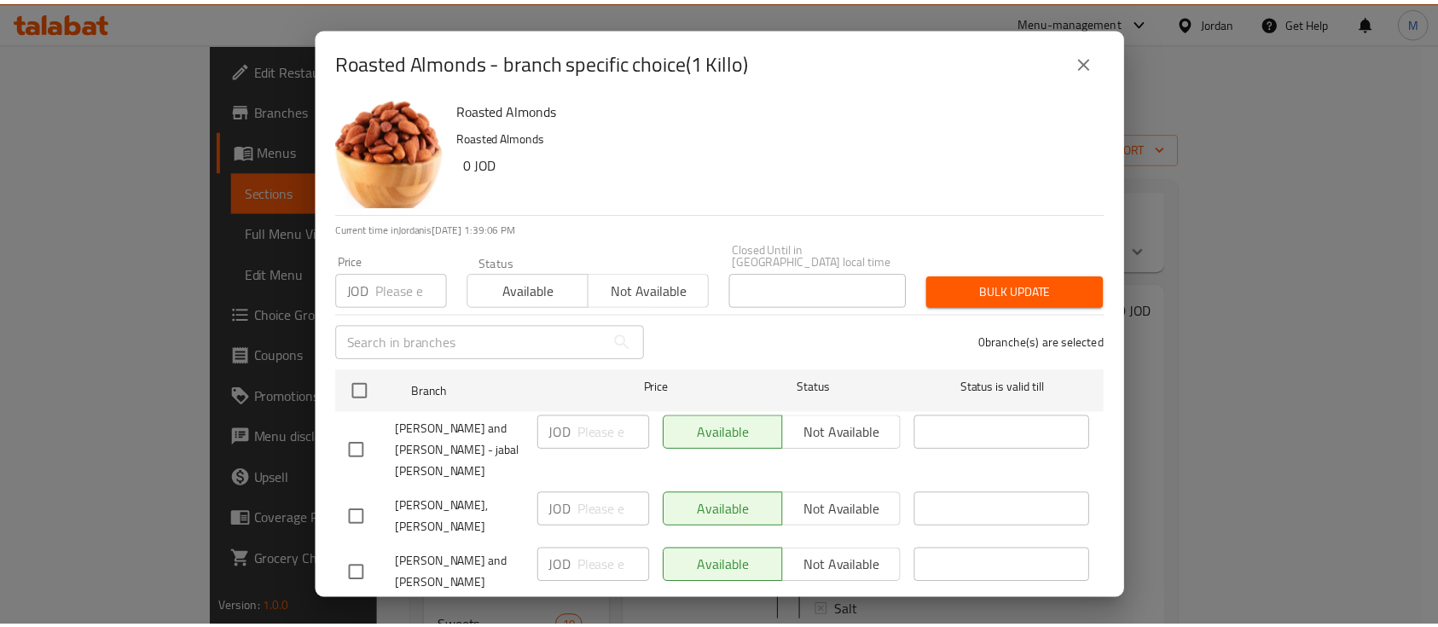
scroll to position [0, 0]
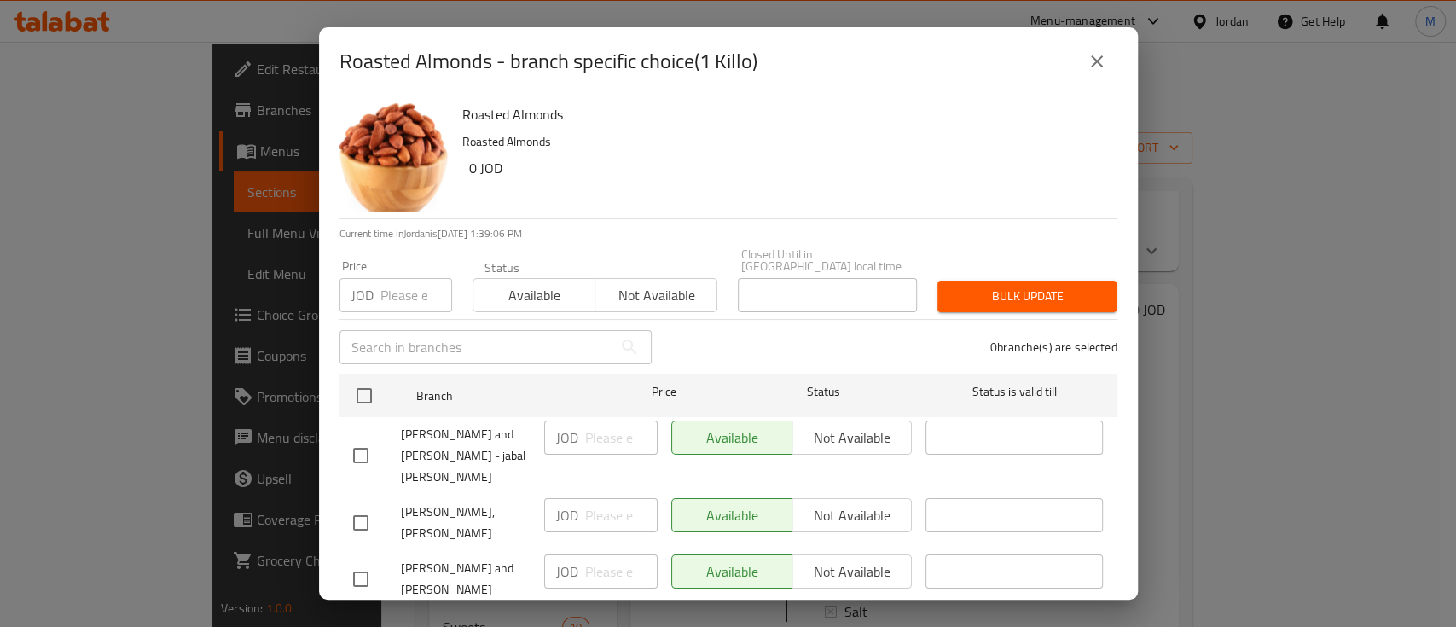
click at [1097, 62] on icon "close" at bounding box center [1097, 61] width 12 height 12
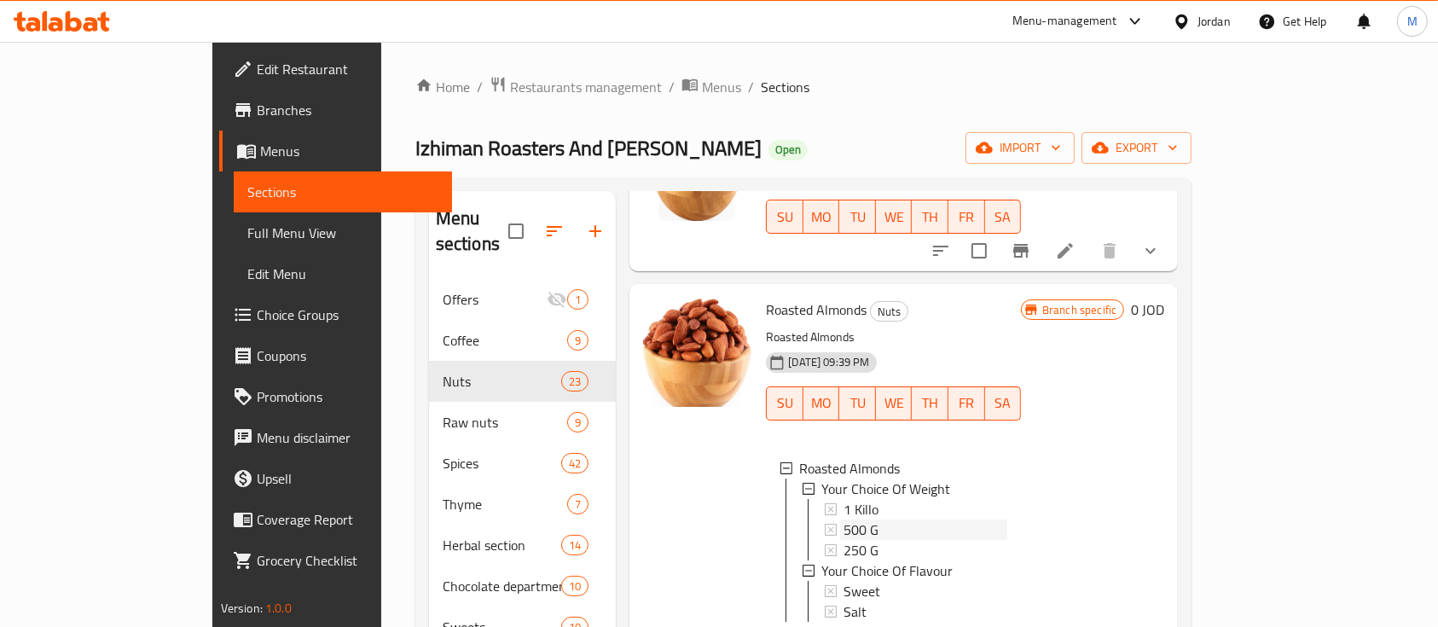
click at [843, 519] on div "500 G" at bounding box center [925, 529] width 164 height 20
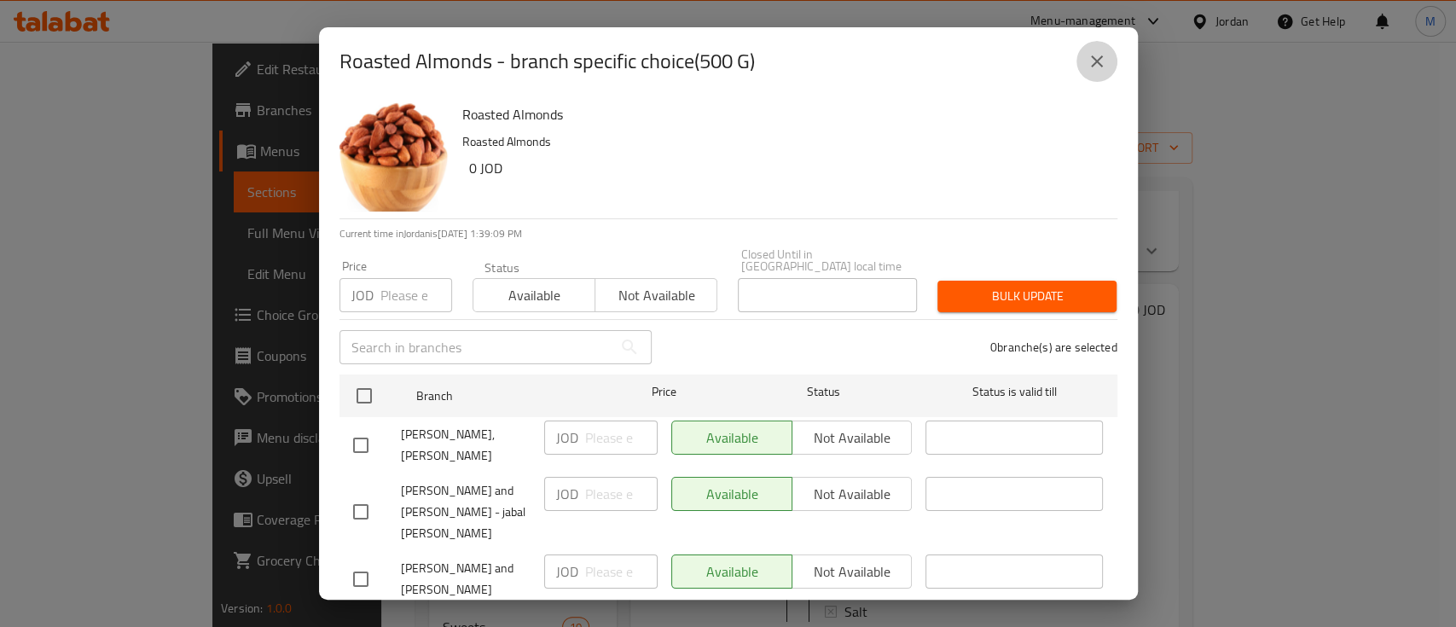
click at [1094, 64] on icon "close" at bounding box center [1097, 61] width 12 height 12
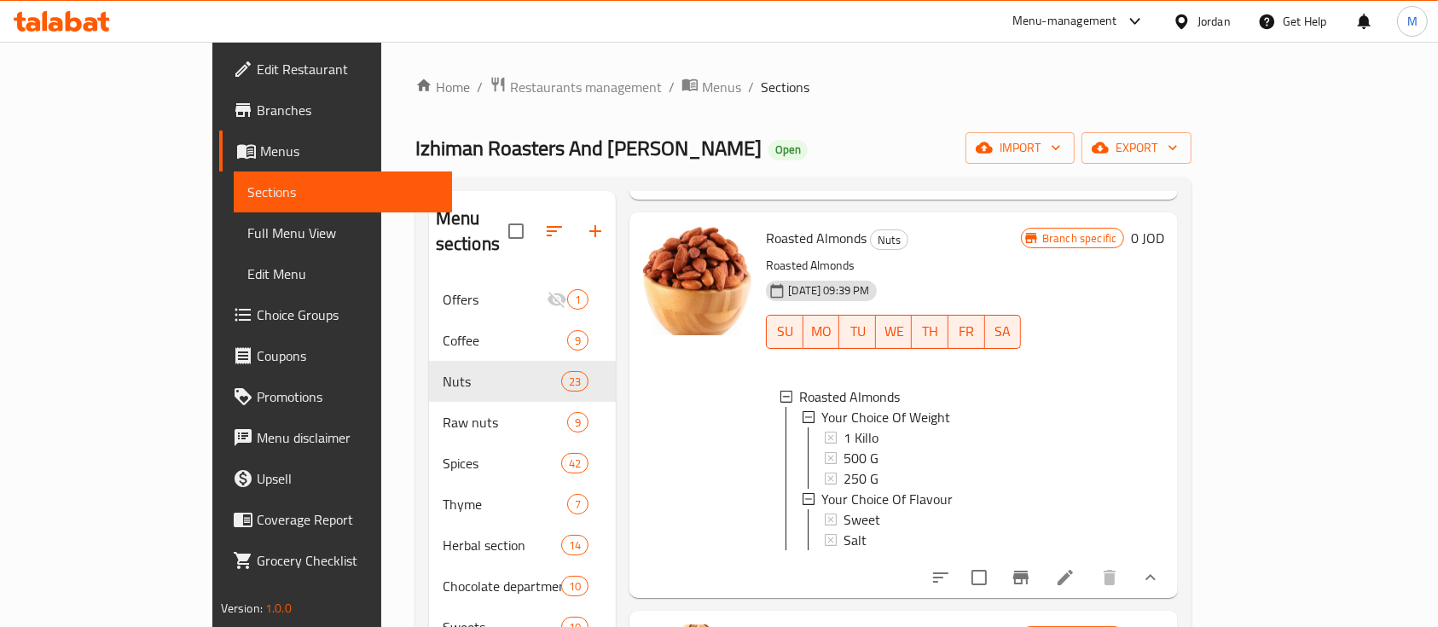
scroll to position [682, 0]
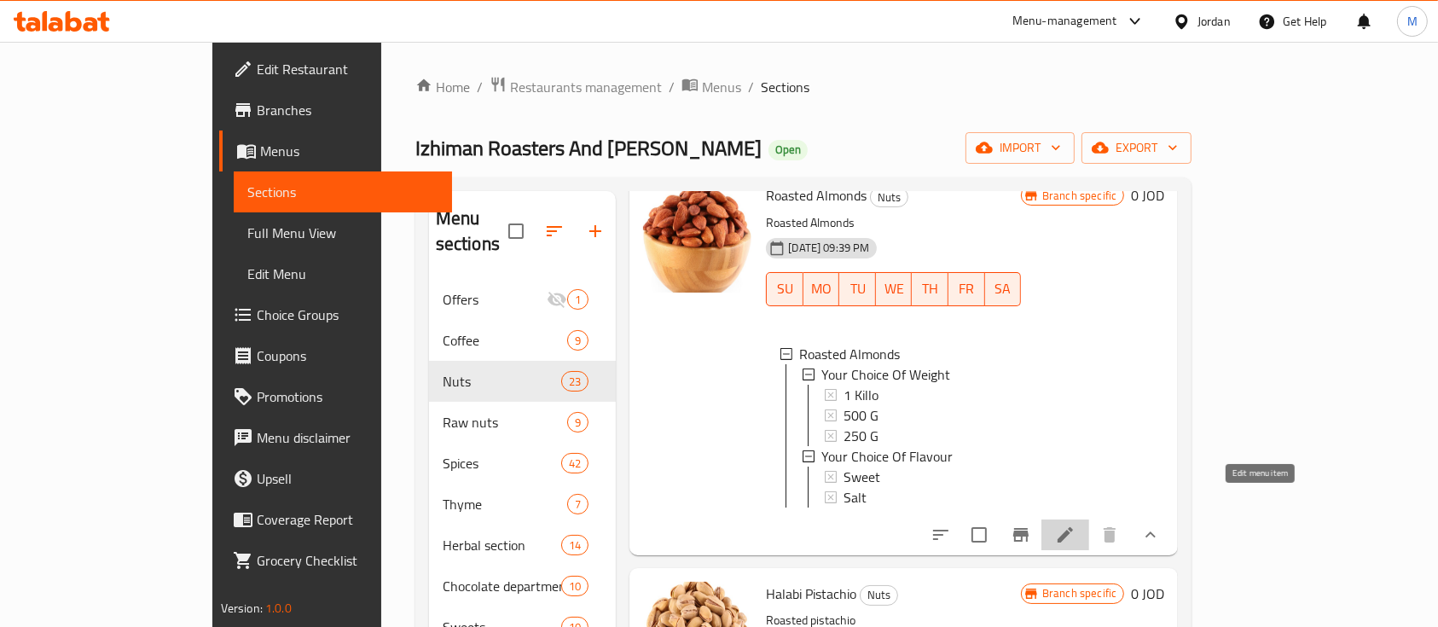
click at [1075, 524] on icon at bounding box center [1065, 534] width 20 height 20
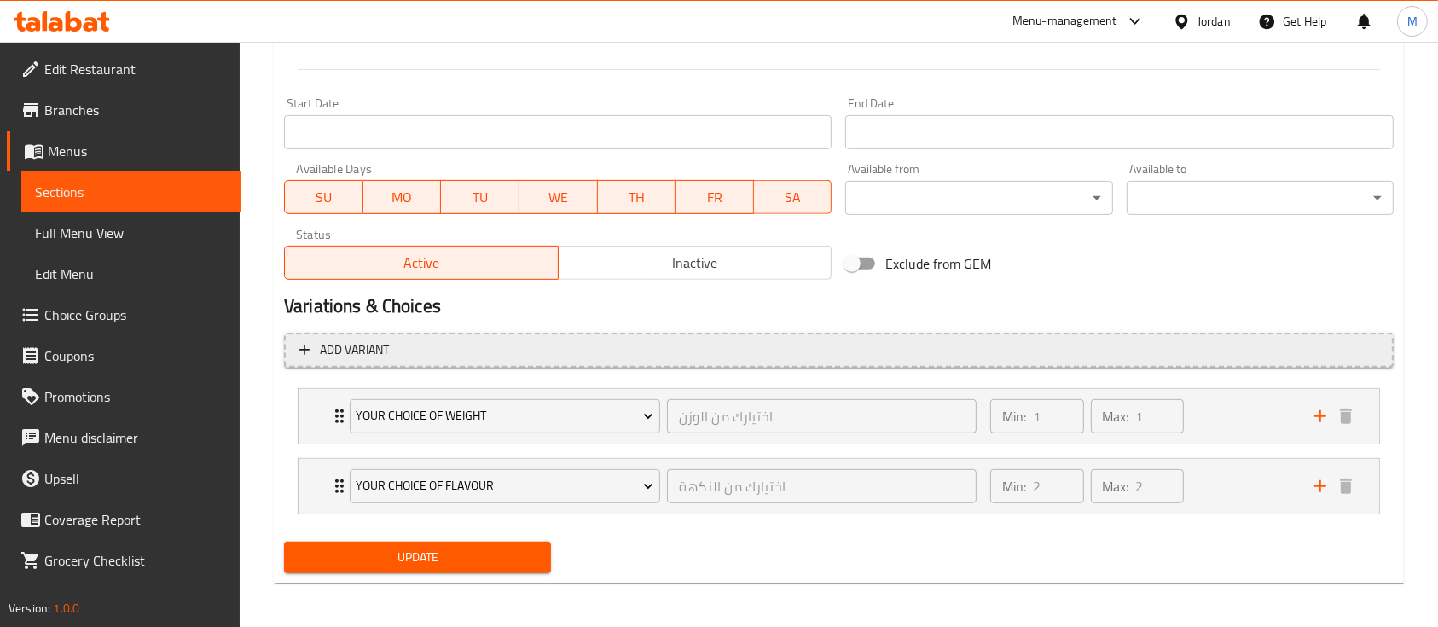
scroll to position [689, 0]
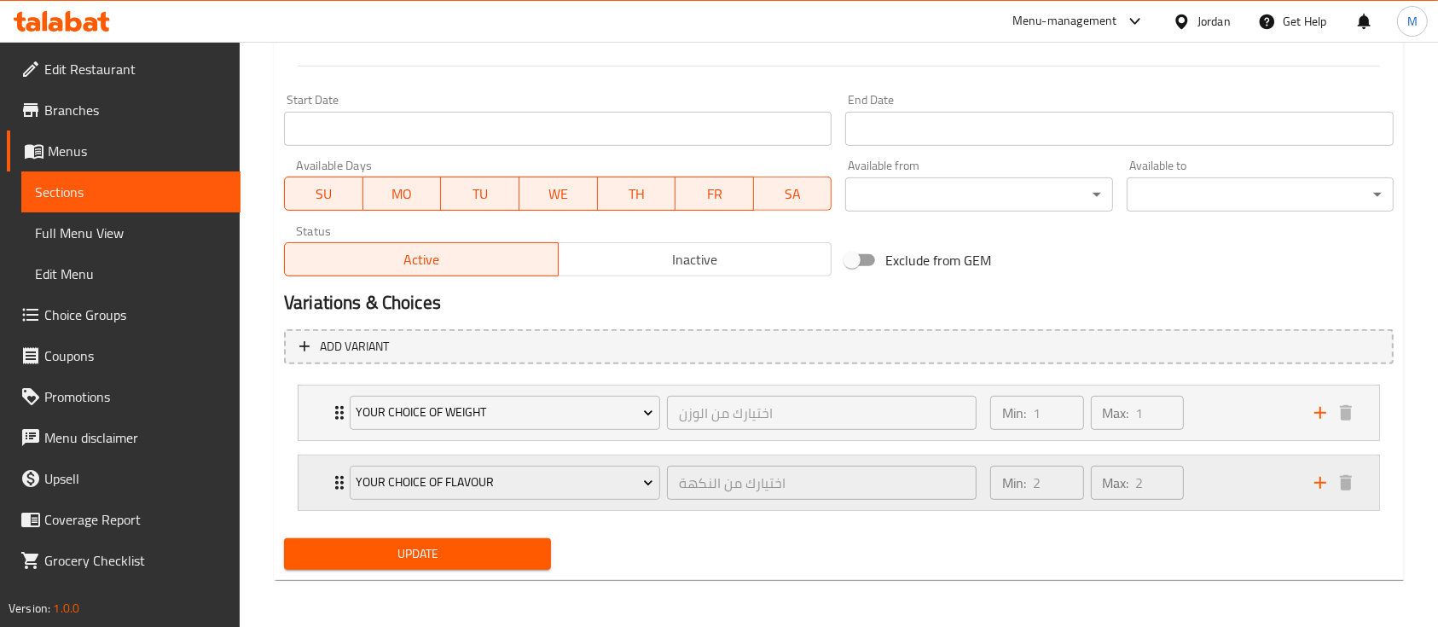
click at [331, 470] on div "Your Choice Of Flavour اختيارك من النكهة ​ Min: 2 ​ Max: 2 ​" at bounding box center [843, 482] width 1029 height 55
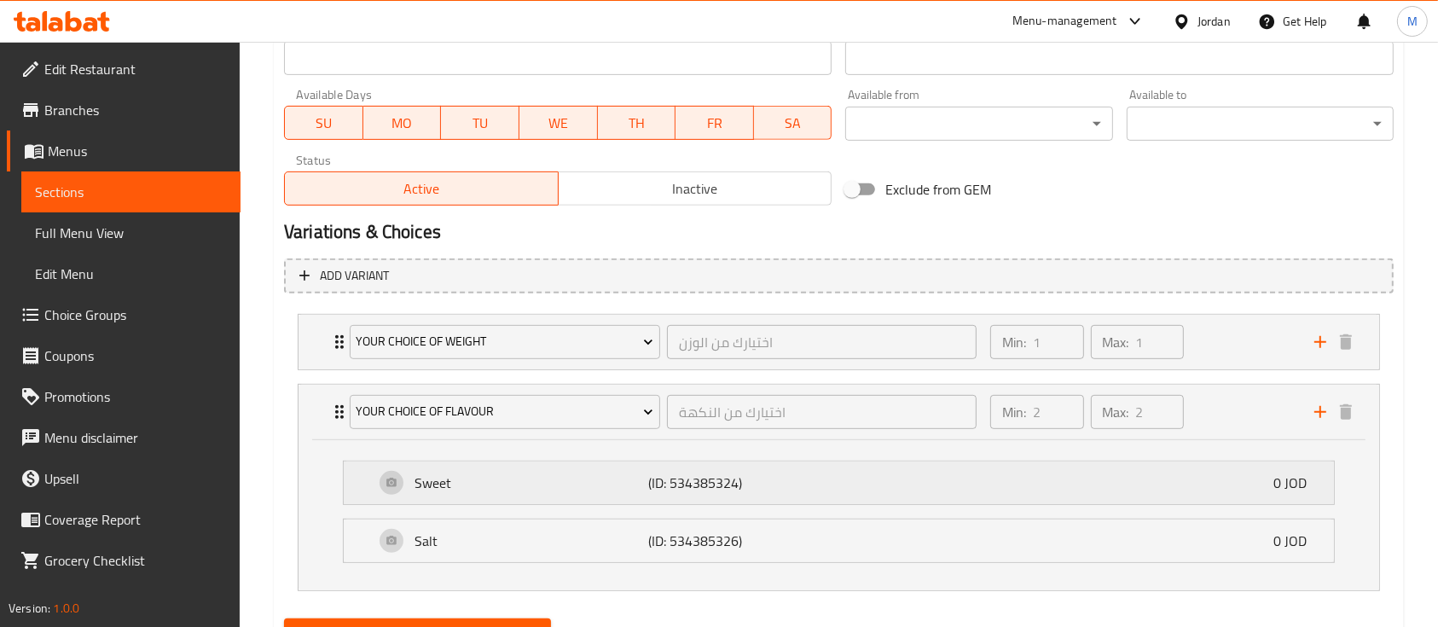
scroll to position [839, 0]
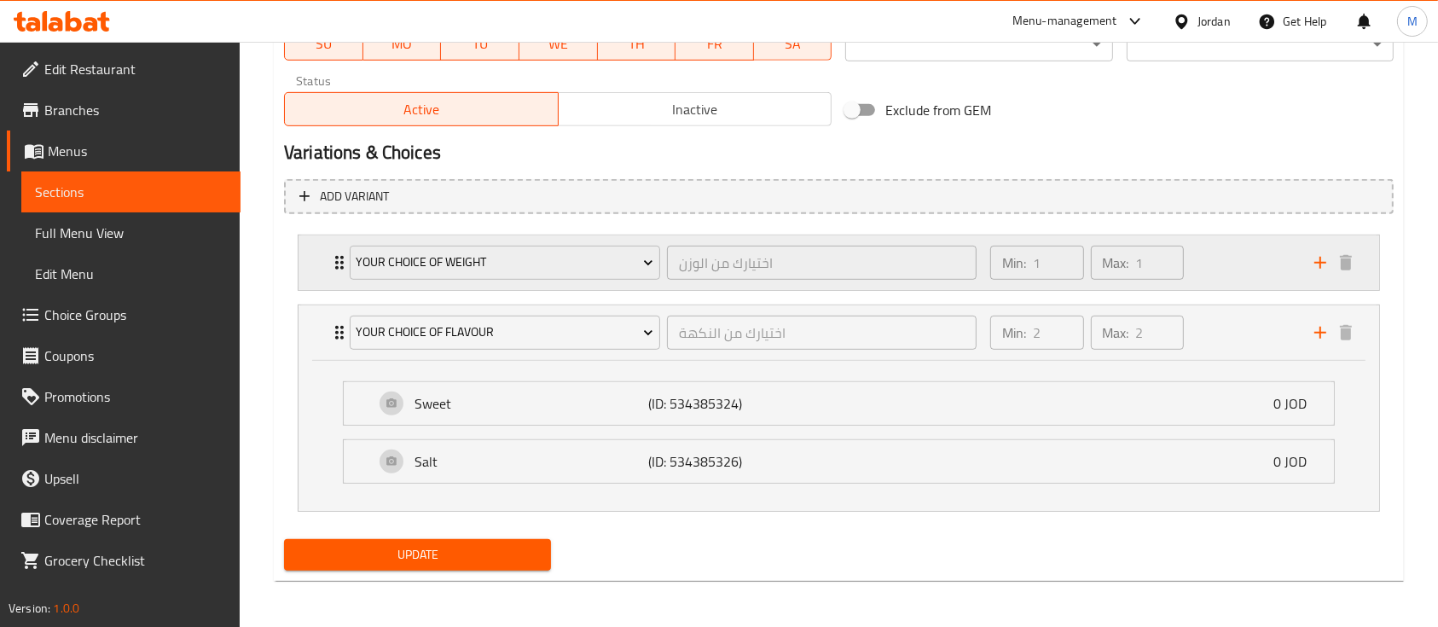
click at [311, 267] on div "Your Choice Of Weight اختيارك من الوزن ​ Min: 1 ​ Max: 1 ​" at bounding box center [838, 262] width 1081 height 55
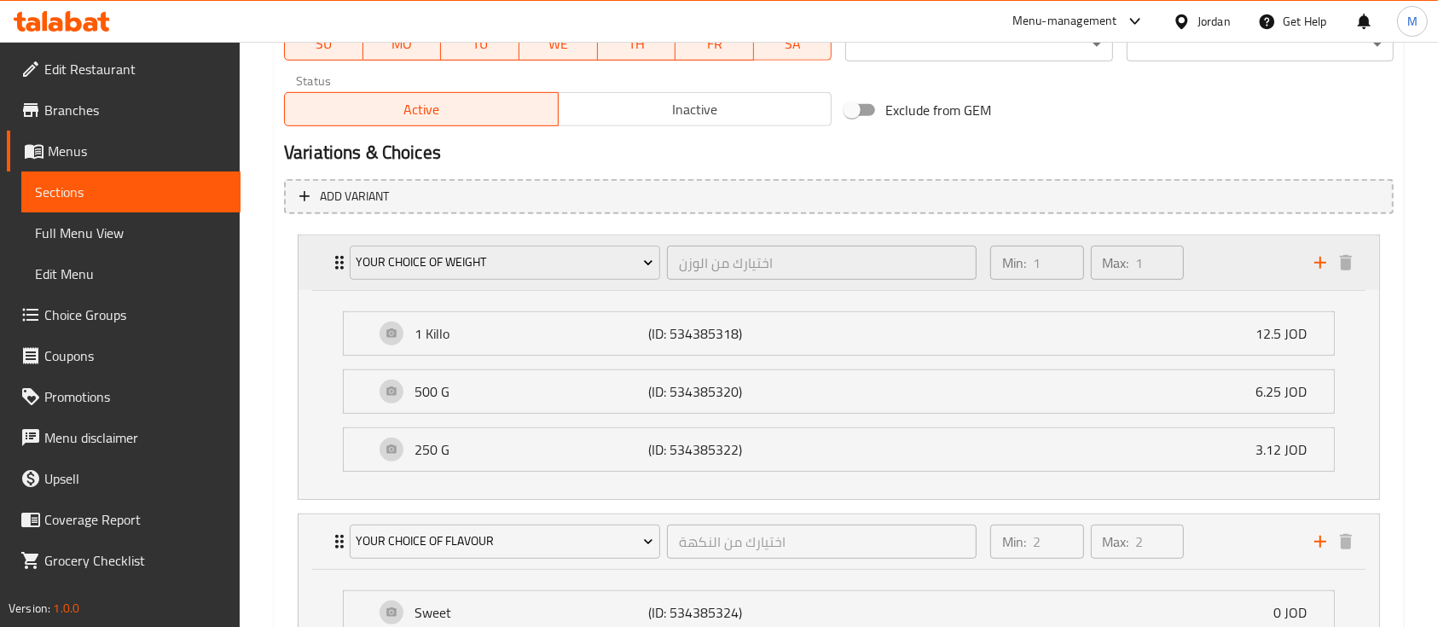
click at [311, 267] on div "Your Choice Of Weight اختيارك من الوزن ​ Min: 1 ​ Max: 1 ​" at bounding box center [838, 262] width 1081 height 55
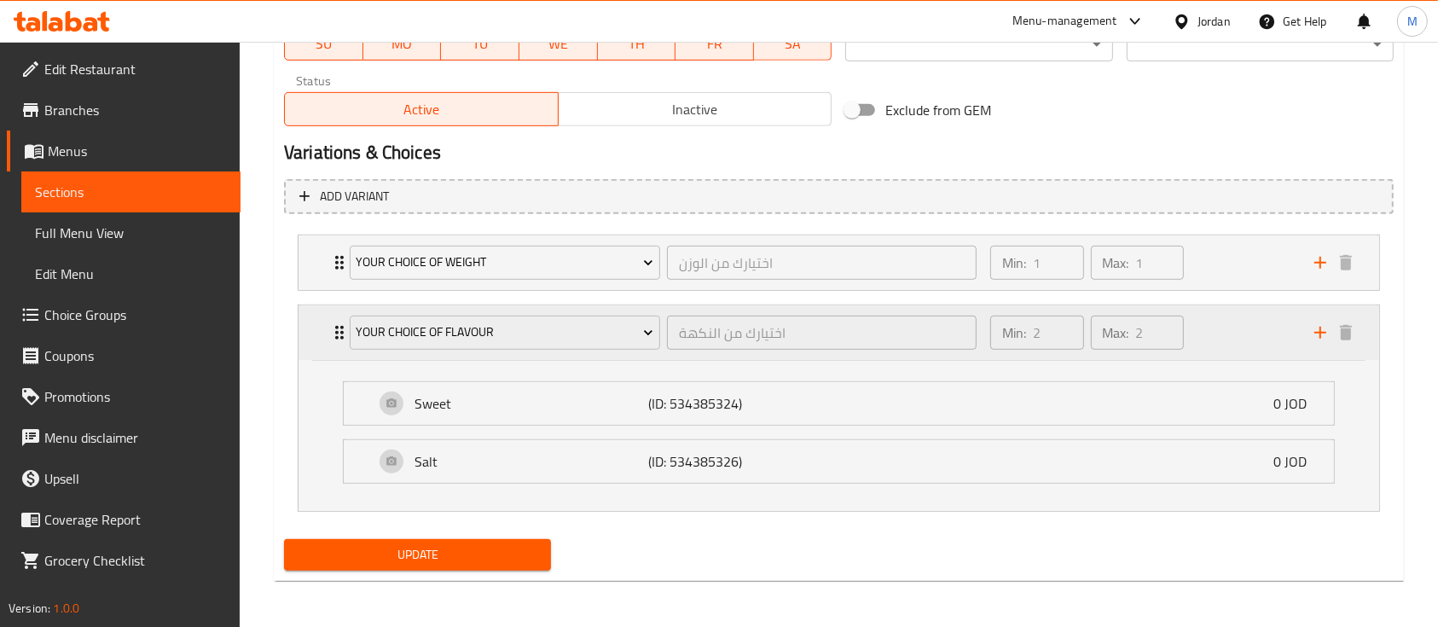
click at [1122, 322] on p "Max:" at bounding box center [1116, 332] width 26 height 20
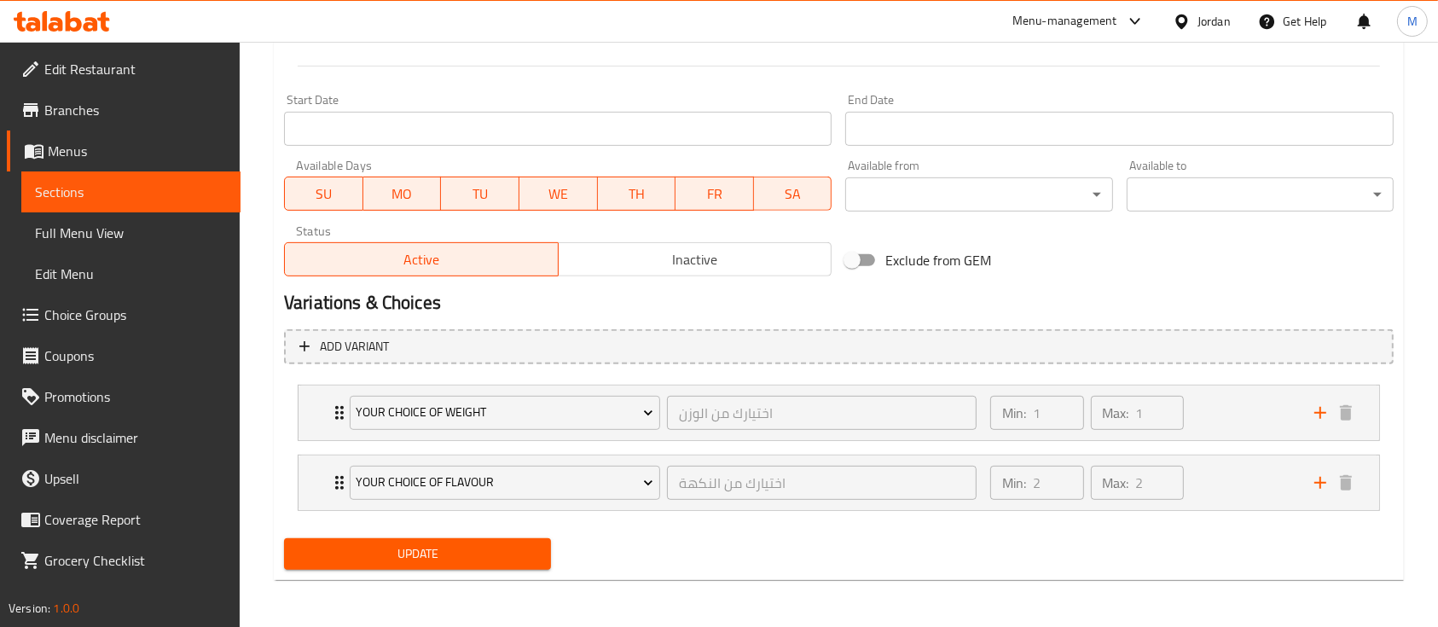
scroll to position [700, 0]
click at [130, 321] on span "Choice Groups" at bounding box center [135, 314] width 183 height 20
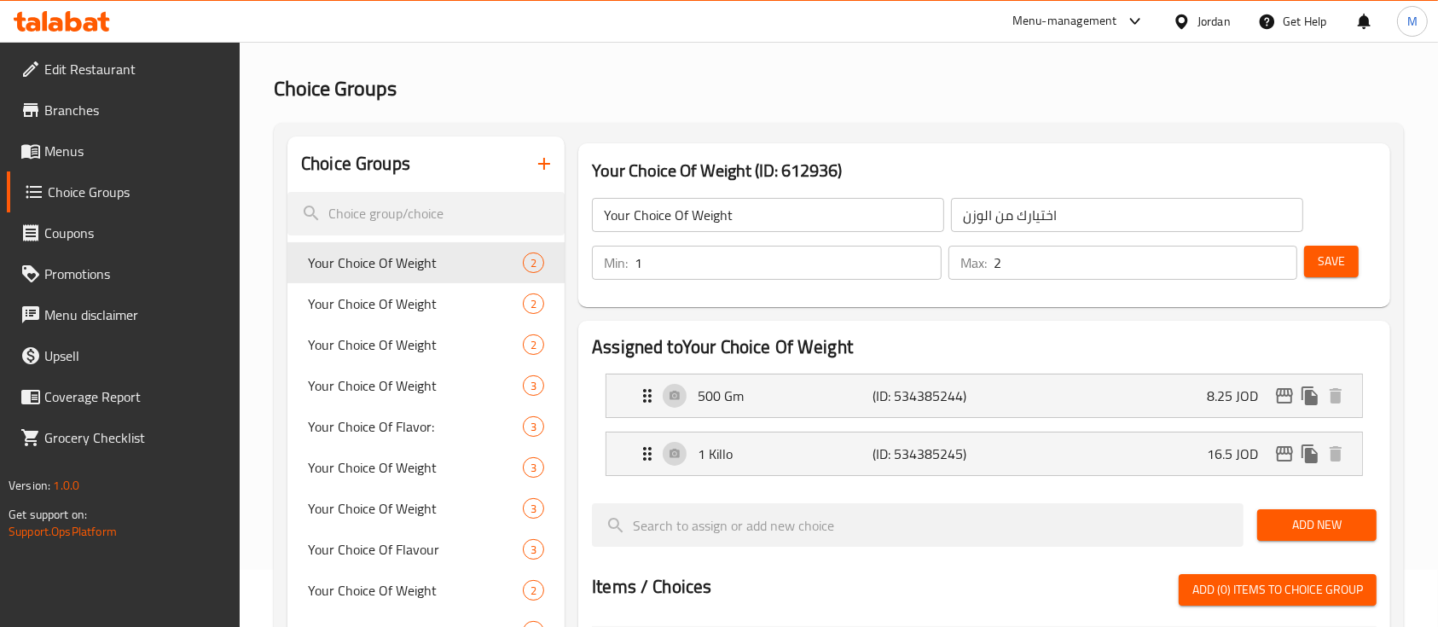
scroll to position [14, 0]
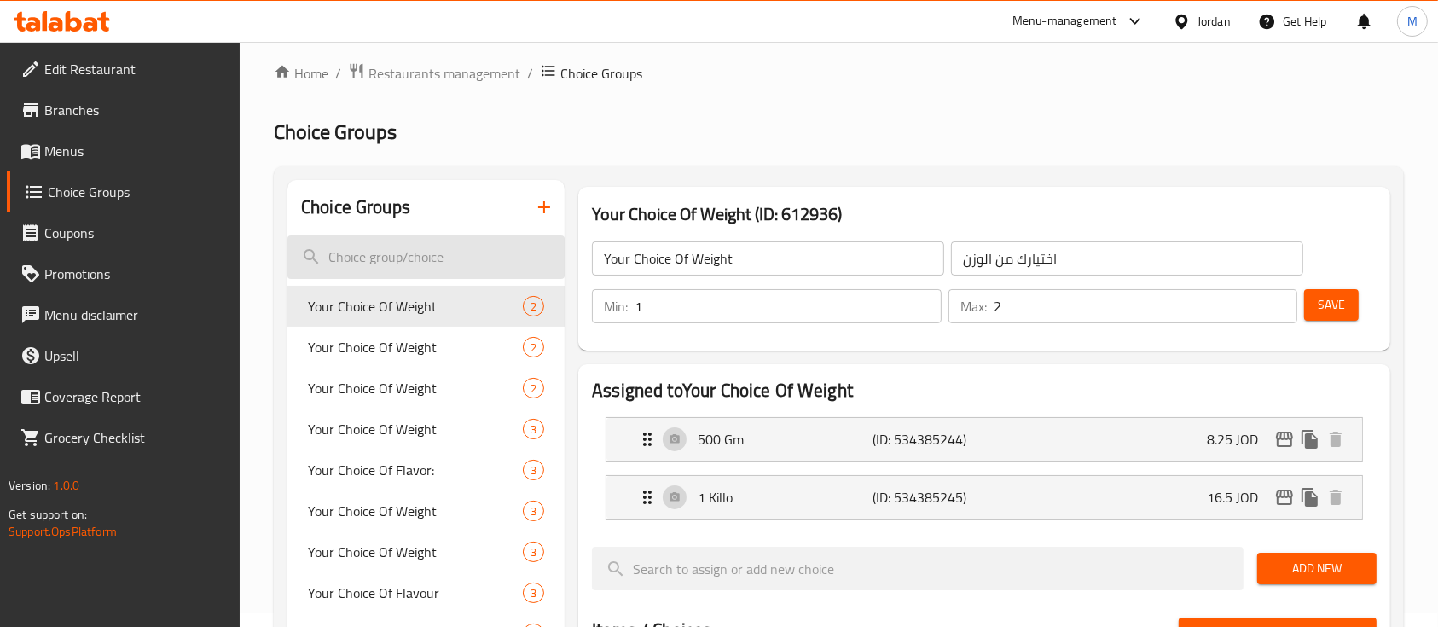
click at [438, 247] on input "search" at bounding box center [425, 256] width 277 height 43
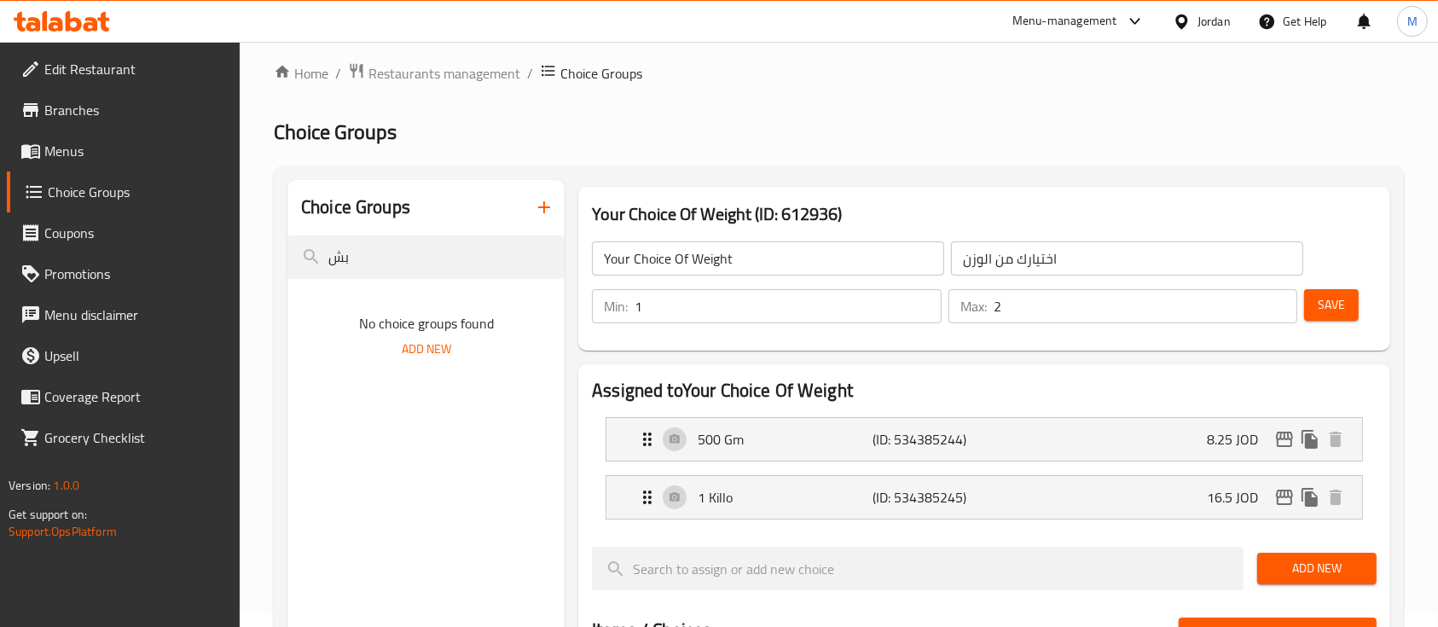
type input "ب"
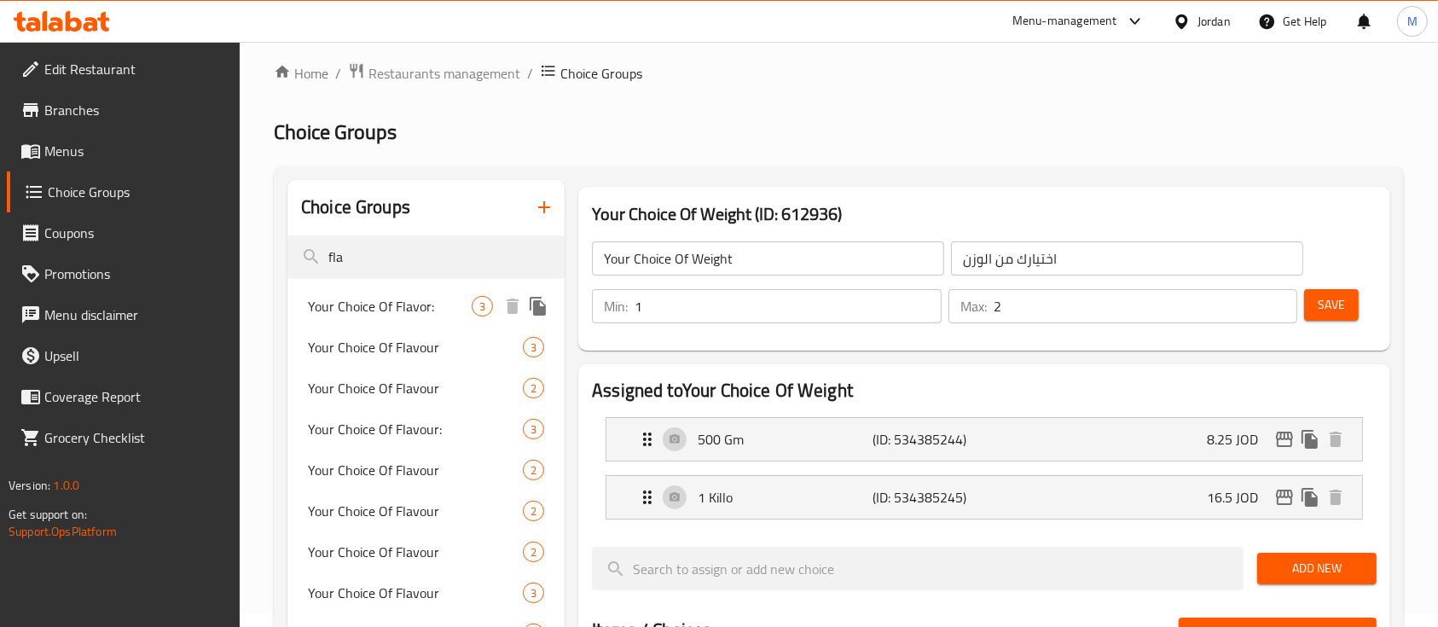
type input "fla"
click at [391, 296] on span "Your Choice Of Flavor:" at bounding box center [390, 306] width 164 height 20
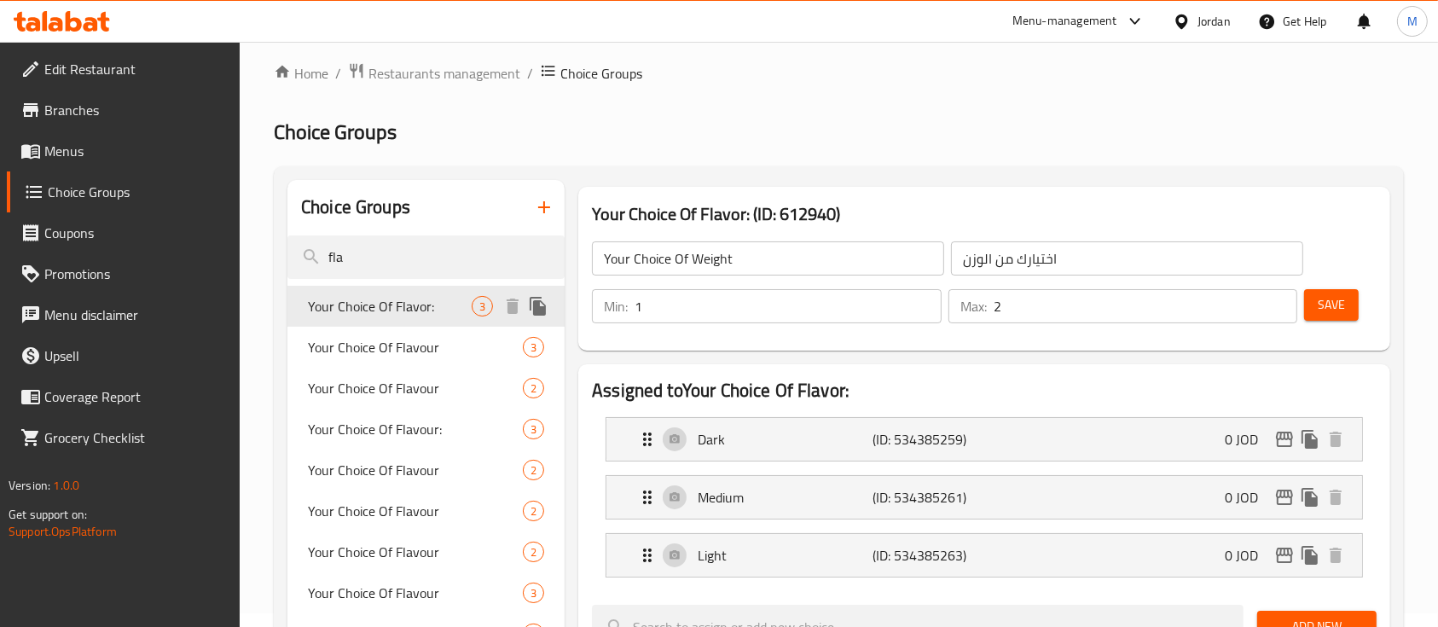
type input "Your Choice Of Flavor:"
type input "اختيارك من النكهة:"
type input "3"
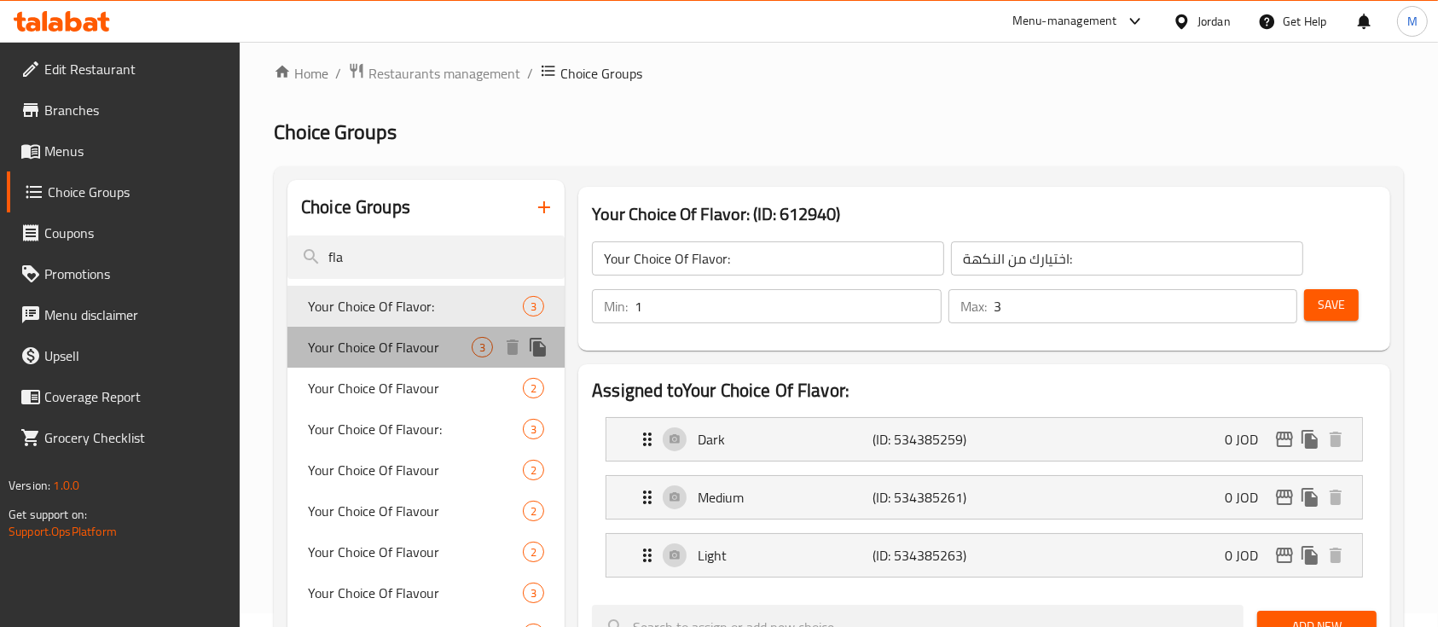
click at [391, 339] on span "Your Choice Of Flavour" at bounding box center [390, 347] width 164 height 20
type input "Your Choice Of Flavour"
type input "اختيارك من النكهة"
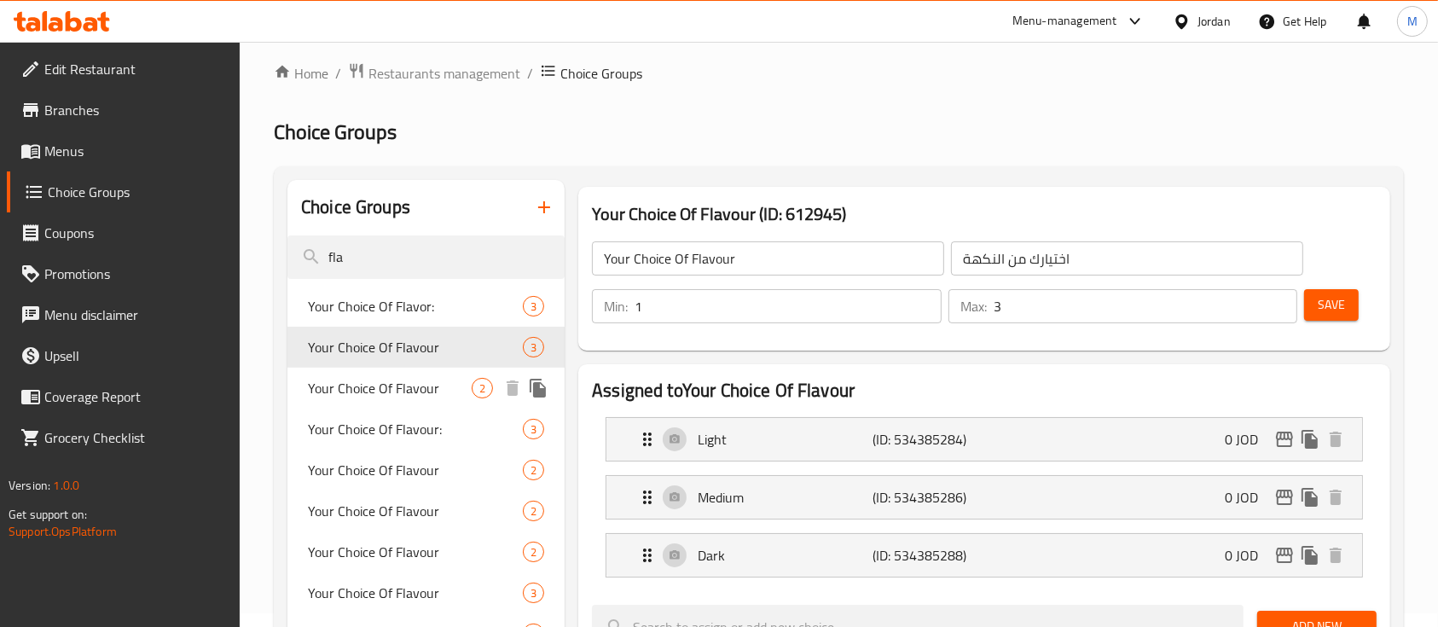
click at [416, 381] on span "Your Choice Of Flavour" at bounding box center [390, 388] width 164 height 20
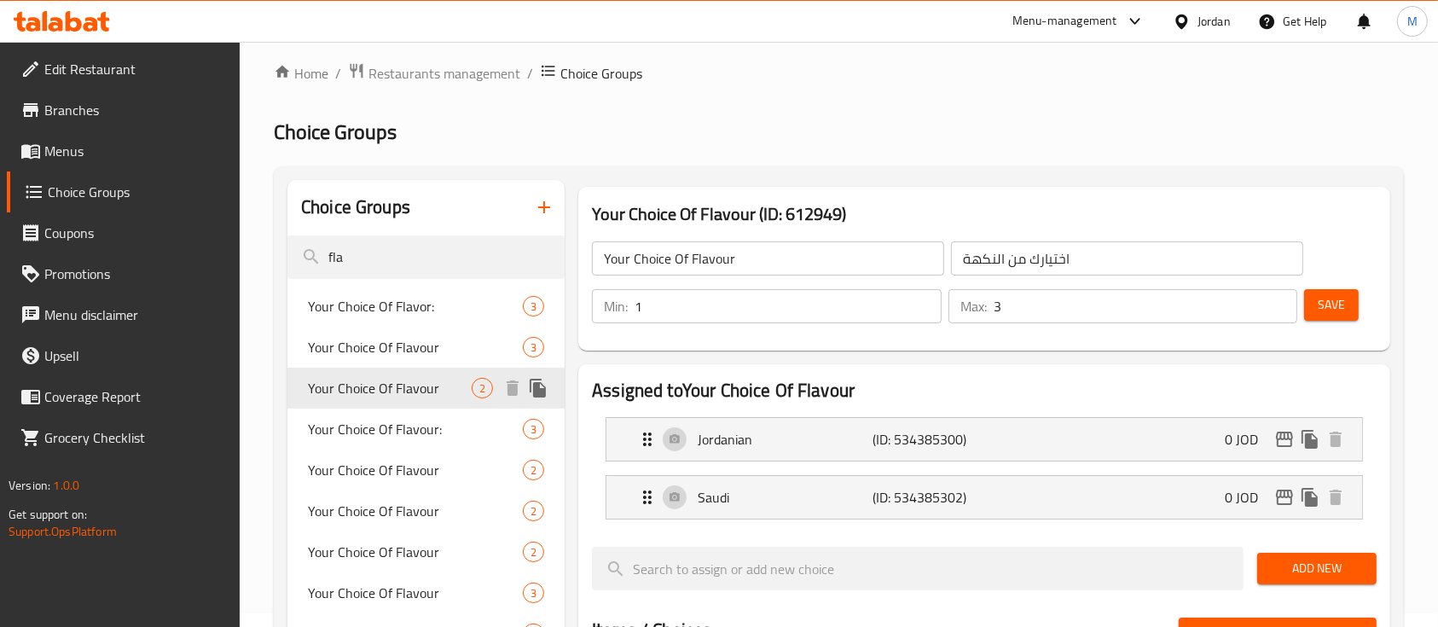
type input "1"
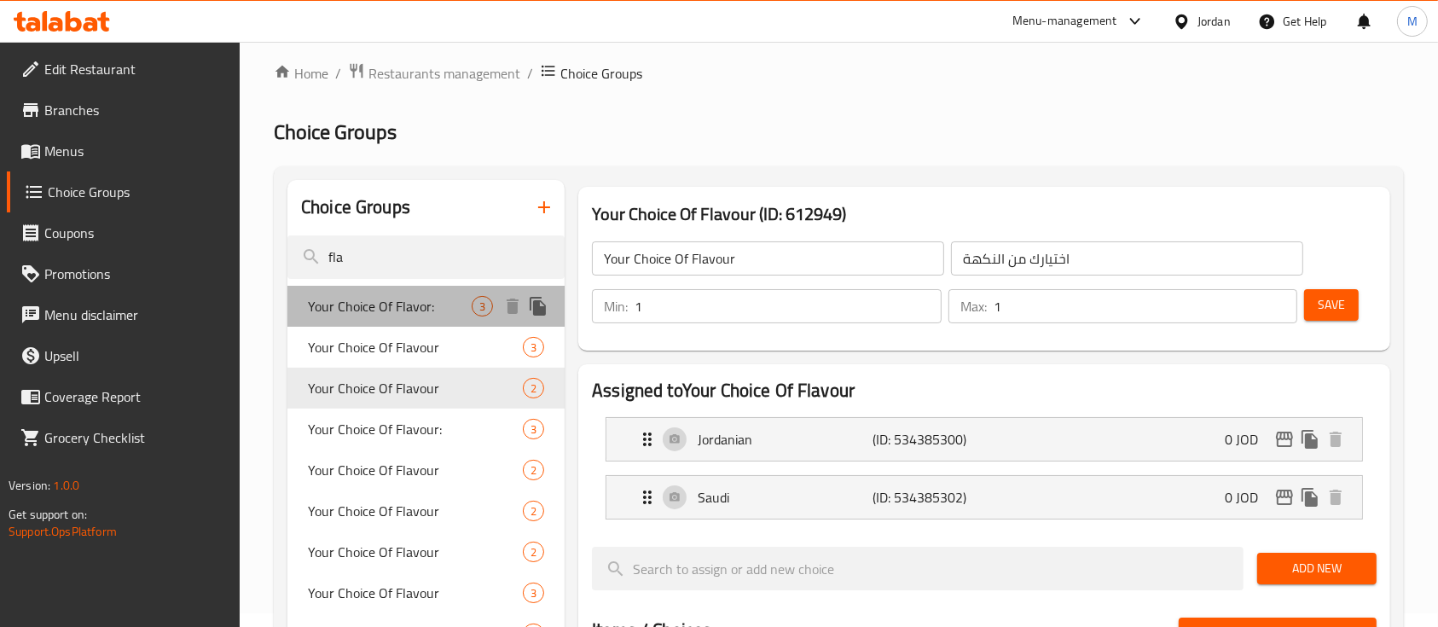
click at [406, 305] on span "Your Choice Of Flavor:" at bounding box center [390, 306] width 164 height 20
type input "Your Choice Of Flavor:"
type input "اختيارك من النكهة:"
type input "3"
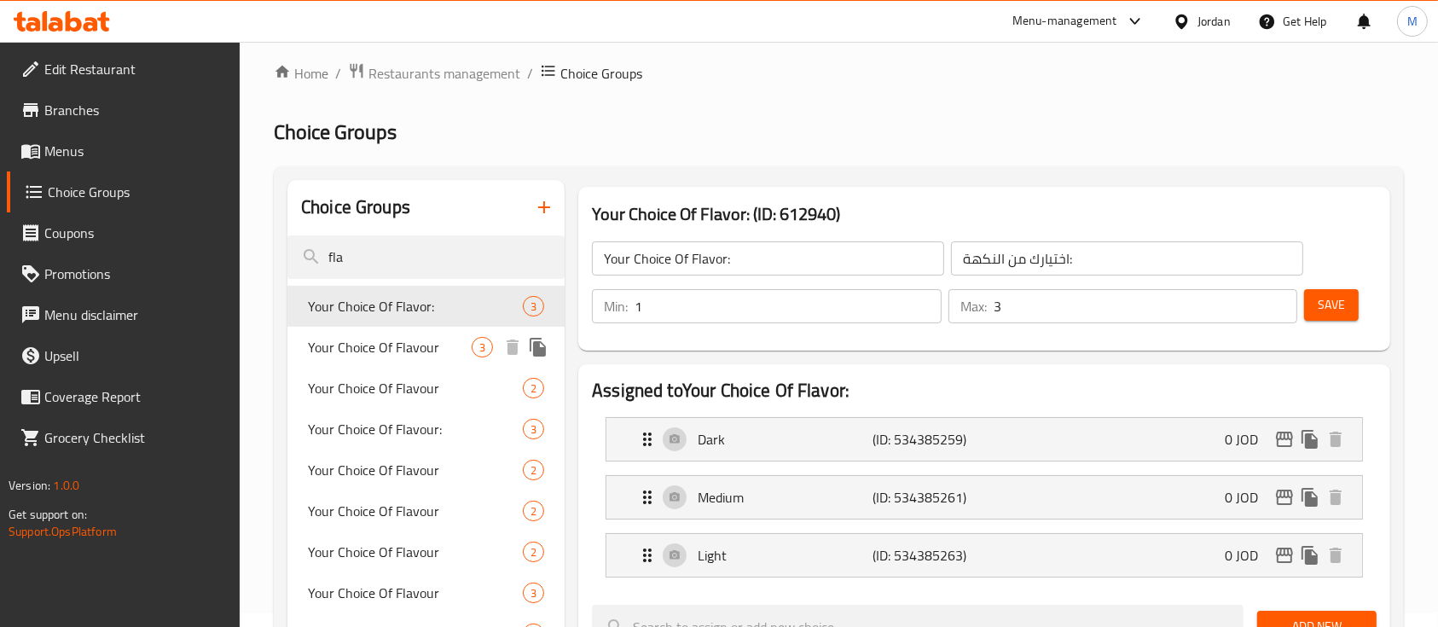
click at [417, 337] on span "Your Choice Of Flavour" at bounding box center [390, 347] width 164 height 20
type input "Your Choice Of Flavour"
type input "اختيارك من النكهة"
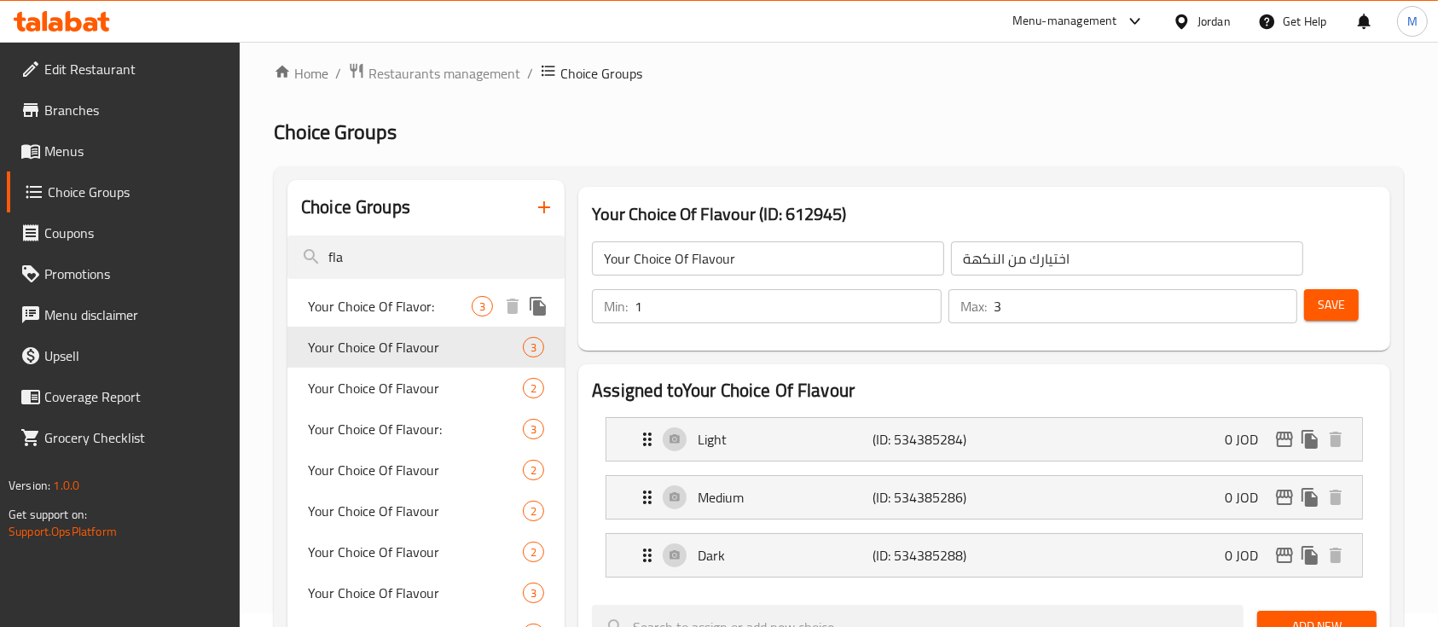
click at [399, 314] on span "Your Choice Of Flavor:" at bounding box center [390, 306] width 164 height 20
type input "Your Choice Of Flavor:"
type input "اختيارك من النكهة:"
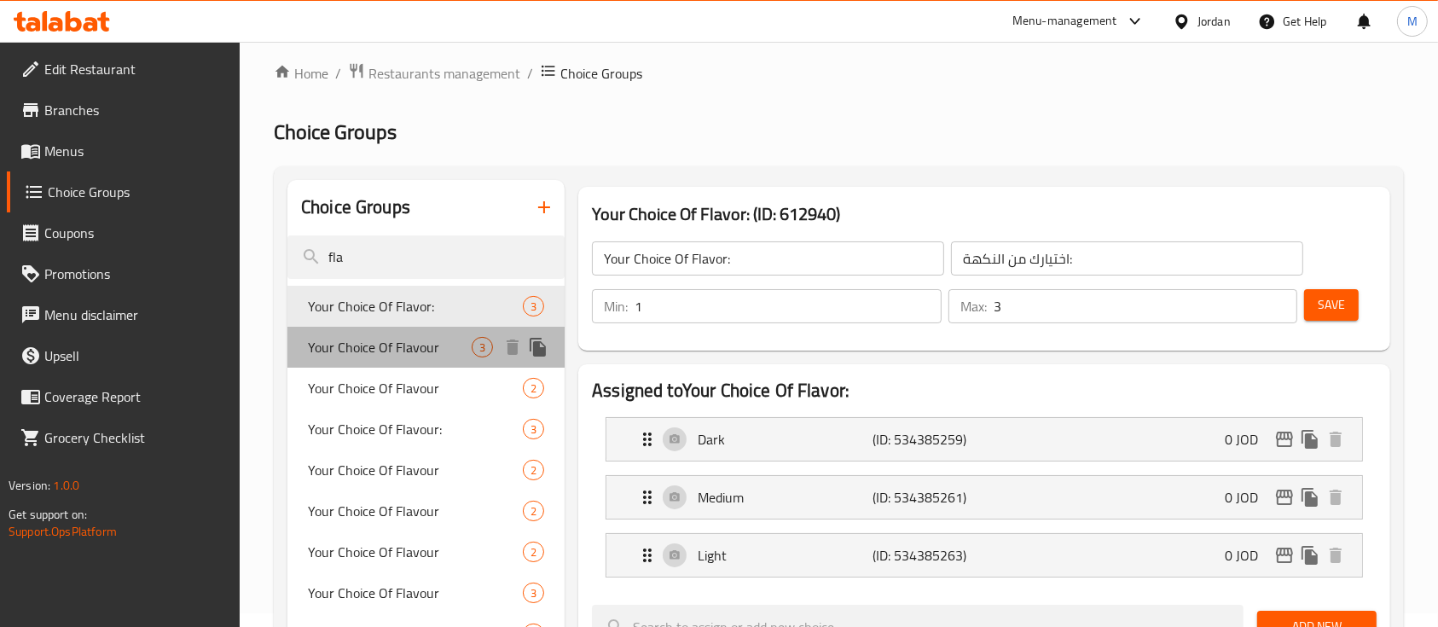
click at [399, 354] on span "Your Choice Of Flavour" at bounding box center [390, 347] width 164 height 20
type input "Your Choice Of Flavour"
type input "اختيارك من النكهة"
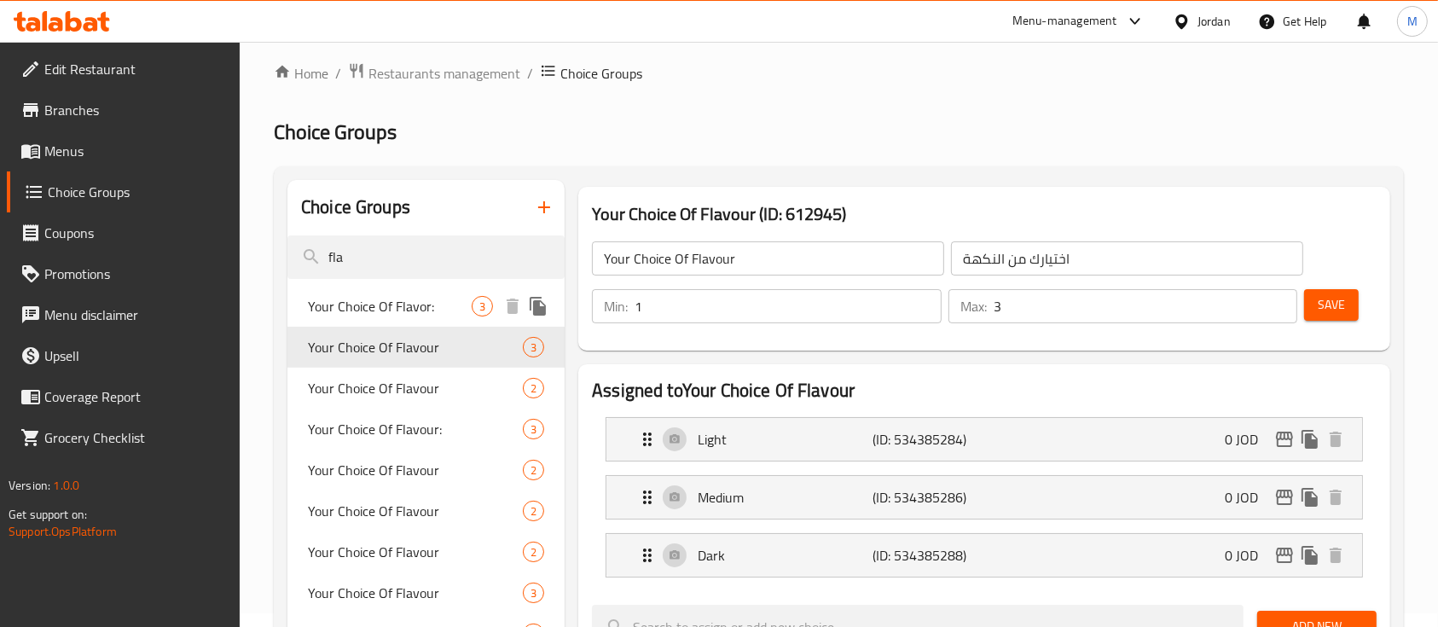
click at [446, 310] on span "Your Choice Of Flavor:" at bounding box center [390, 306] width 164 height 20
type input "Your Choice Of Flavor:"
type input "اختيارك من النكهة:"
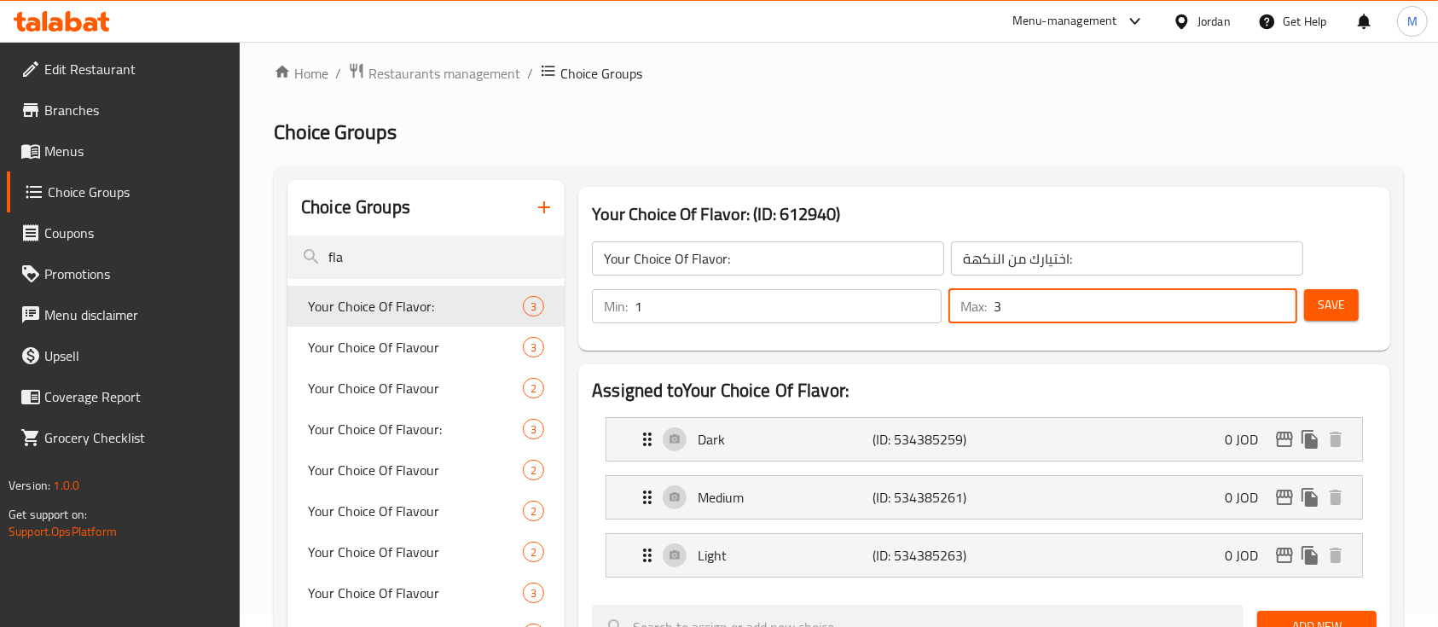
drag, startPoint x: 1013, startPoint y: 314, endPoint x: 996, endPoint y: 311, distance: 17.2
click at [996, 311] on input "3" at bounding box center [1146, 306] width 304 height 34
type input "1"
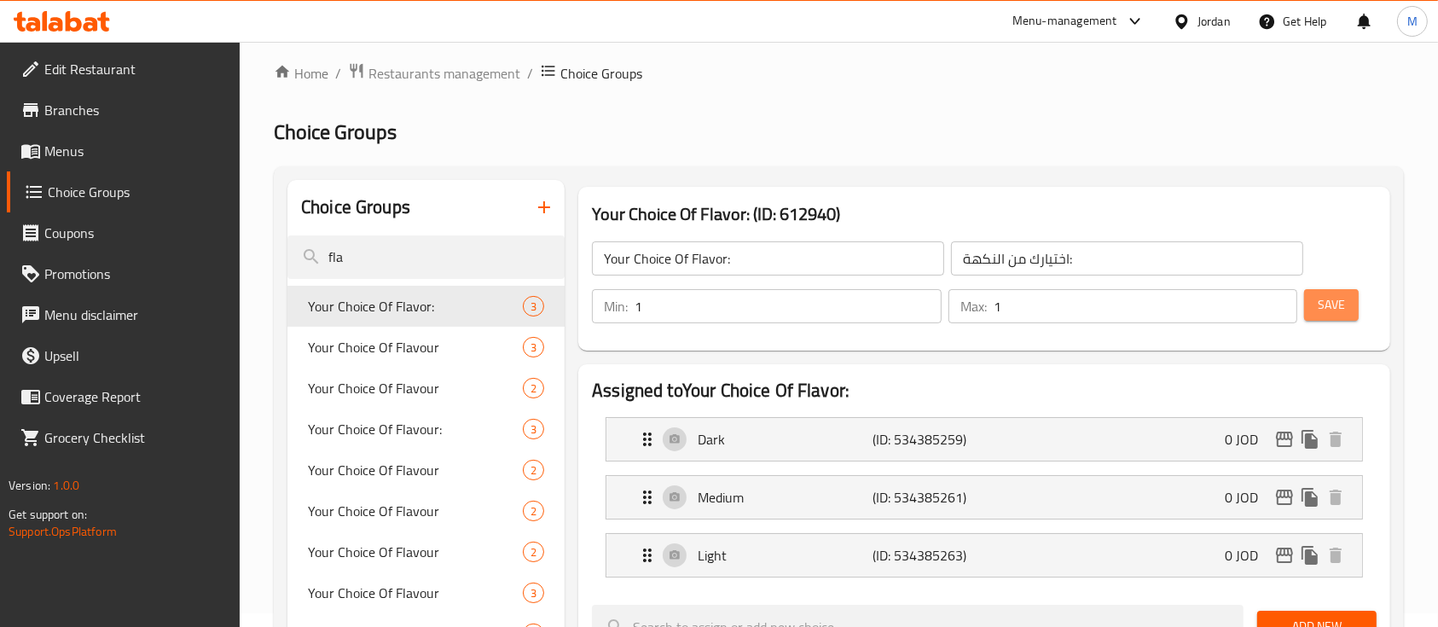
click at [1353, 315] on button "Save" at bounding box center [1331, 305] width 55 height 32
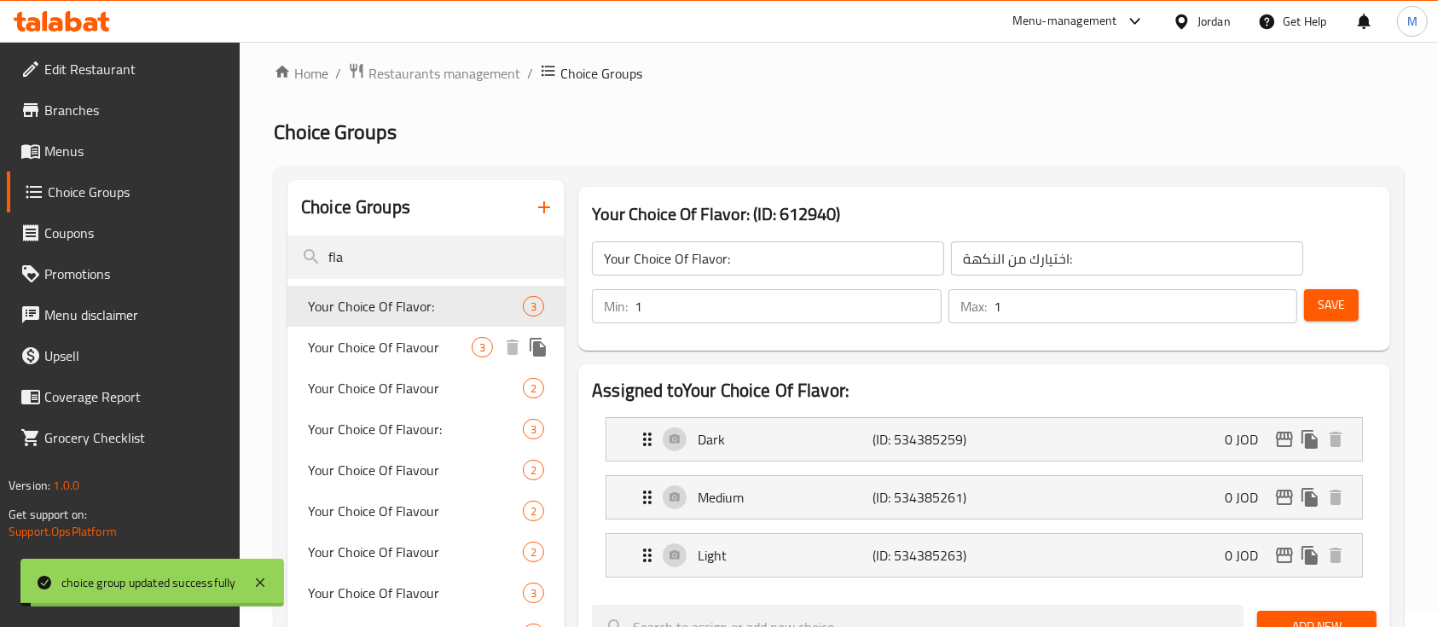
click at [416, 344] on span "Your Choice Of Flavour" at bounding box center [390, 347] width 164 height 20
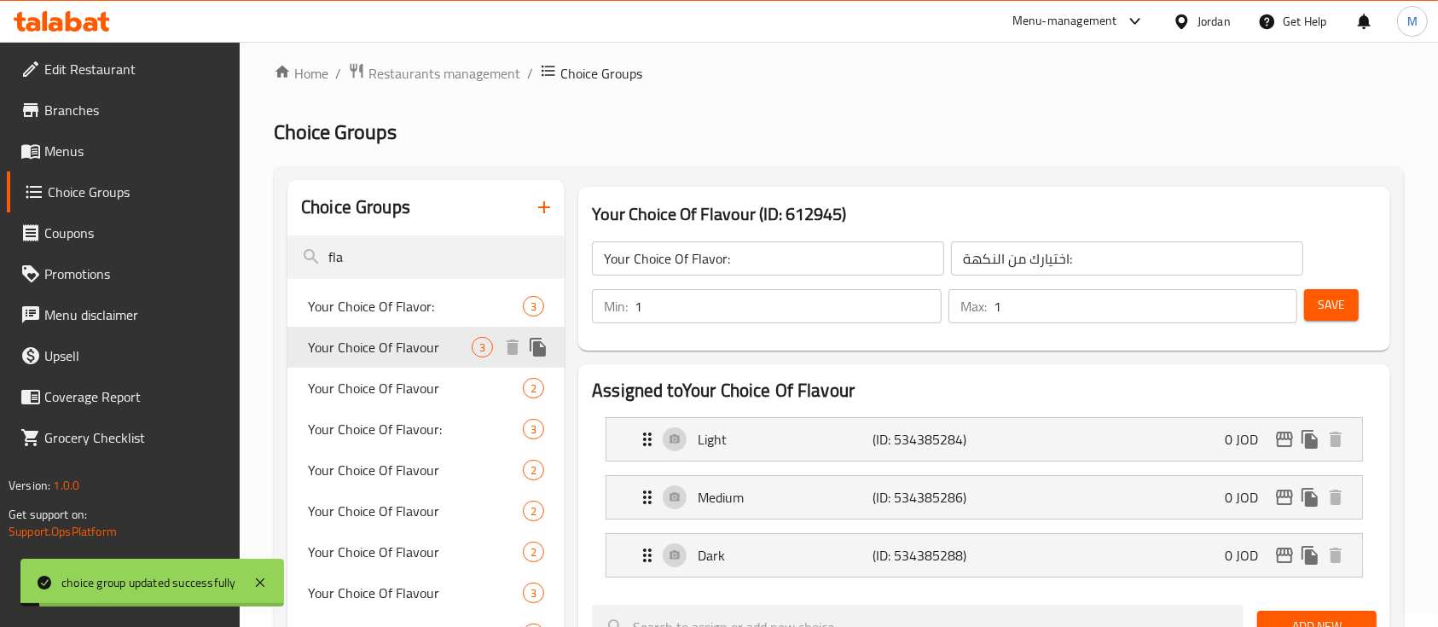
type input "Your Choice Of Flavour"
type input "اختيارك من النكهة"
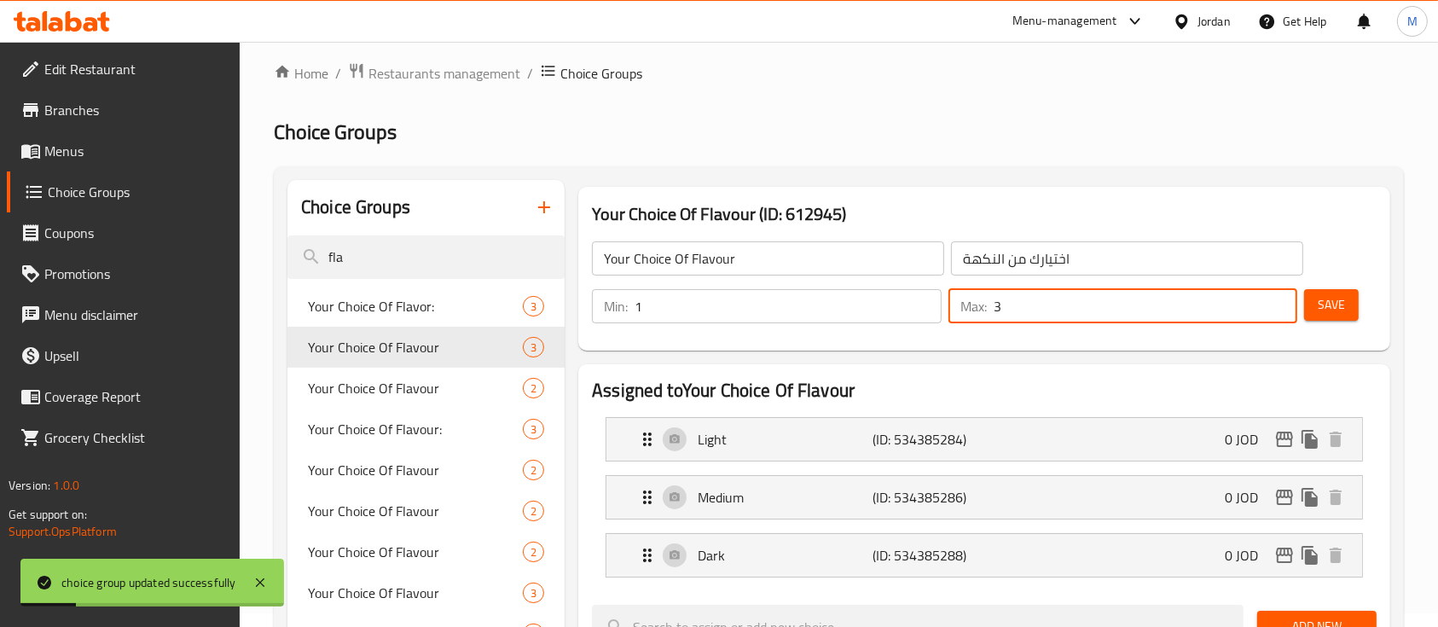
click at [997, 310] on input "3" at bounding box center [1146, 306] width 304 height 34
type input "1"
click at [1327, 318] on button "Save" at bounding box center [1331, 305] width 55 height 32
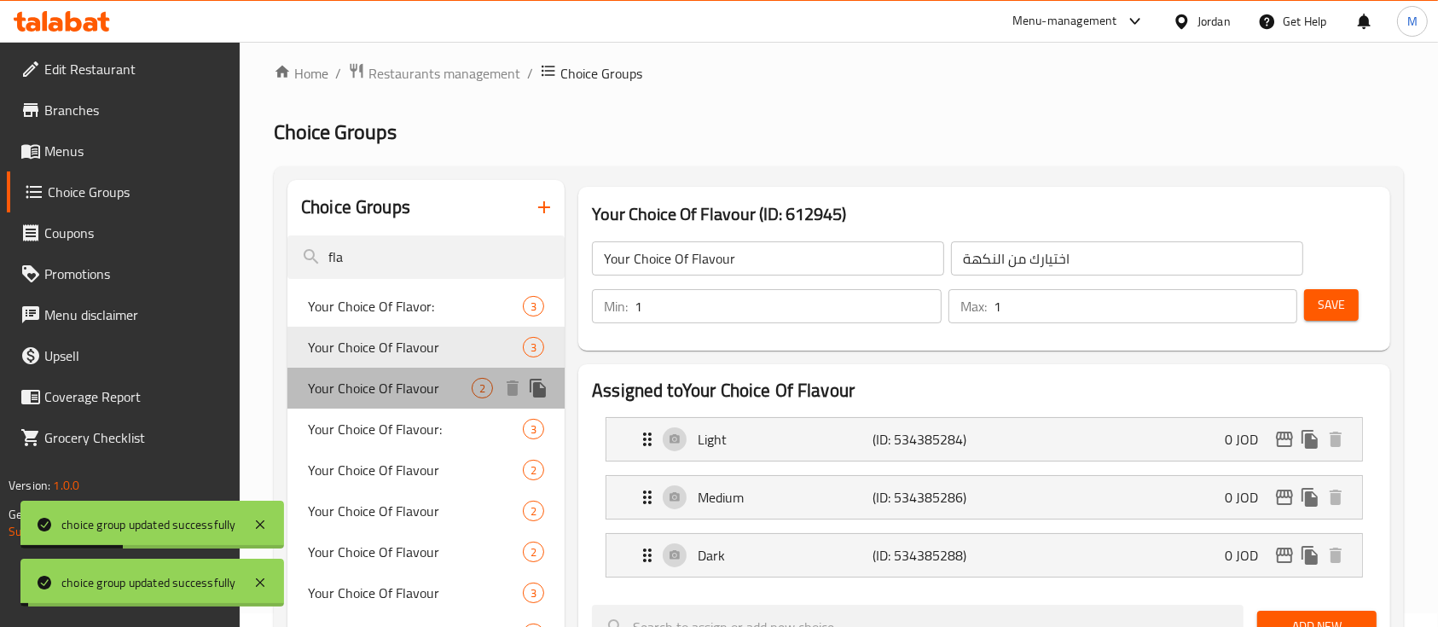
click at [393, 388] on span "Your Choice Of Flavour" at bounding box center [390, 388] width 164 height 20
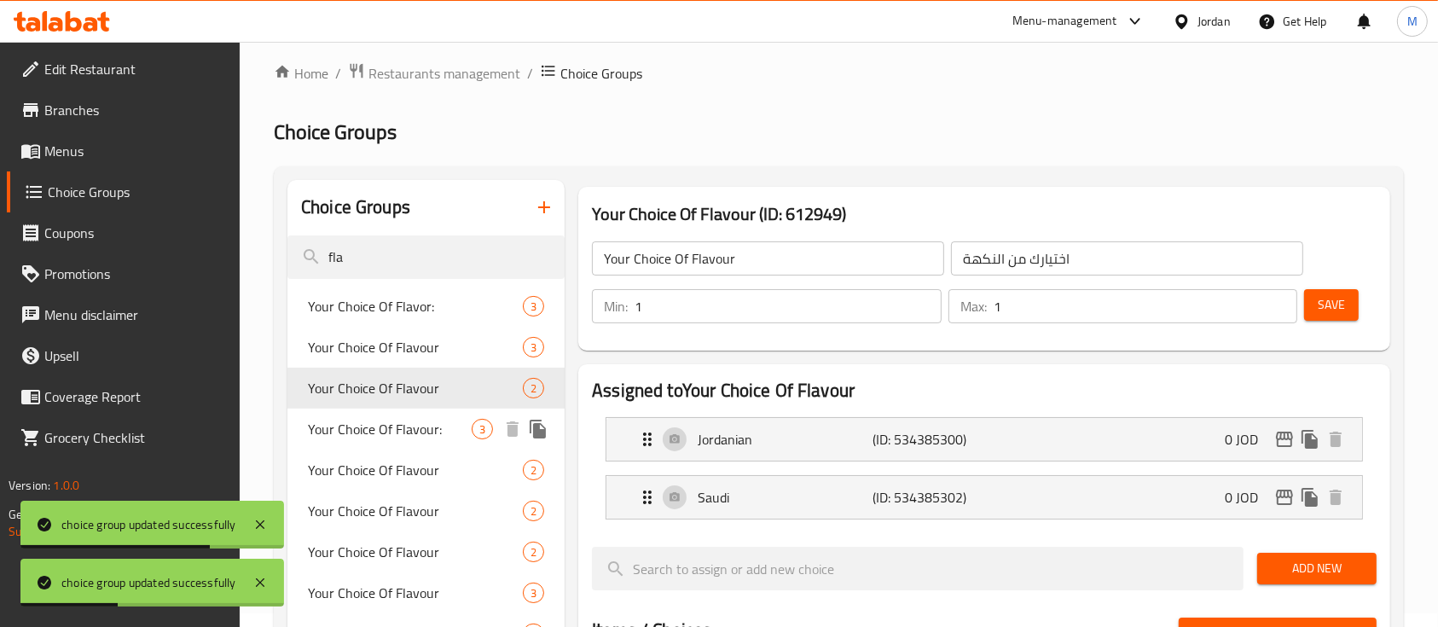
click at [396, 436] on span "Your Choice Of Flavour:" at bounding box center [390, 429] width 164 height 20
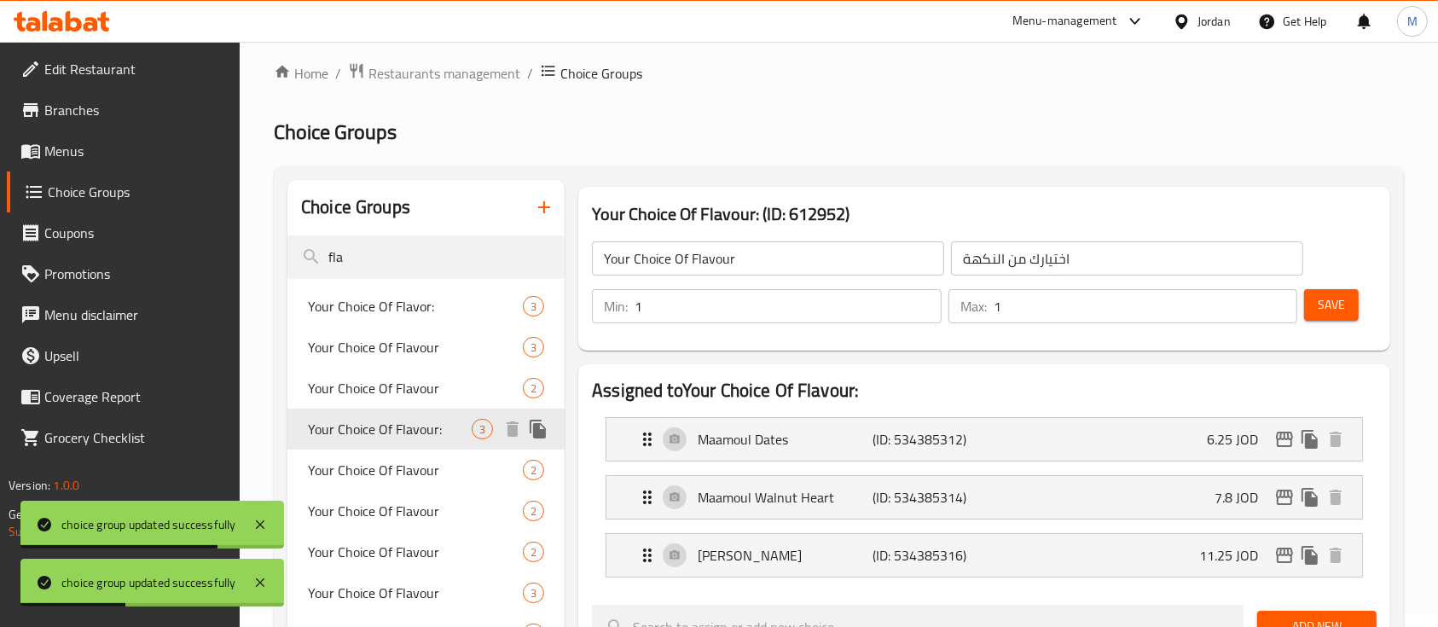
type input "Your Choice Of Flavour:"
type input "اختيارك من النكهة:"
type input "3"
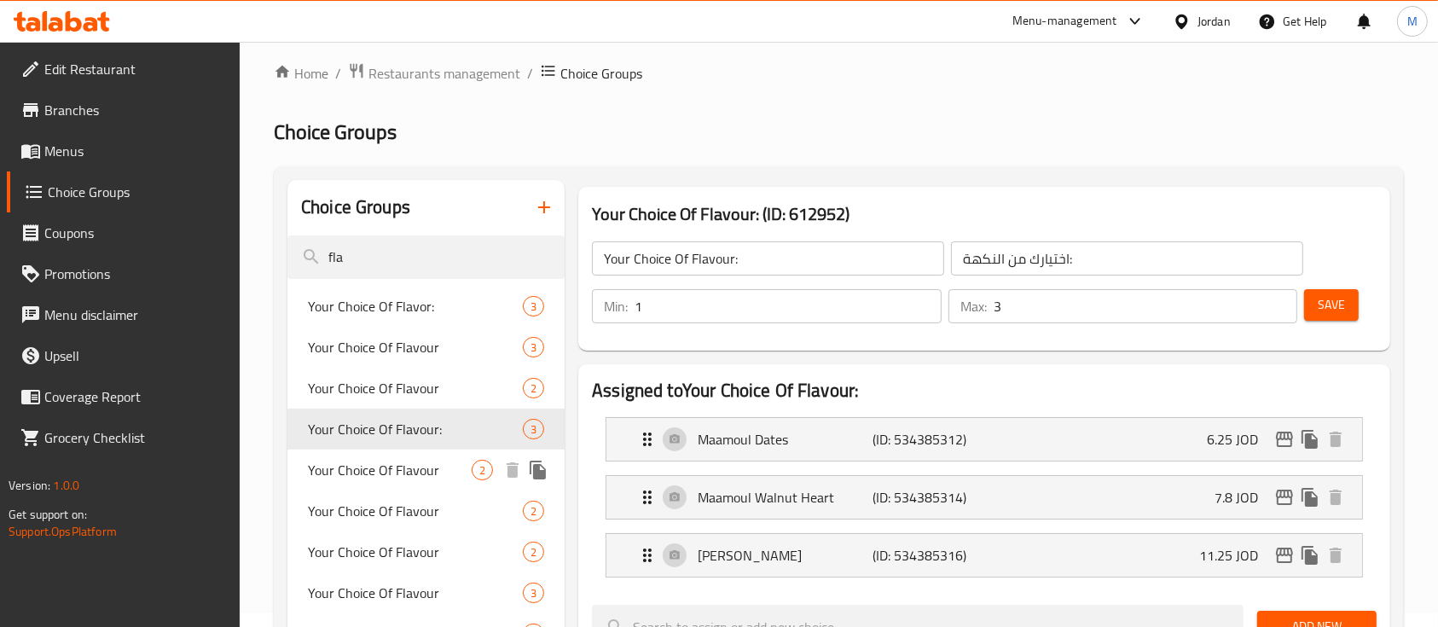
click at [382, 469] on span "Your Choice Of Flavour" at bounding box center [390, 470] width 164 height 20
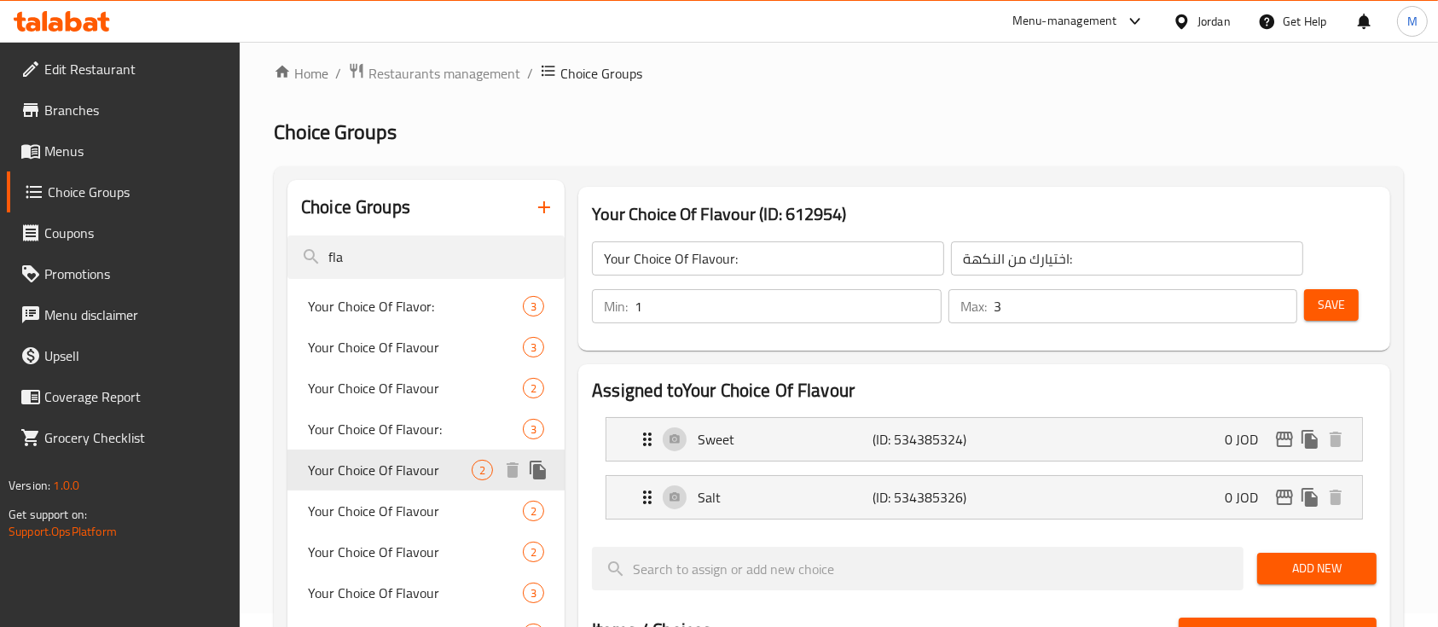
type input "Your Choice Of Flavour"
type input "اختيارك من النكهة"
type input "2"
drag, startPoint x: 640, startPoint y: 316, endPoint x: 628, endPoint y: 313, distance: 12.2
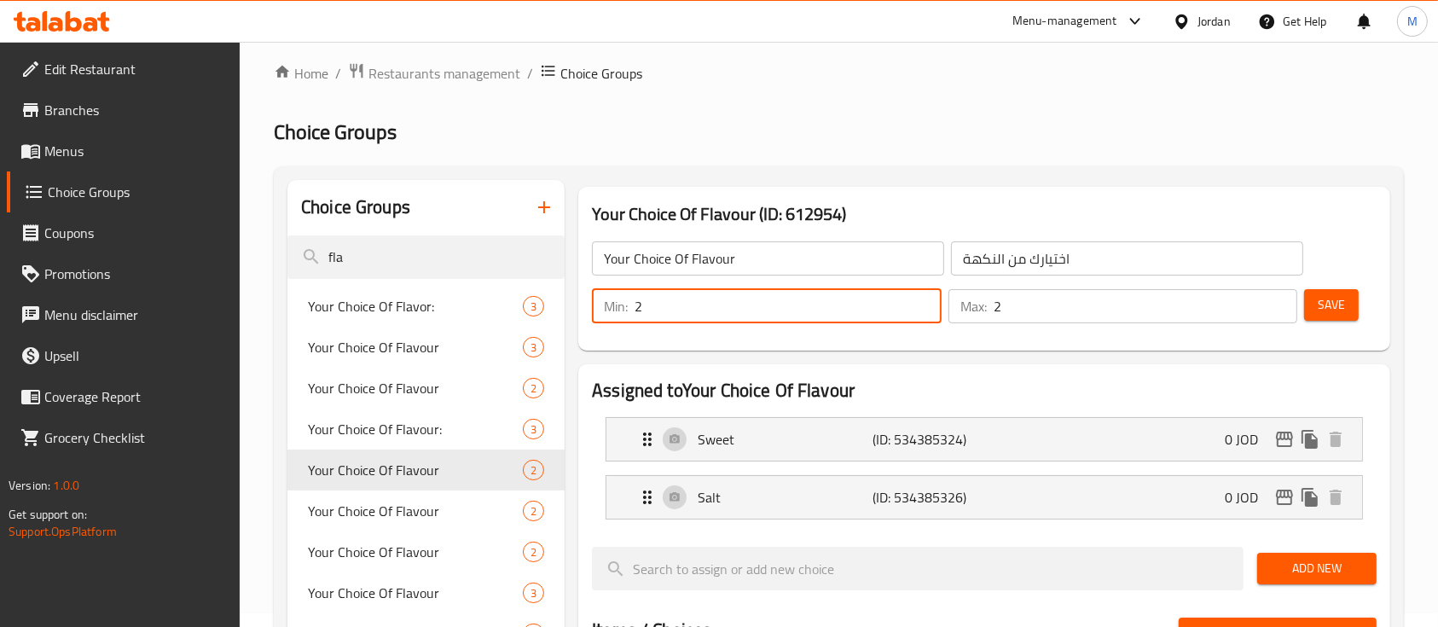
click at [628, 313] on div "Min: 2 ​" at bounding box center [767, 306] width 350 height 34
type input "1"
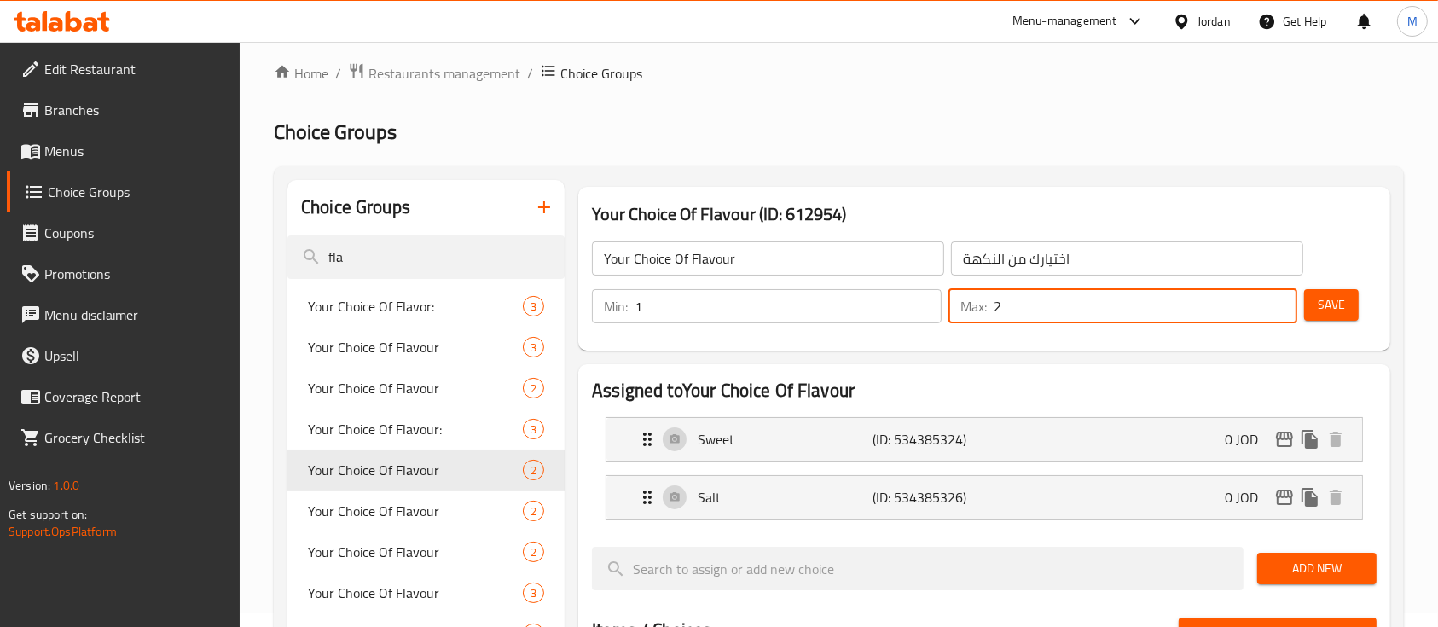
drag, startPoint x: 1024, startPoint y: 313, endPoint x: 992, endPoint y: 314, distance: 32.4
click at [993, 315] on div "Max: 2 ​" at bounding box center [1123, 306] width 350 height 34
click at [1355, 304] on button "Save" at bounding box center [1331, 305] width 55 height 32
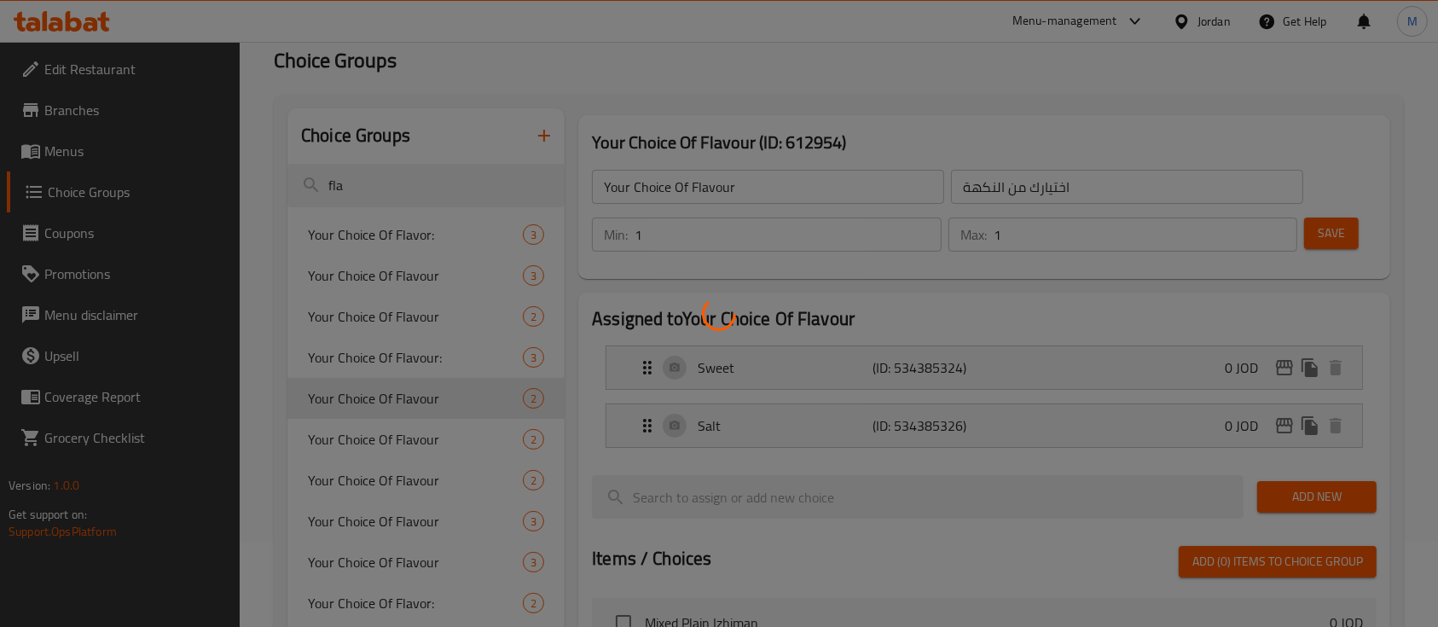
scroll to position [128, 0]
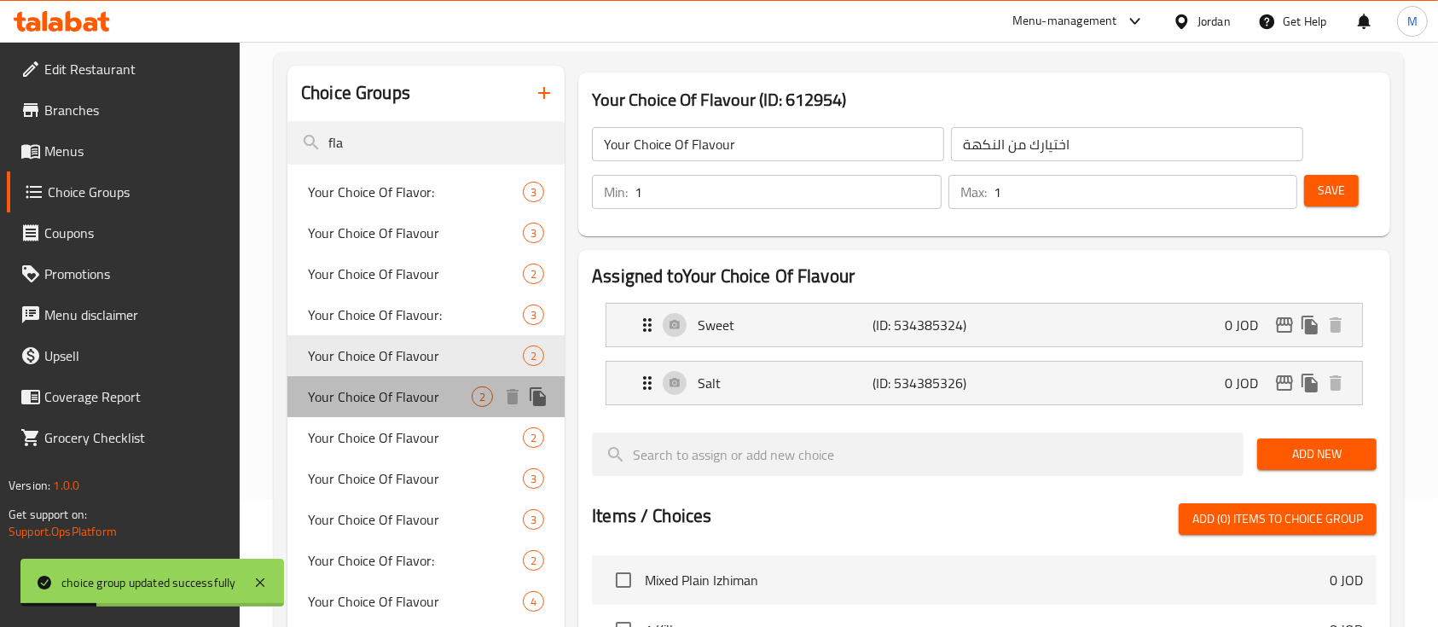
click at [423, 397] on span "Your Choice Of Flavour" at bounding box center [390, 396] width 164 height 20
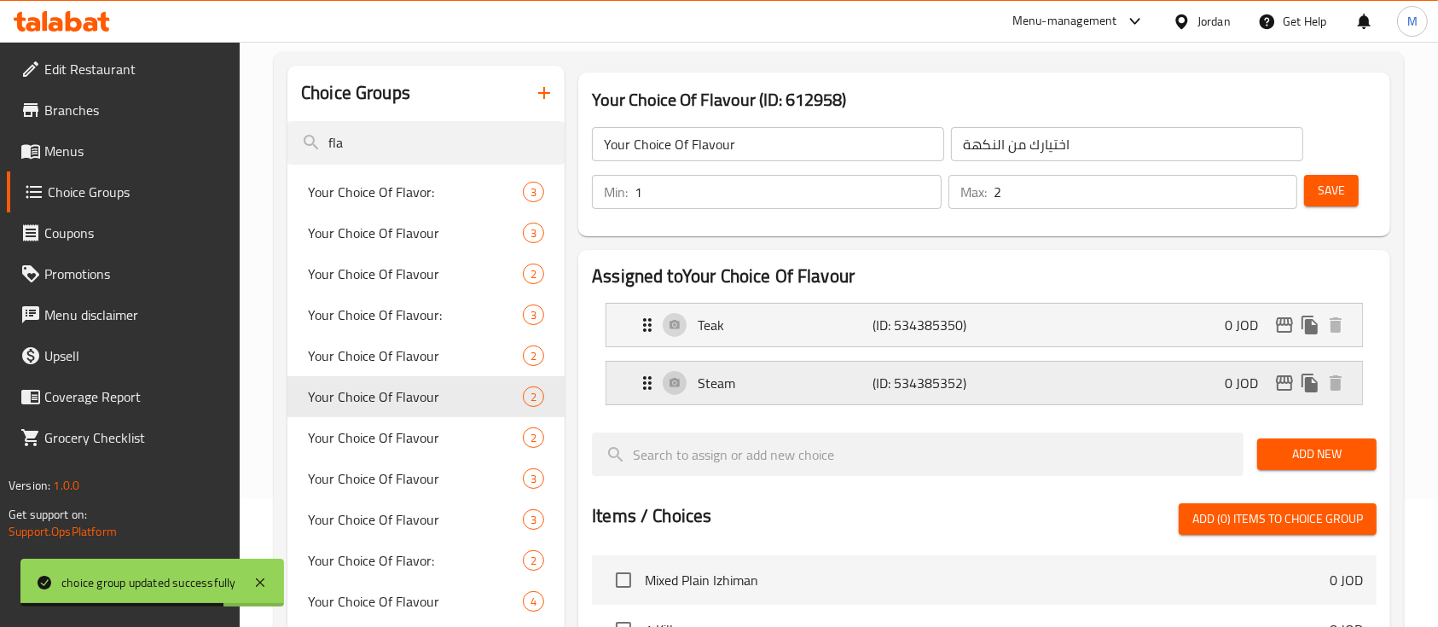
click at [860, 363] on div "Steam (ID: 534385352) 0 JOD" at bounding box center [989, 383] width 704 height 43
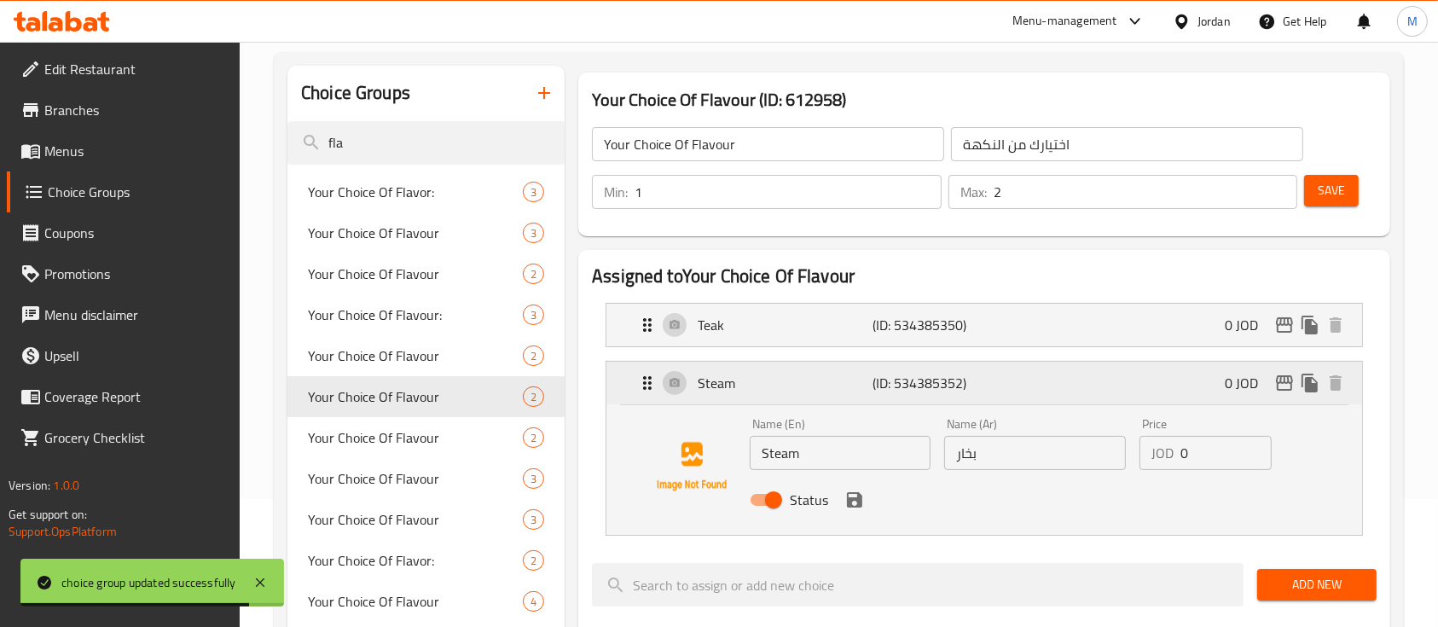
click at [860, 364] on div "Steam (ID: 534385352) 0 JOD" at bounding box center [989, 383] width 704 height 43
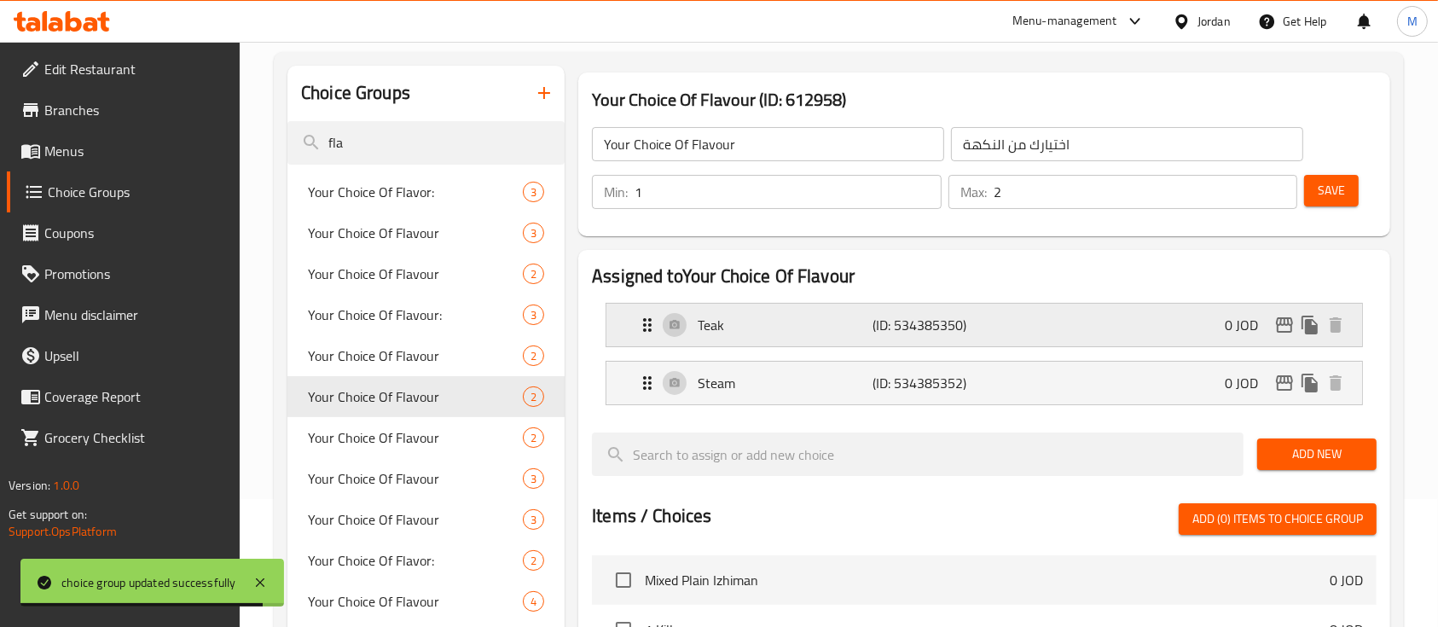
click at [861, 338] on div "Teak (ID: 534385350) 0 JOD" at bounding box center [989, 325] width 704 height 43
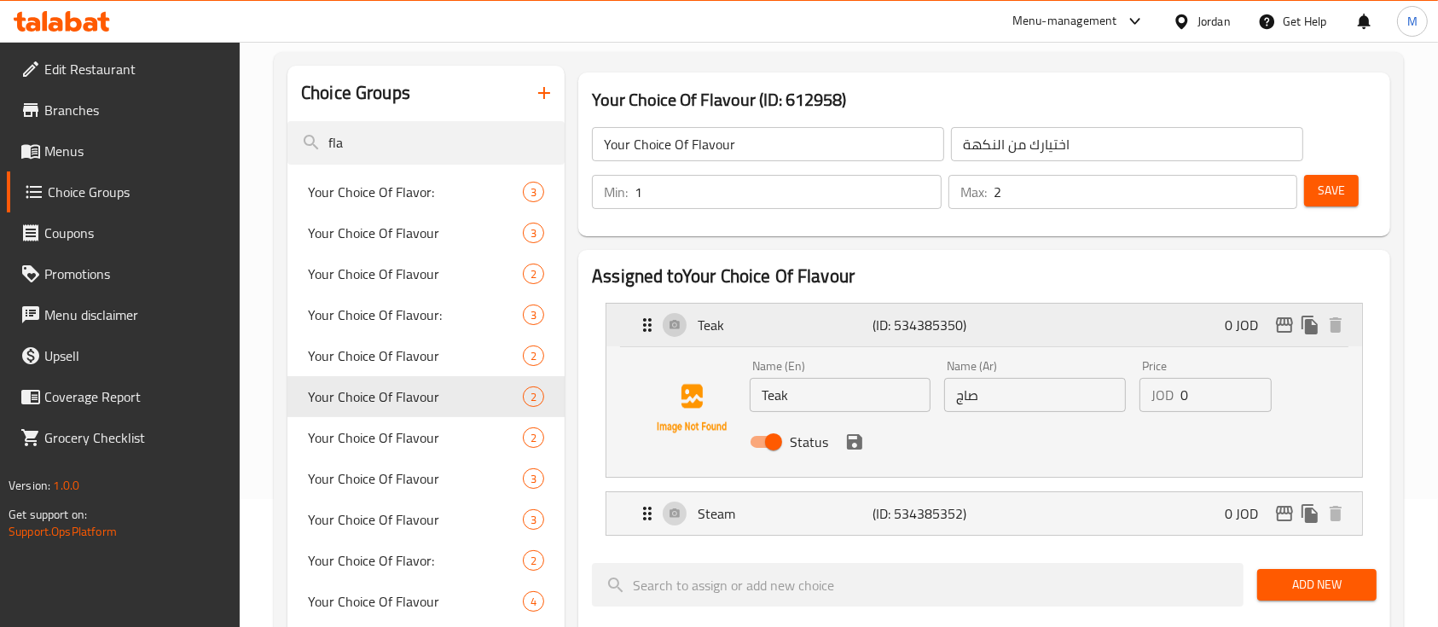
click at [861, 338] on div "Teak (ID: 534385350) 0 JOD" at bounding box center [989, 325] width 704 height 43
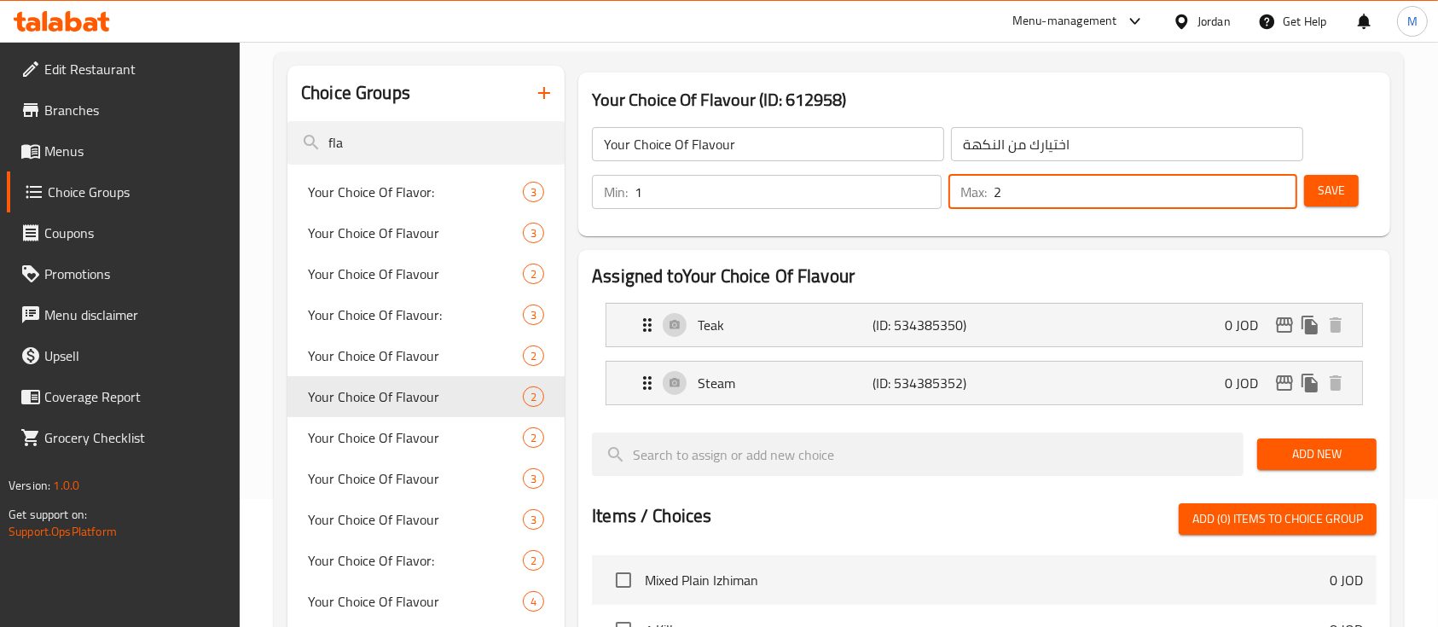
drag, startPoint x: 1017, startPoint y: 188, endPoint x: 998, endPoint y: 194, distance: 19.7
click at [998, 194] on input "2" at bounding box center [1146, 192] width 304 height 34
click at [995, 194] on input "2" at bounding box center [1146, 192] width 304 height 34
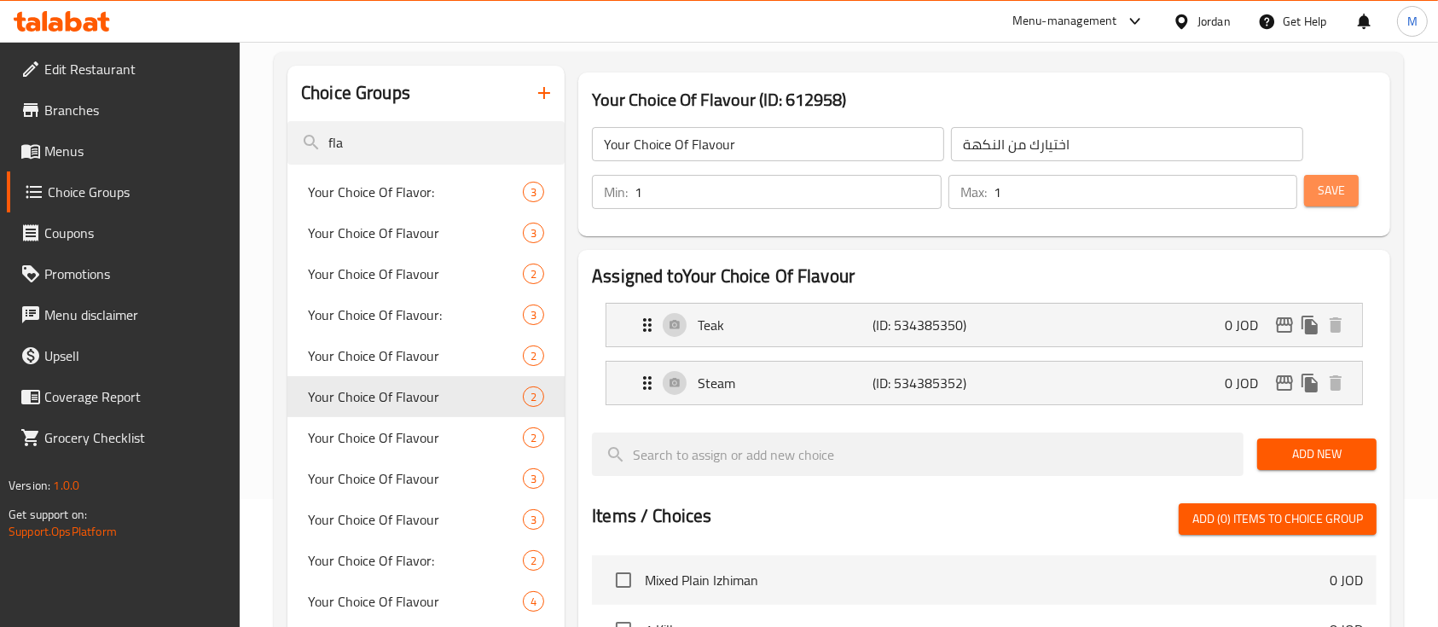
click at [1337, 194] on span "Save" at bounding box center [1331, 190] width 27 height 21
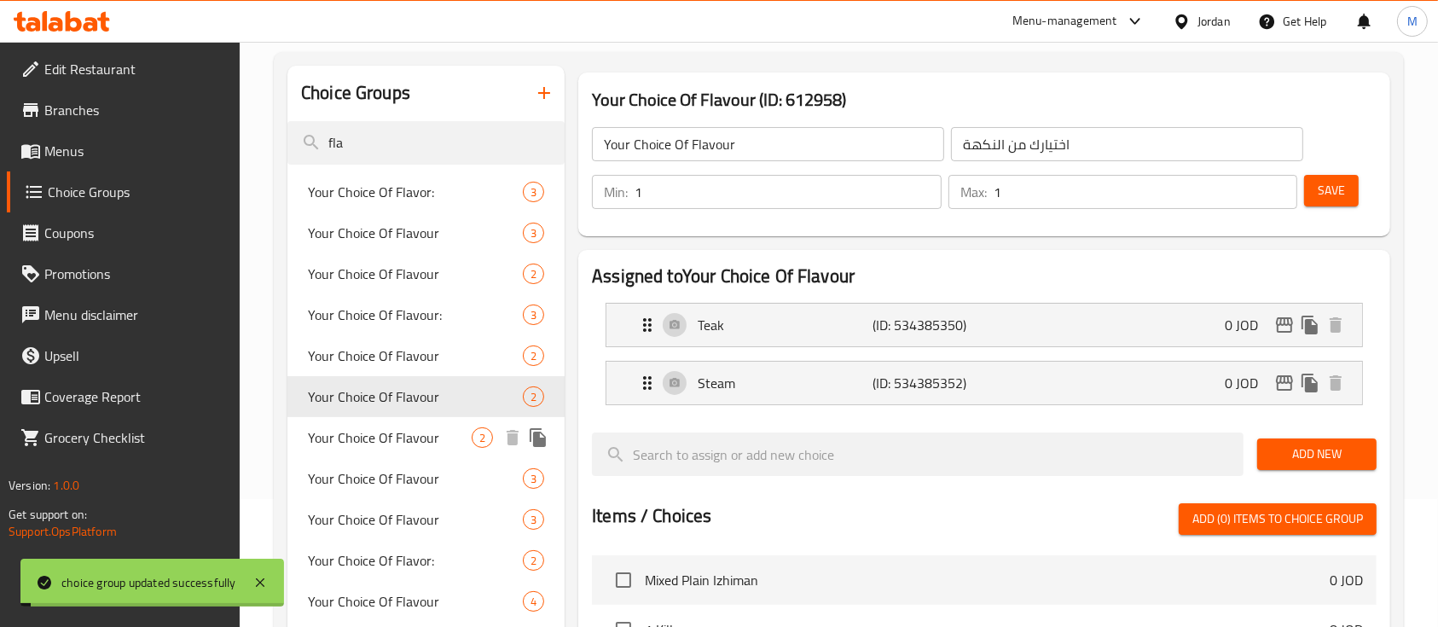
click at [414, 430] on span "Your Choice Of Flavour" at bounding box center [390, 437] width 164 height 20
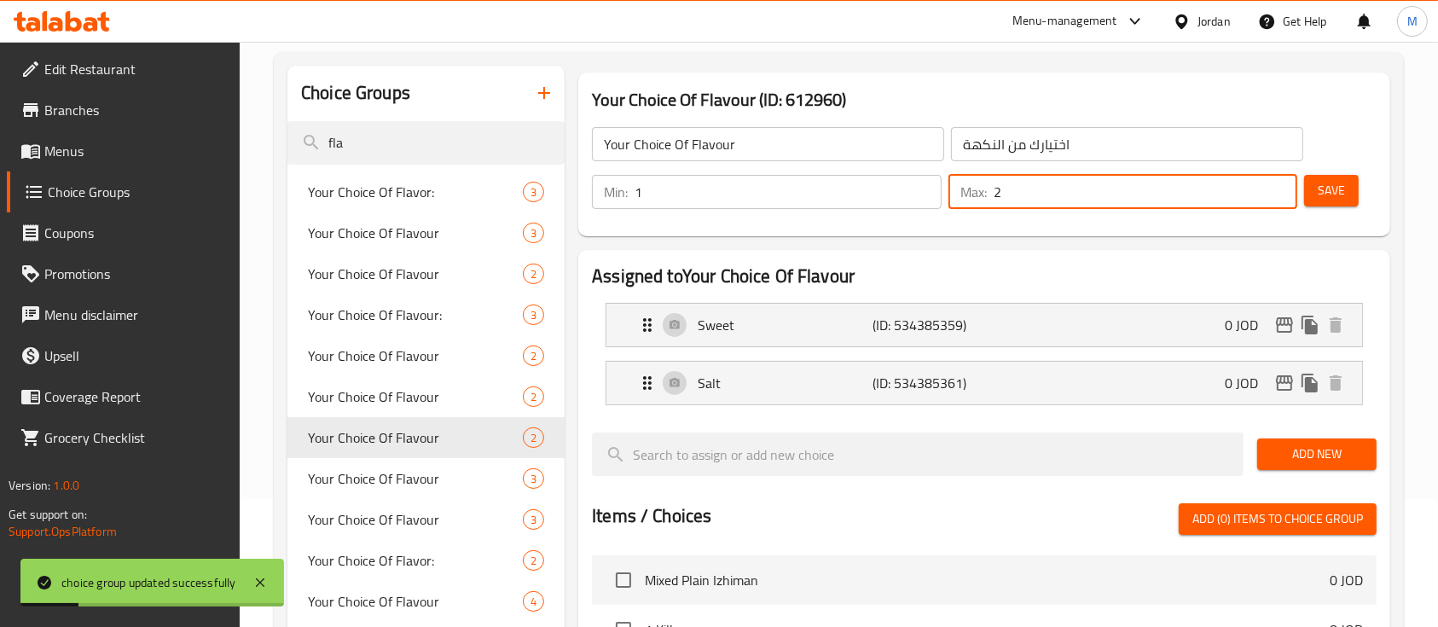
drag, startPoint x: 1033, startPoint y: 195, endPoint x: 994, endPoint y: 194, distance: 39.2
click at [994, 194] on input "2" at bounding box center [1146, 192] width 304 height 34
drag, startPoint x: 1321, startPoint y: 200, endPoint x: 1236, endPoint y: 211, distance: 86.1
click at [1322, 200] on span "Save" at bounding box center [1331, 190] width 27 height 21
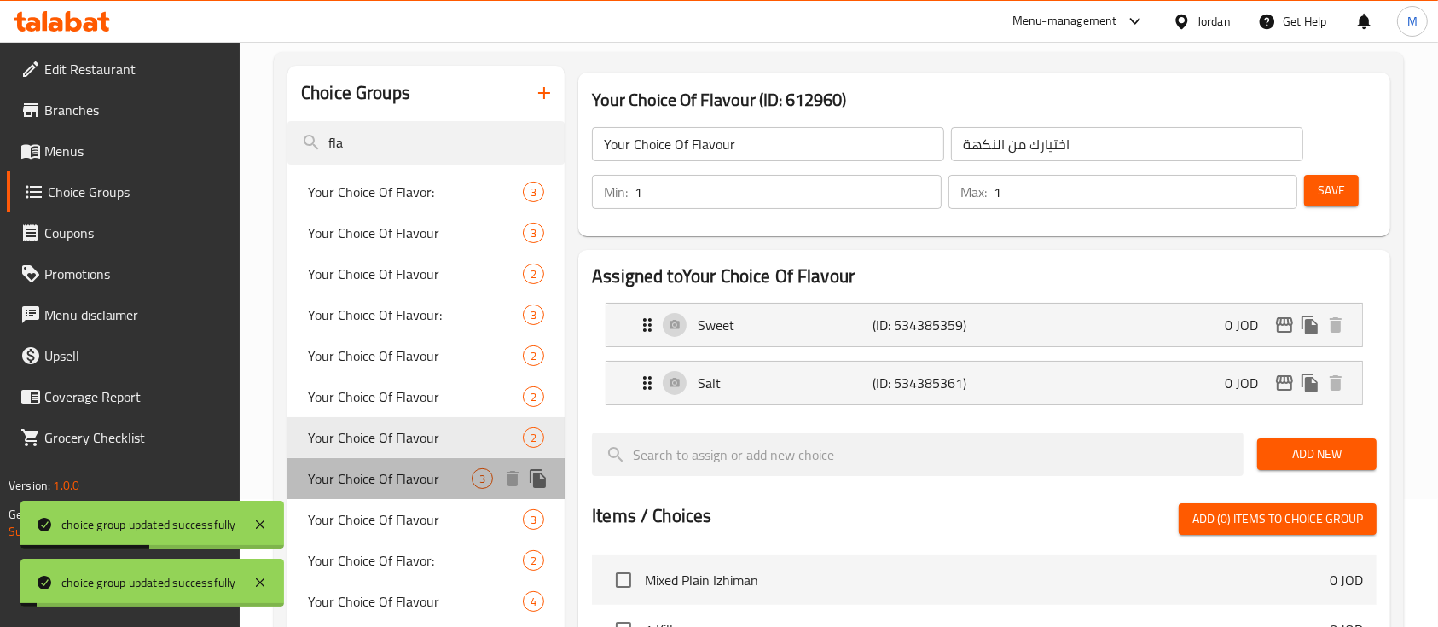
click at [391, 483] on span "Your Choice Of Flavour" at bounding box center [390, 478] width 164 height 20
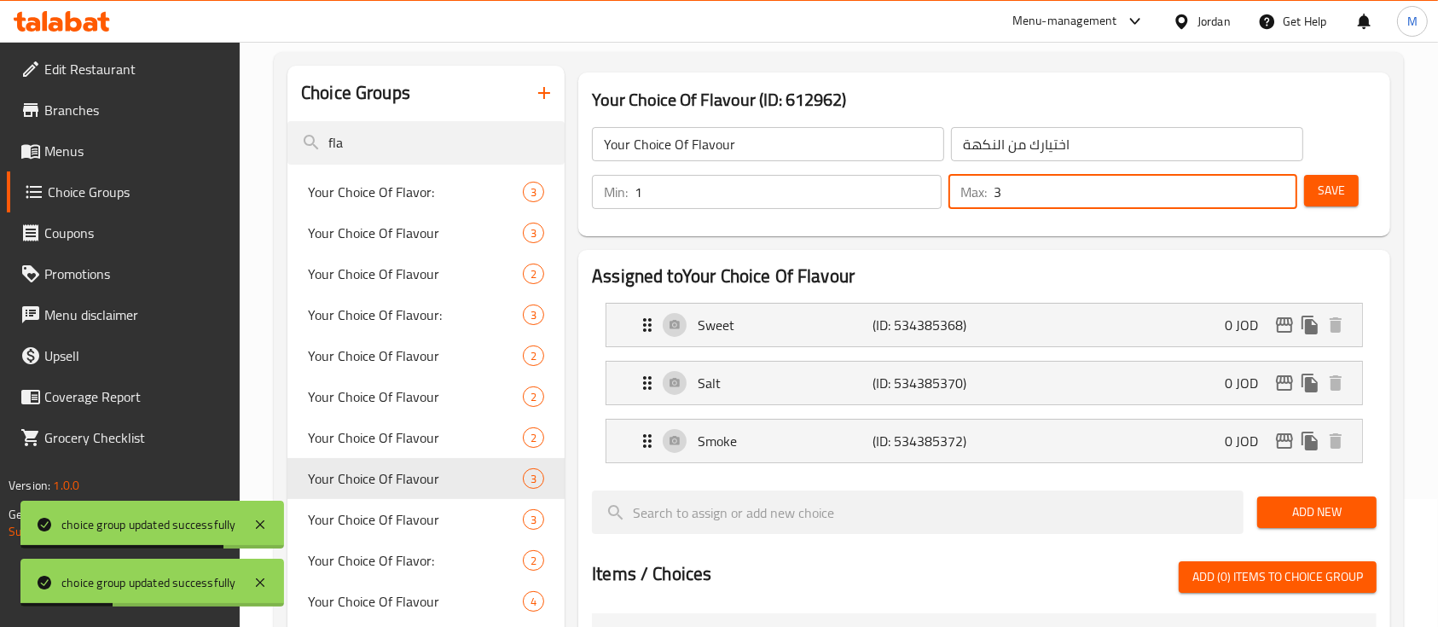
drag, startPoint x: 1001, startPoint y: 194, endPoint x: 992, endPoint y: 194, distance: 9.4
click at [992, 194] on div "Max: 3 ​" at bounding box center [1123, 192] width 350 height 34
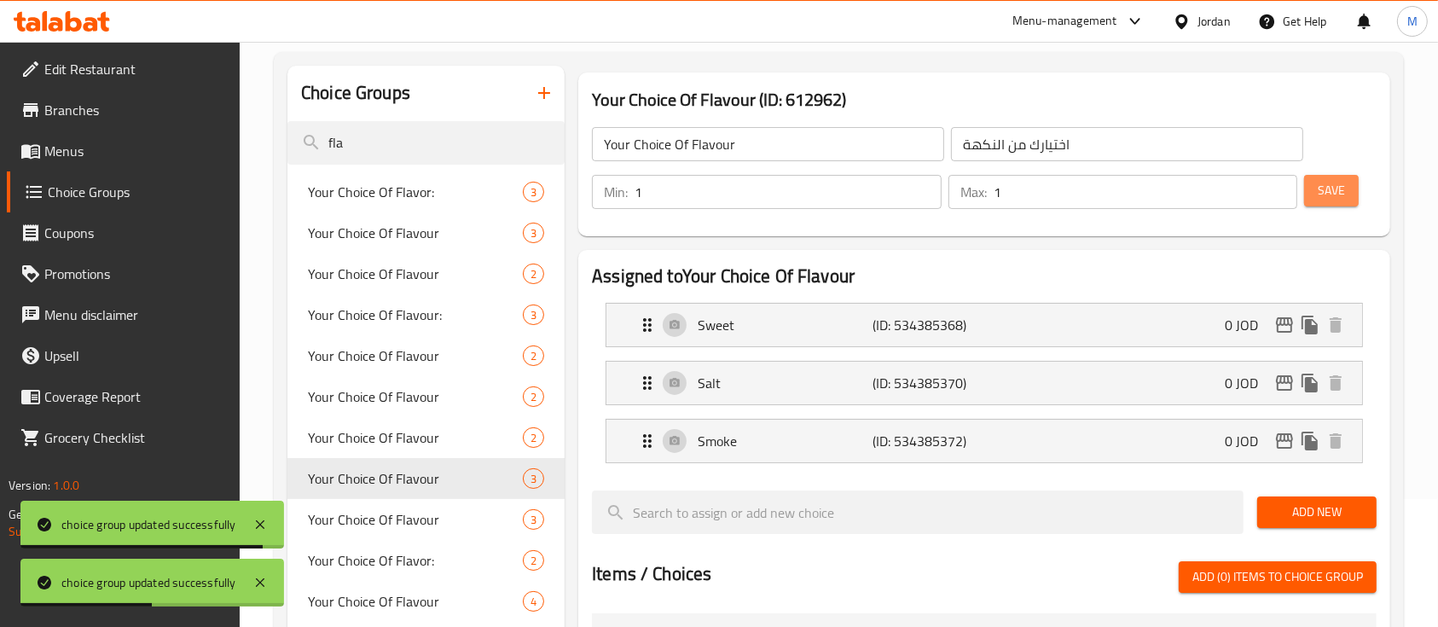
click at [1332, 188] on span "Save" at bounding box center [1331, 190] width 27 height 21
click at [420, 519] on span "Your Choice Of Flavour" at bounding box center [390, 519] width 164 height 20
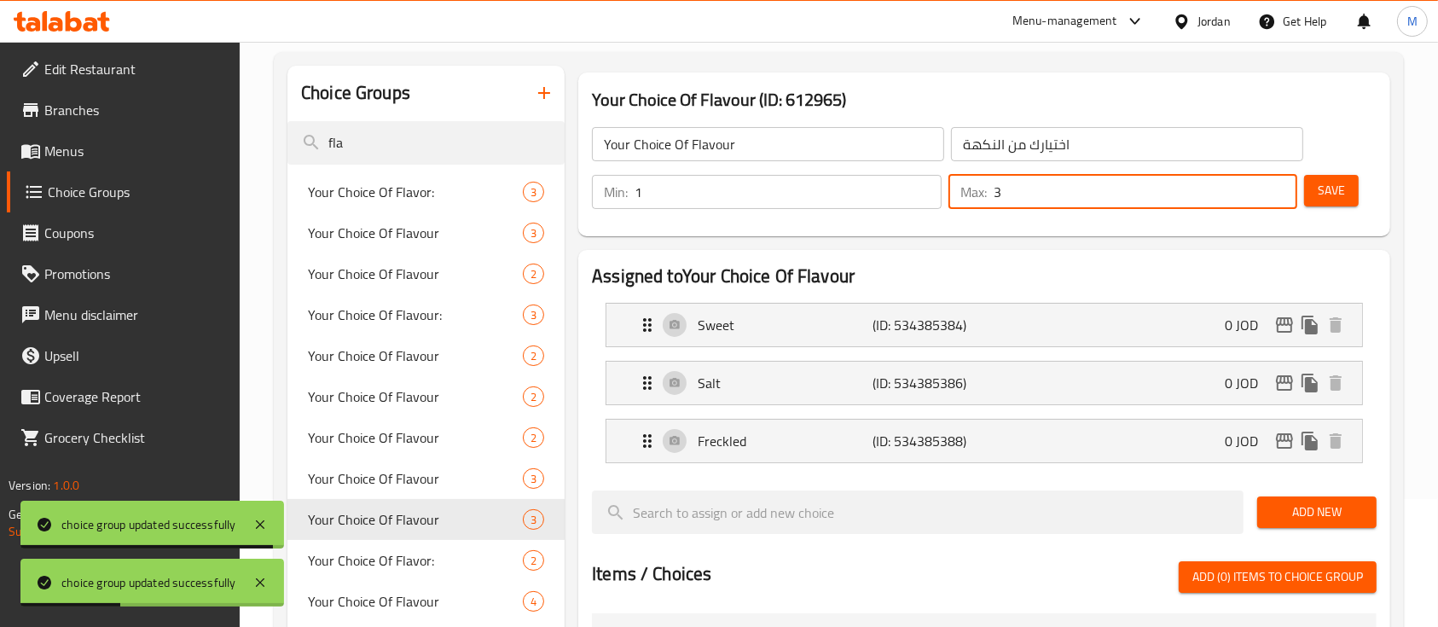
drag, startPoint x: 1010, startPoint y: 195, endPoint x: 997, endPoint y: 197, distance: 12.9
click at [997, 197] on input "3" at bounding box center [1146, 192] width 304 height 34
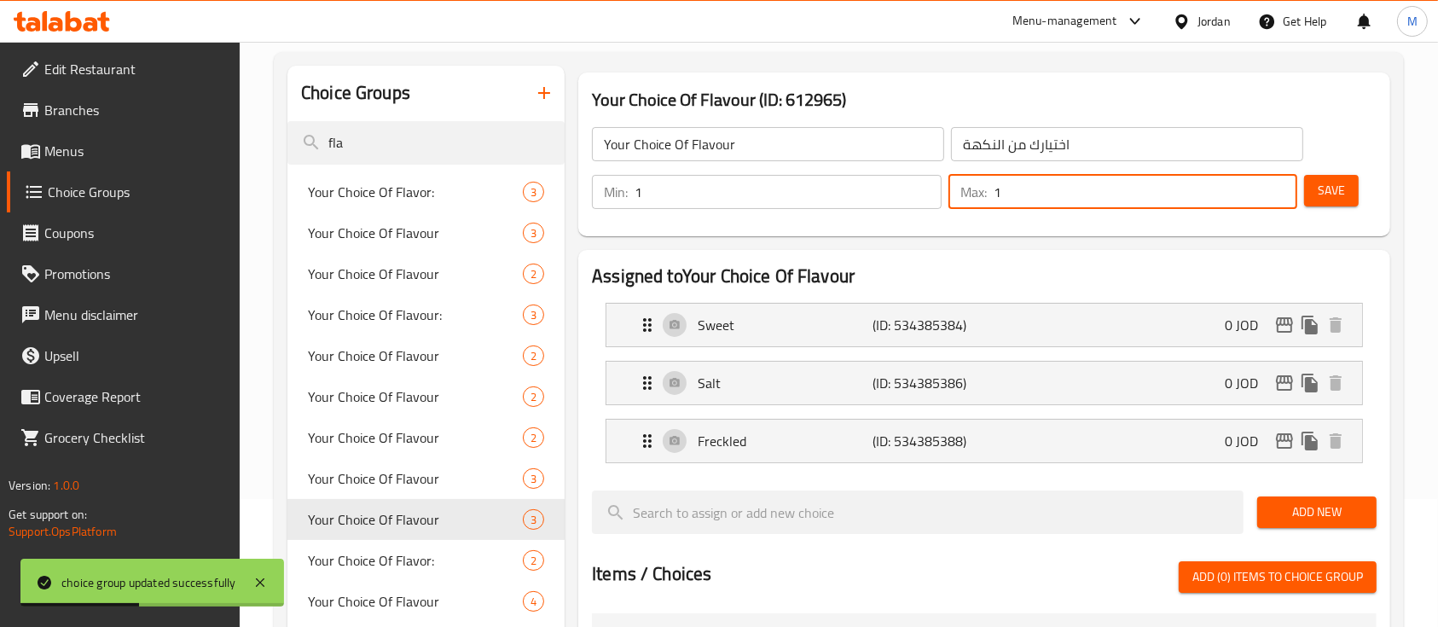
type input "1"
click at [1329, 189] on span "Save" at bounding box center [1331, 190] width 27 height 21
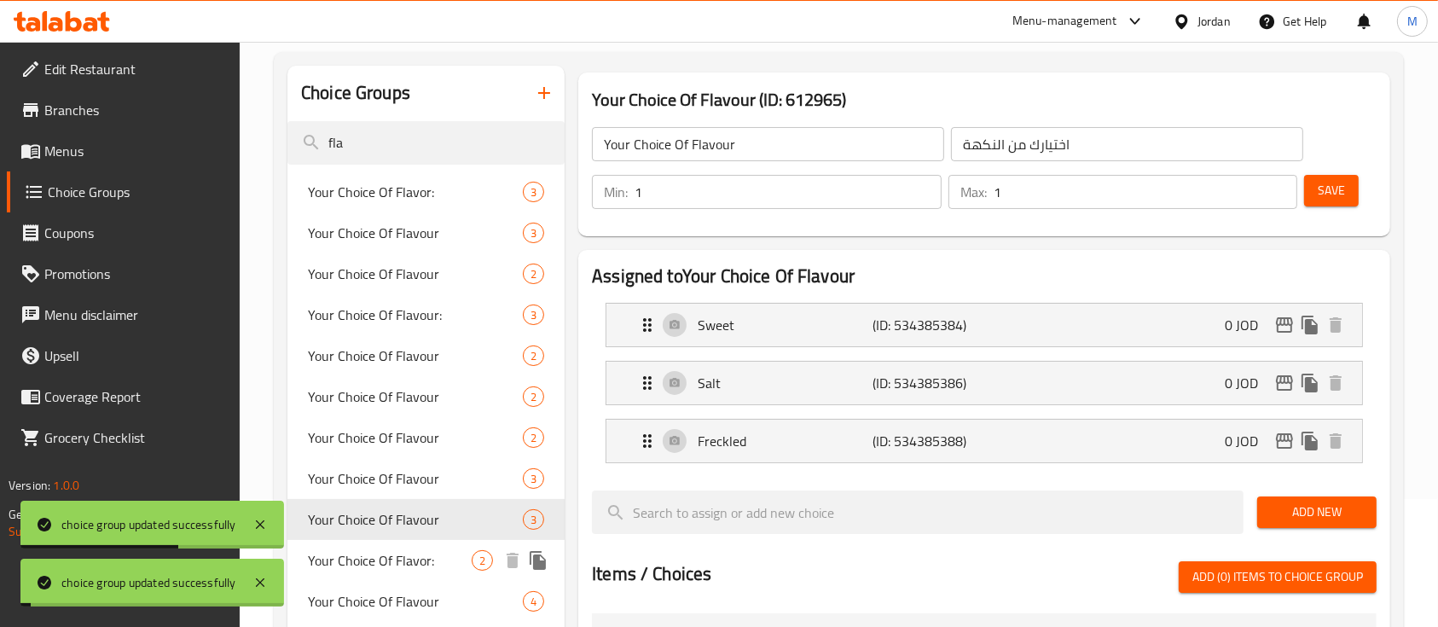
click at [422, 561] on span "Your Choice Of Flavor:" at bounding box center [390, 560] width 164 height 20
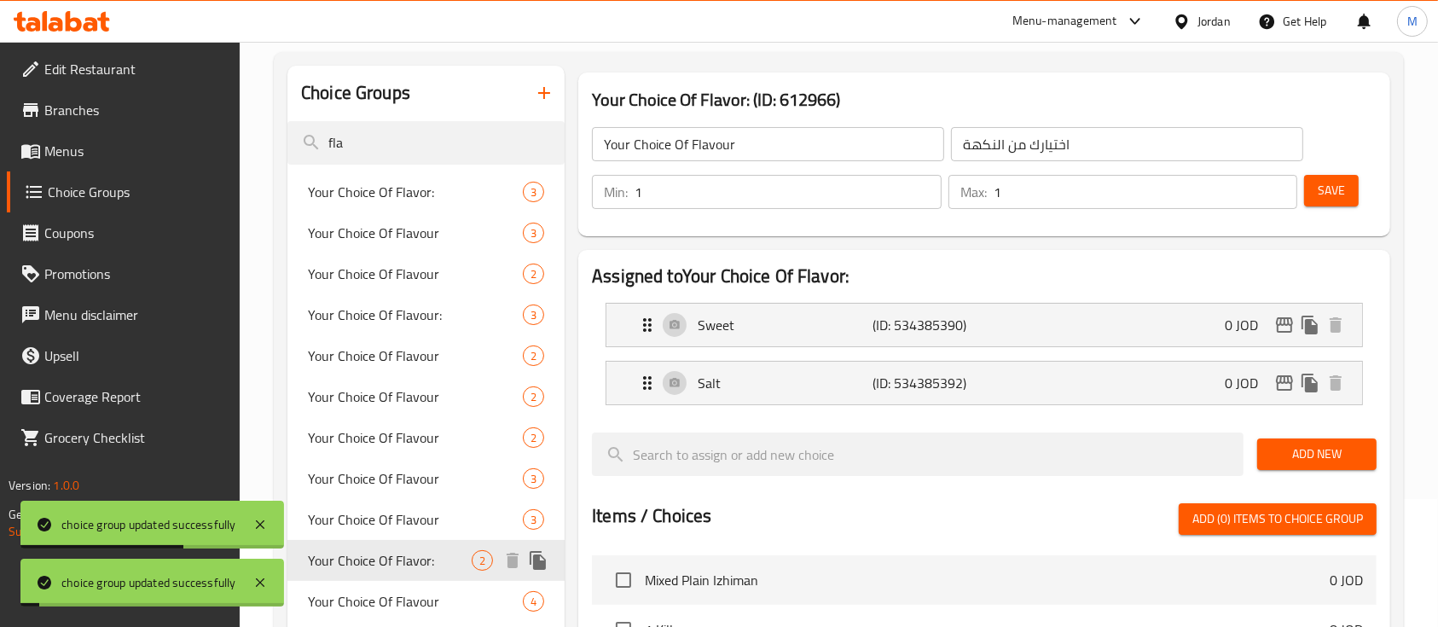
type input "Your Choice Of Flavor:"
type input "اختيارك من النكهة:"
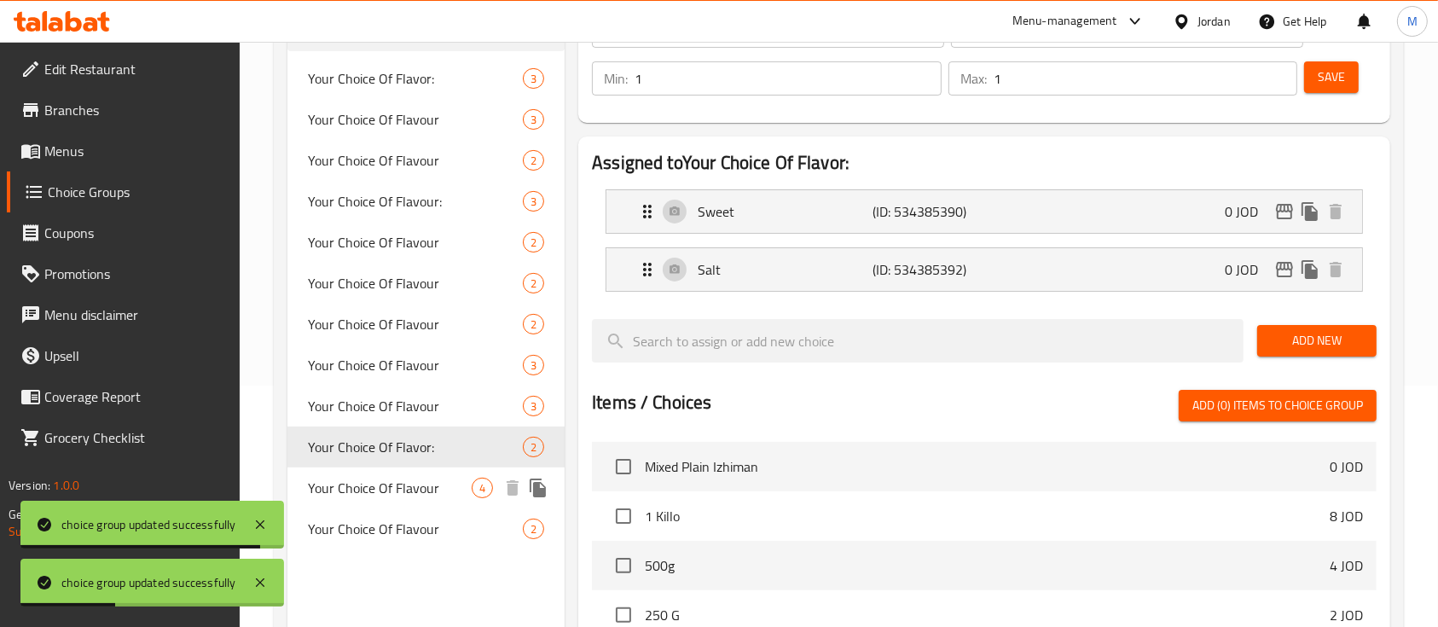
click at [413, 493] on span "Your Choice Of Flavour" at bounding box center [390, 488] width 164 height 20
type input "Your Choice Of Flavour"
type input "اختيارك من النكهة"
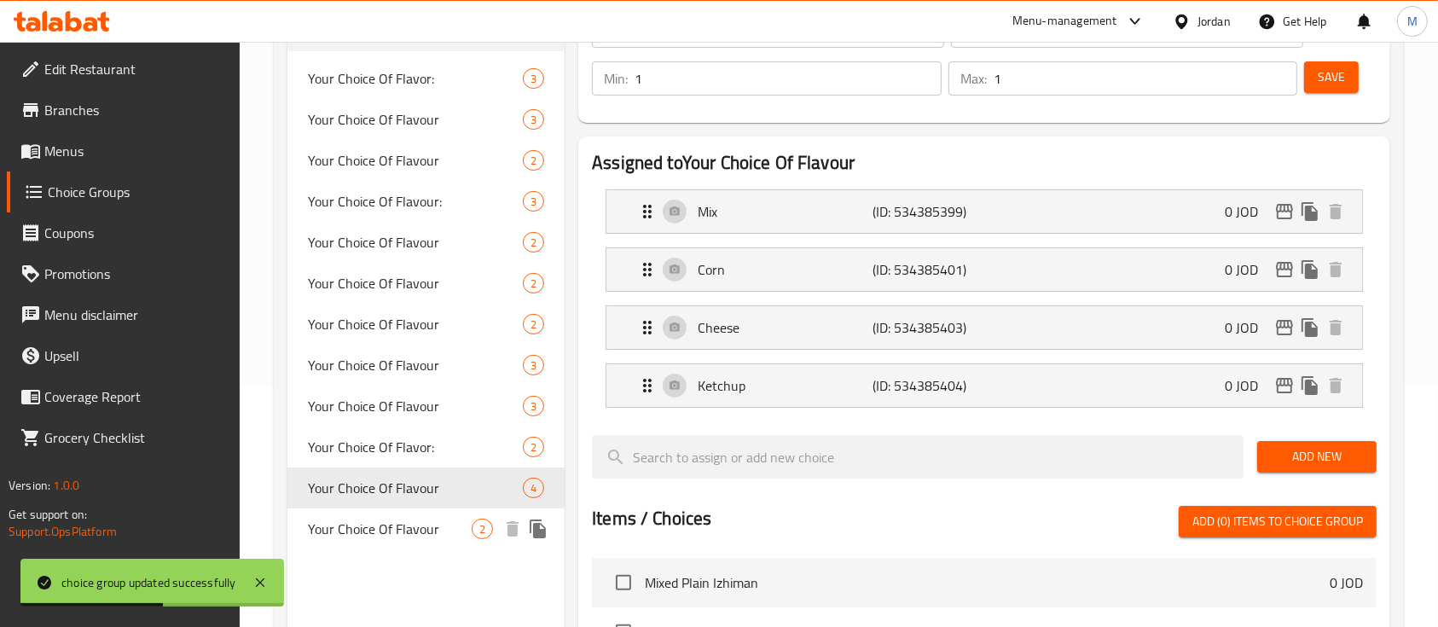
click at [414, 526] on span "Your Choice Of Flavour" at bounding box center [390, 529] width 164 height 20
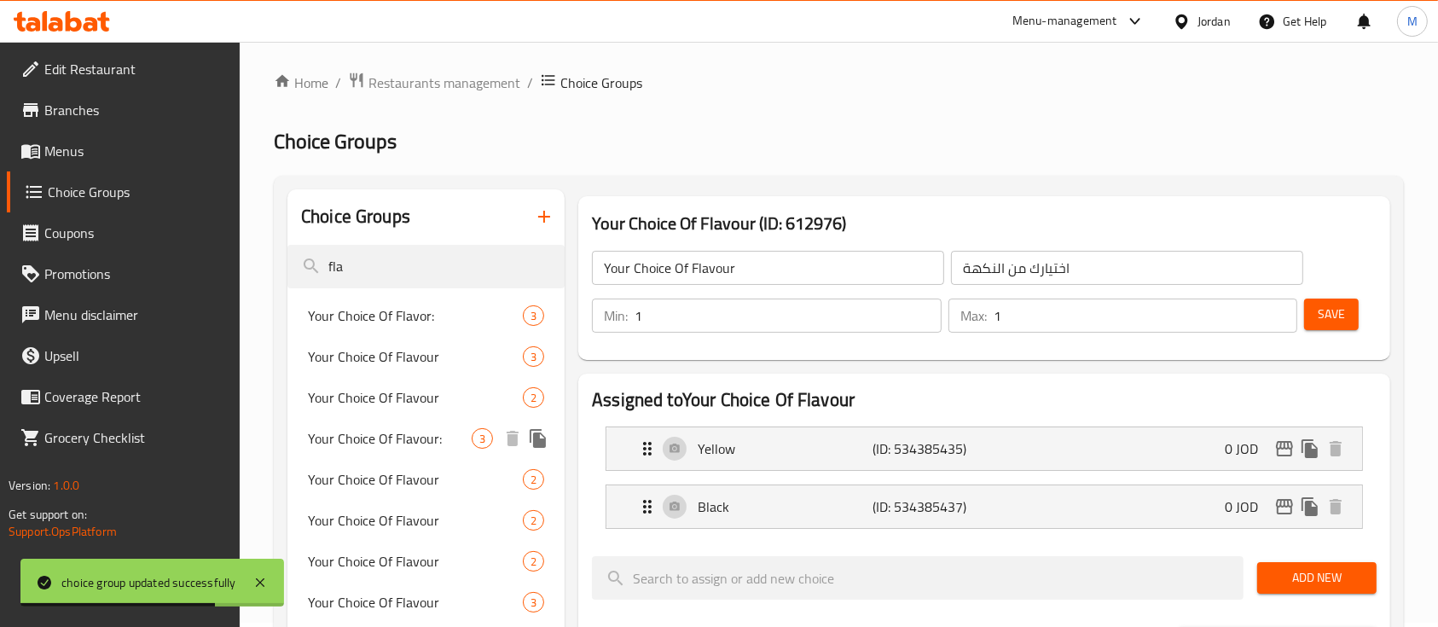
scroll to position [0, 0]
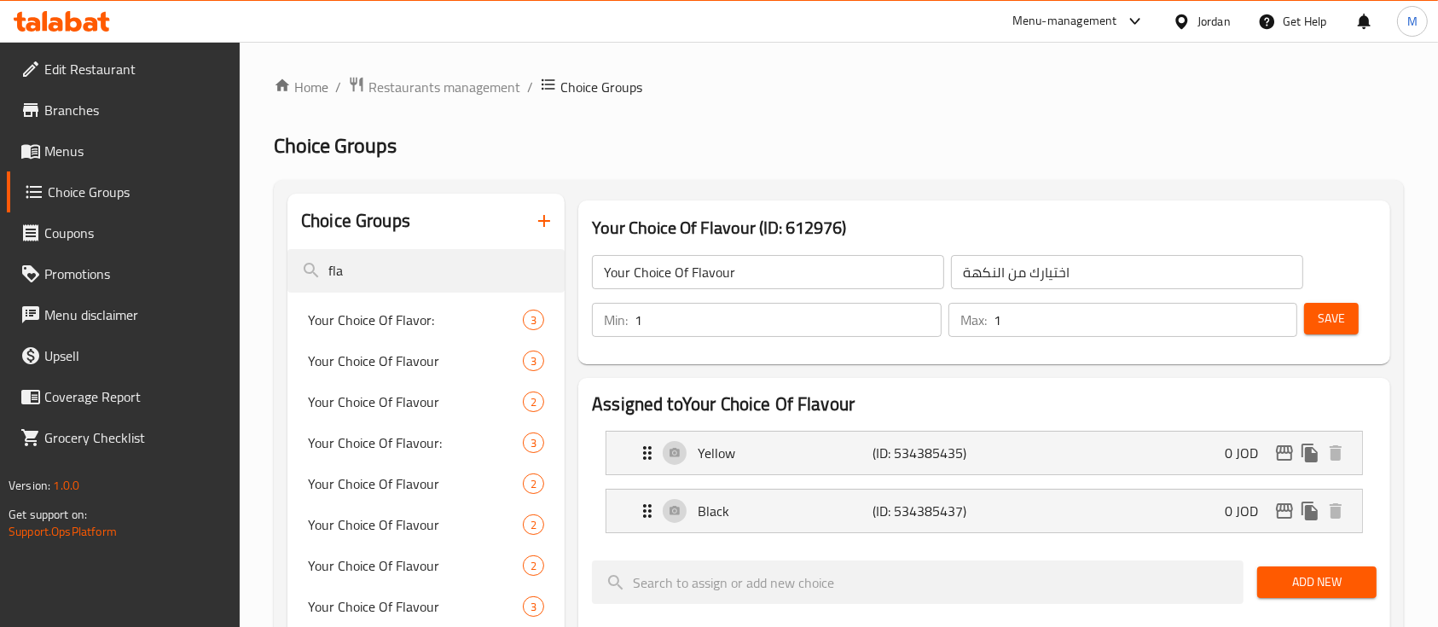
click at [96, 156] on span "Menus" at bounding box center [135, 151] width 183 height 20
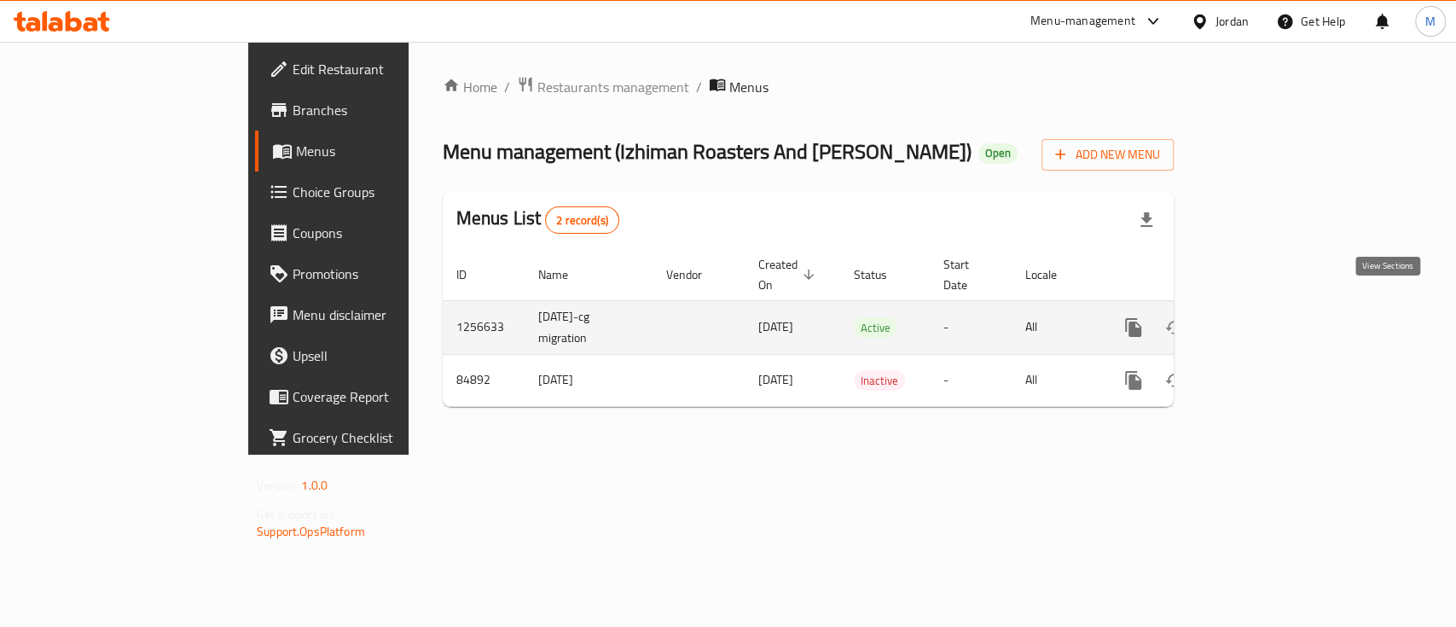
click at [1266, 317] on icon "enhanced table" at bounding box center [1256, 327] width 20 height 20
